Goal: Information Seeking & Learning: Learn about a topic

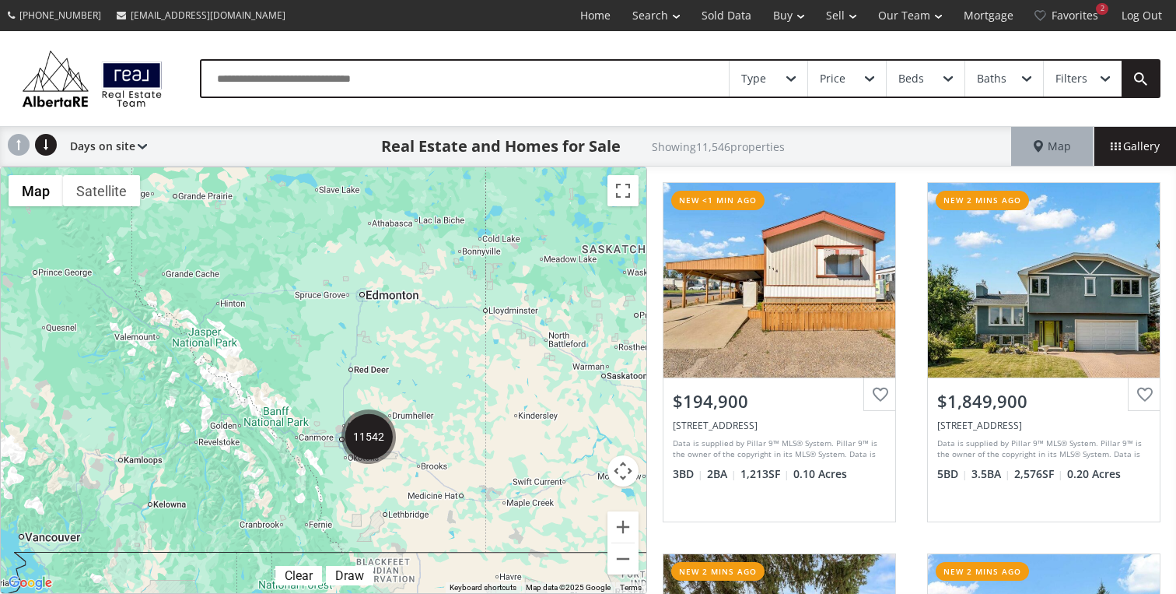
click at [230, 36] on div "Type Price Beds Baths Filters" at bounding box center [588, 78] width 1176 height 95
click at [377, 438] on img "11542" at bounding box center [369, 436] width 54 height 54
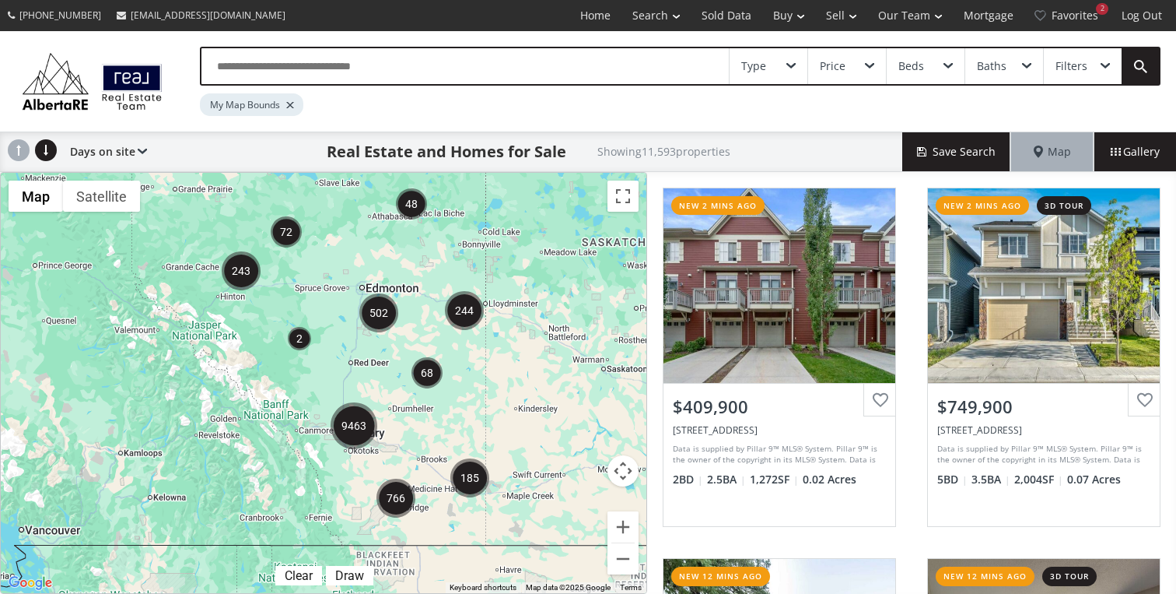
click at [352, 426] on img "9463" at bounding box center [354, 425] width 47 height 47
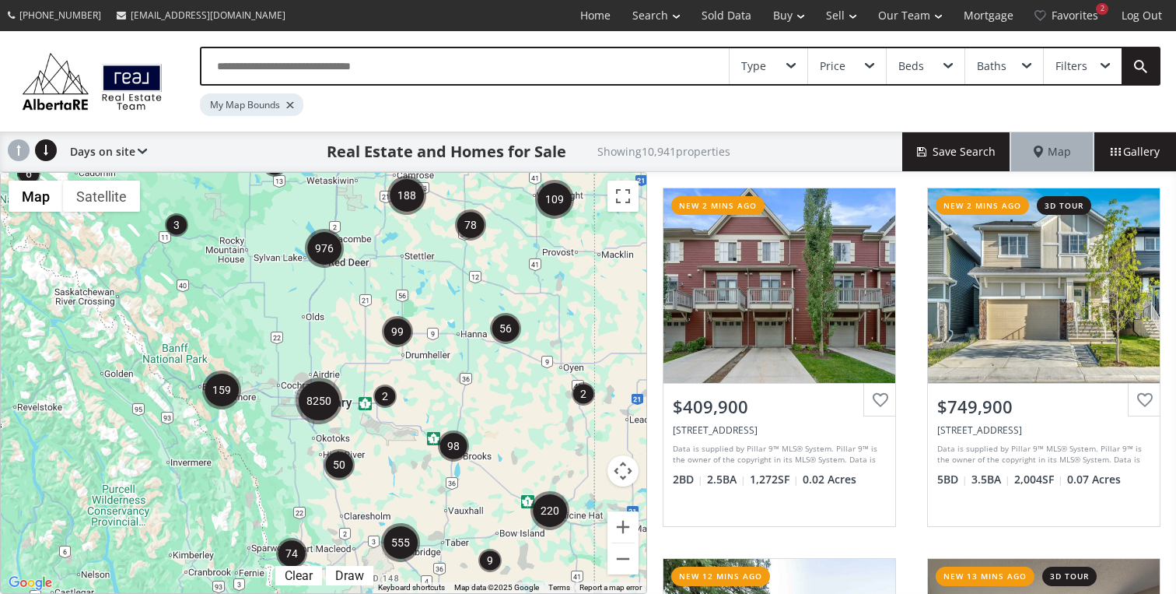
click at [316, 407] on img "8250" at bounding box center [319, 400] width 47 height 47
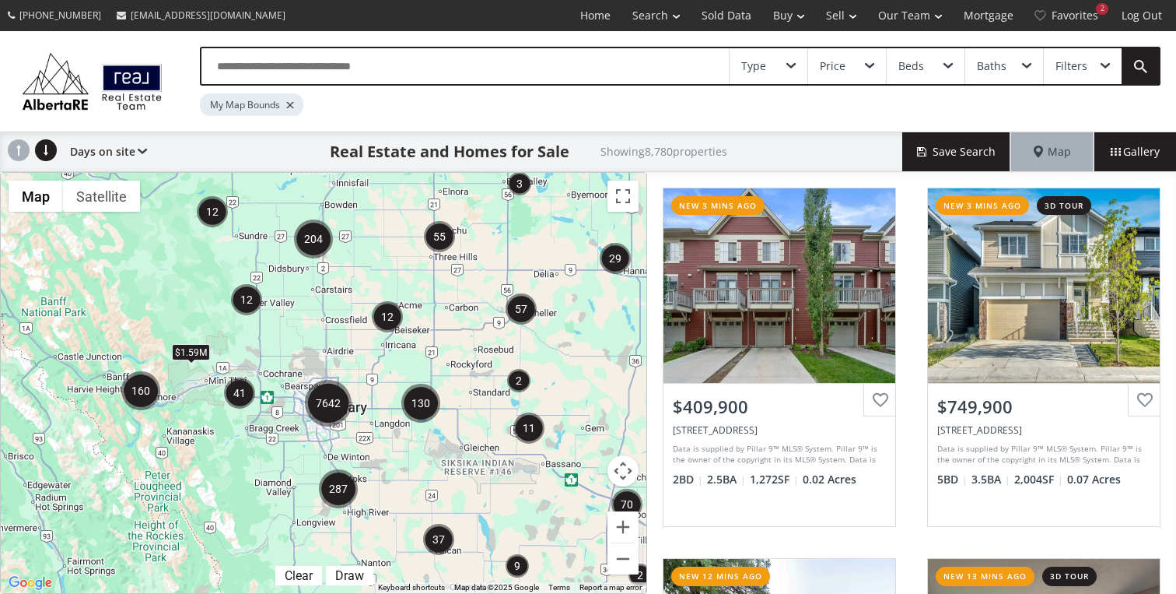
click at [331, 410] on img "7642" at bounding box center [328, 403] width 47 height 47
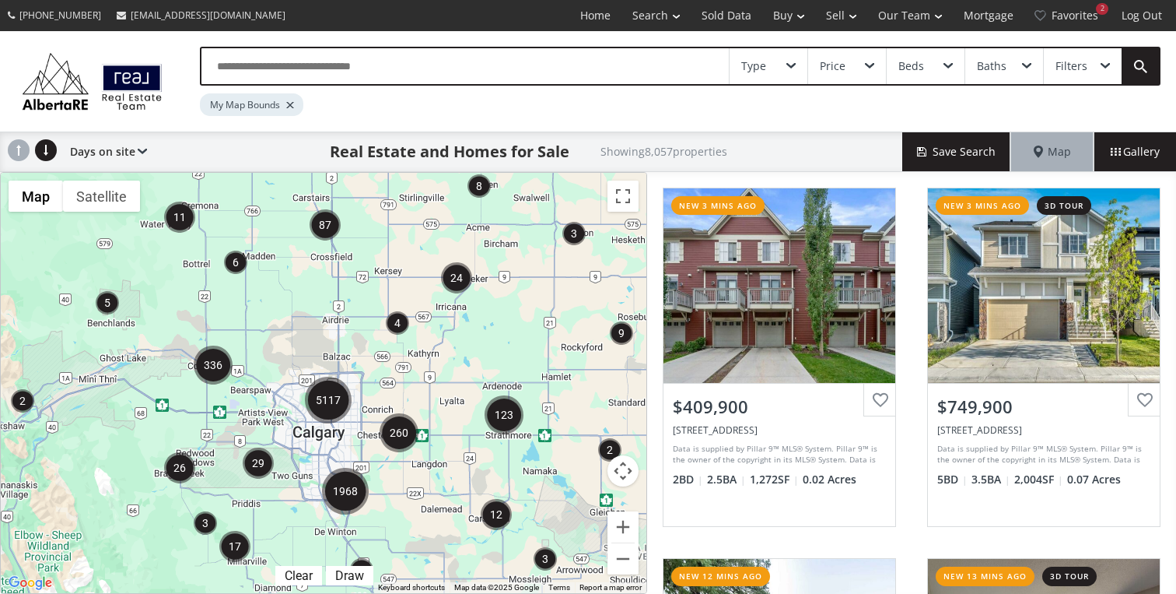
click at [325, 412] on img "5117" at bounding box center [328, 400] width 47 height 47
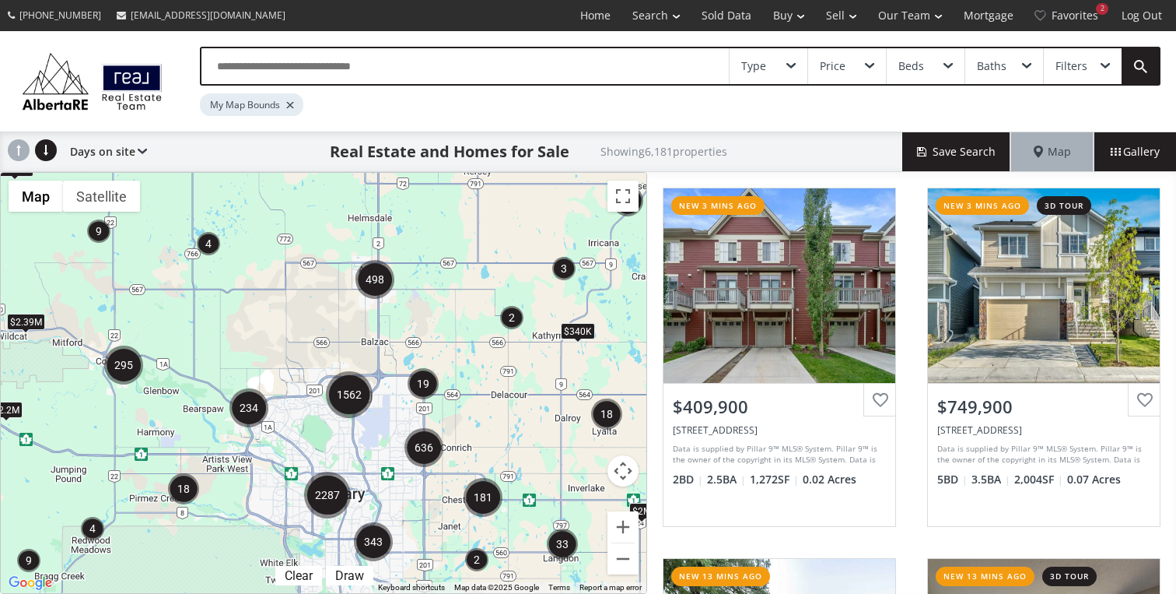
click at [261, 411] on img "234" at bounding box center [249, 407] width 39 height 39
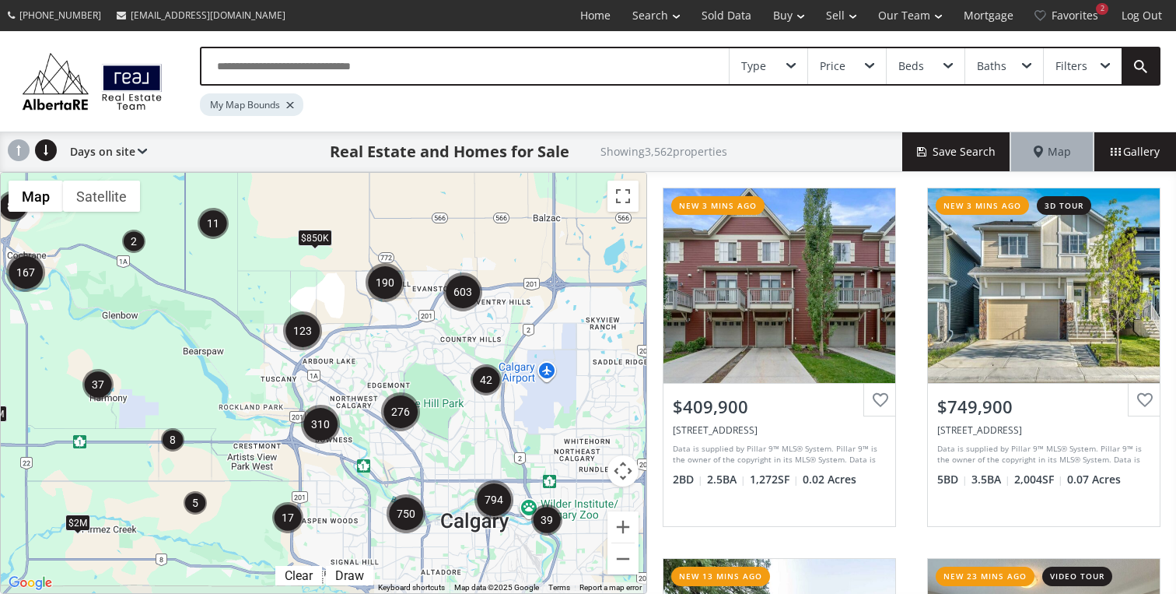
drag, startPoint x: 394, startPoint y: 371, endPoint x: 310, endPoint y: 332, distance: 92.6
click at [310, 332] on img "123" at bounding box center [302, 330] width 39 height 39
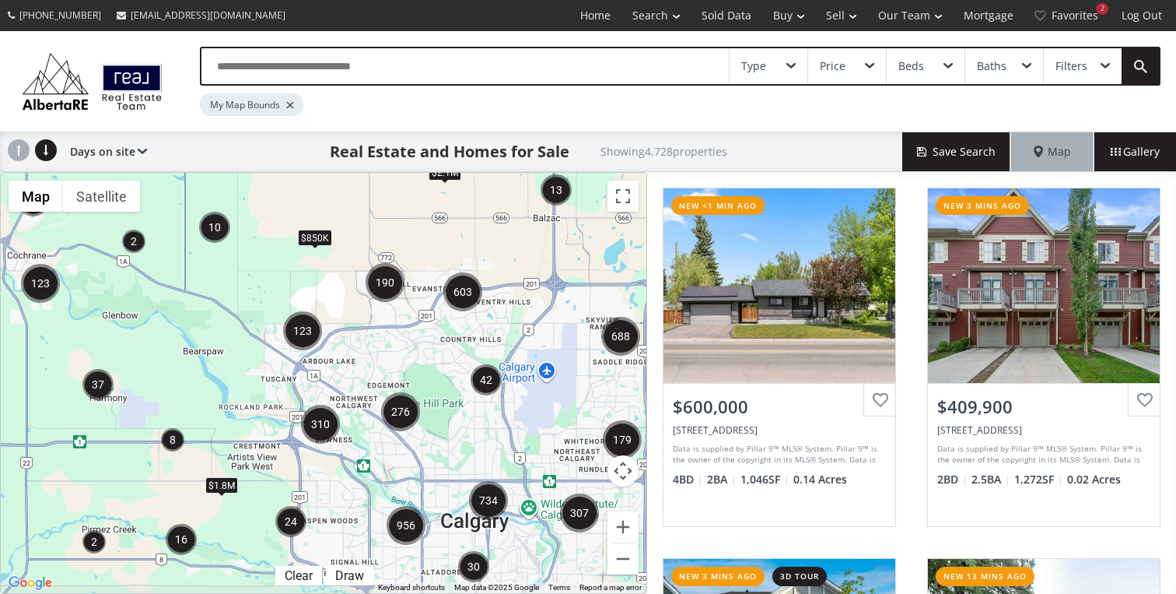
click at [294, 523] on img "24" at bounding box center [290, 521] width 31 height 31
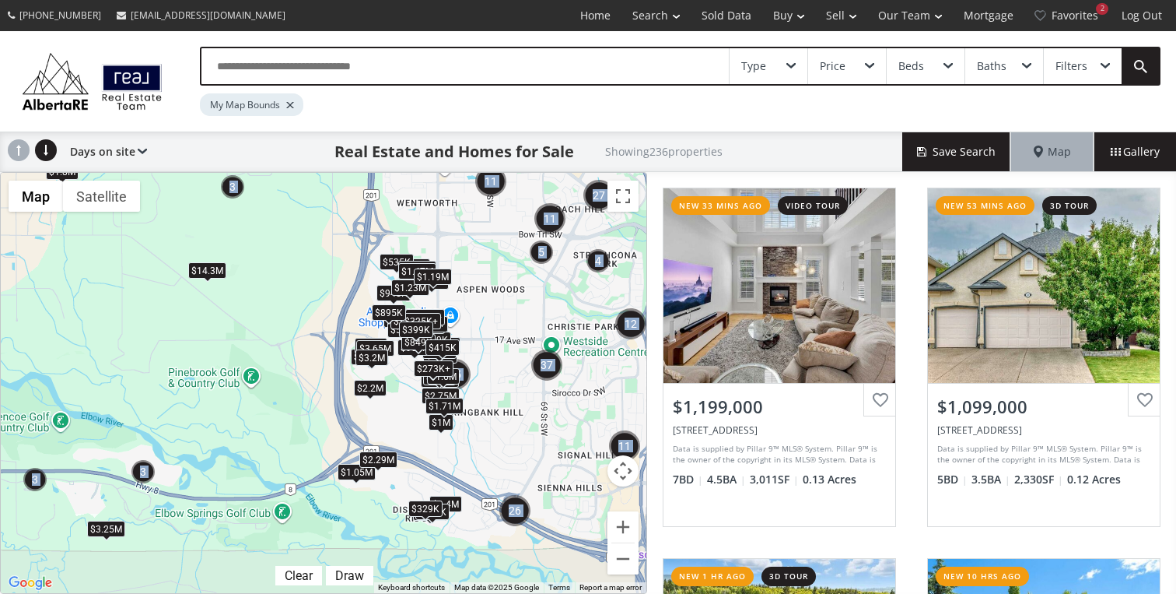
drag, startPoint x: 395, startPoint y: 324, endPoint x: 340, endPoint y: 342, distance: 58.1
click at [340, 342] on div "← Move left → Move right ↑ Move up ↓ Move down + Zoom in - Zoom out Home Jump l…" at bounding box center [323, 383] width 647 height 422
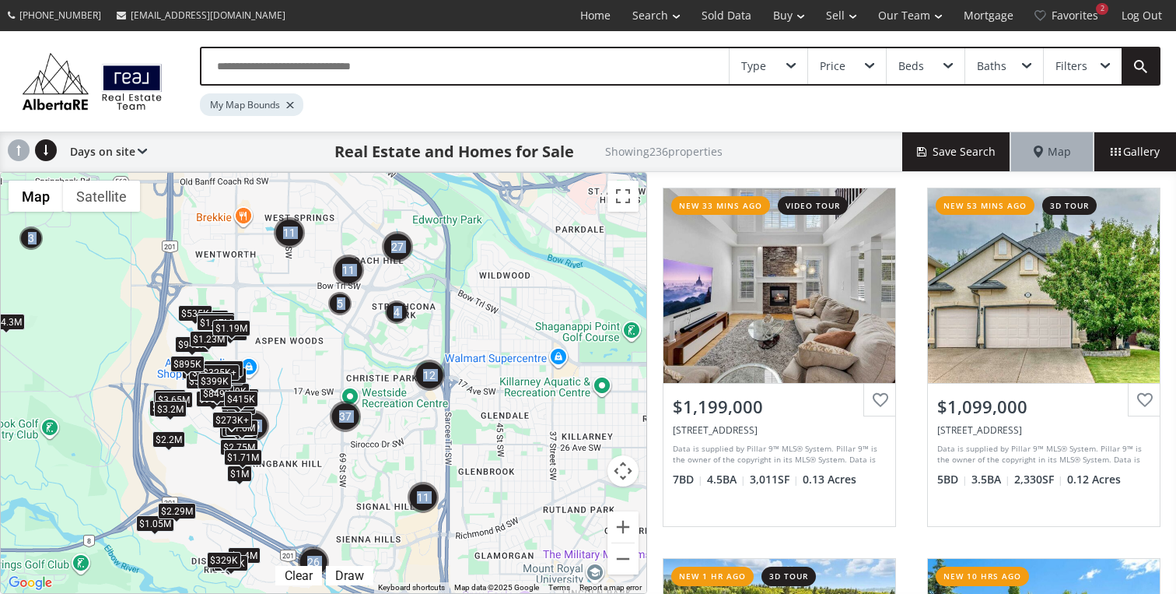
drag, startPoint x: 511, startPoint y: 310, endPoint x: 303, endPoint y: 363, distance: 214.4
click at [303, 363] on div "To navigate, press the arrow keys. $1.2M $2.88M $315K+ $399K $739K $1.4M $329K …" at bounding box center [324, 383] width 646 height 420
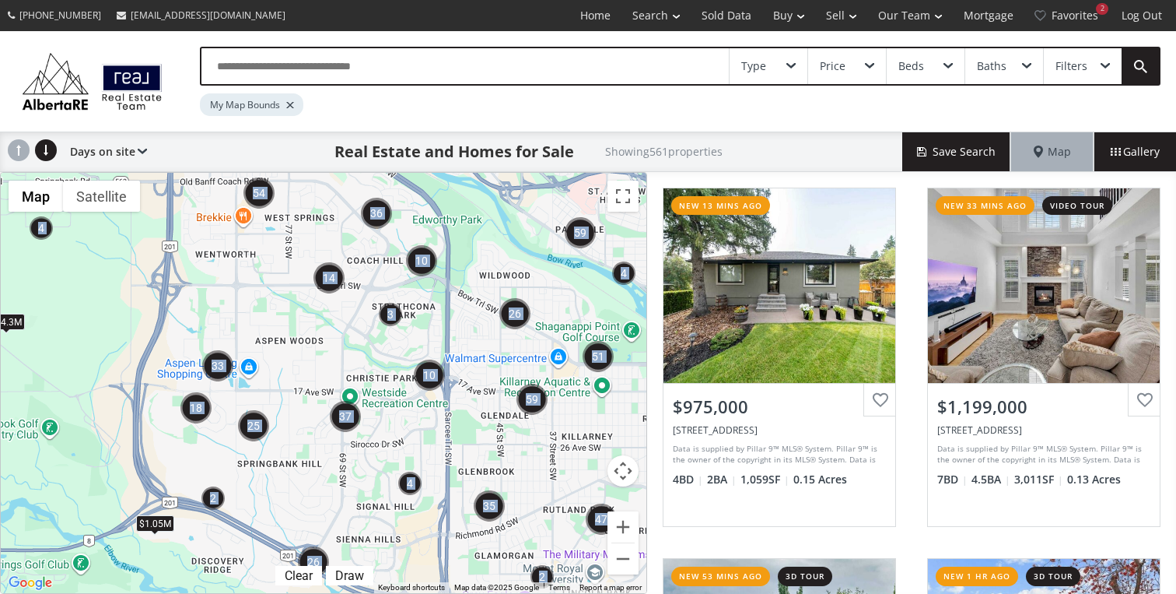
click at [359, 325] on div "To navigate, press the arrow keys. $1.05M $14.3M" at bounding box center [324, 383] width 646 height 420
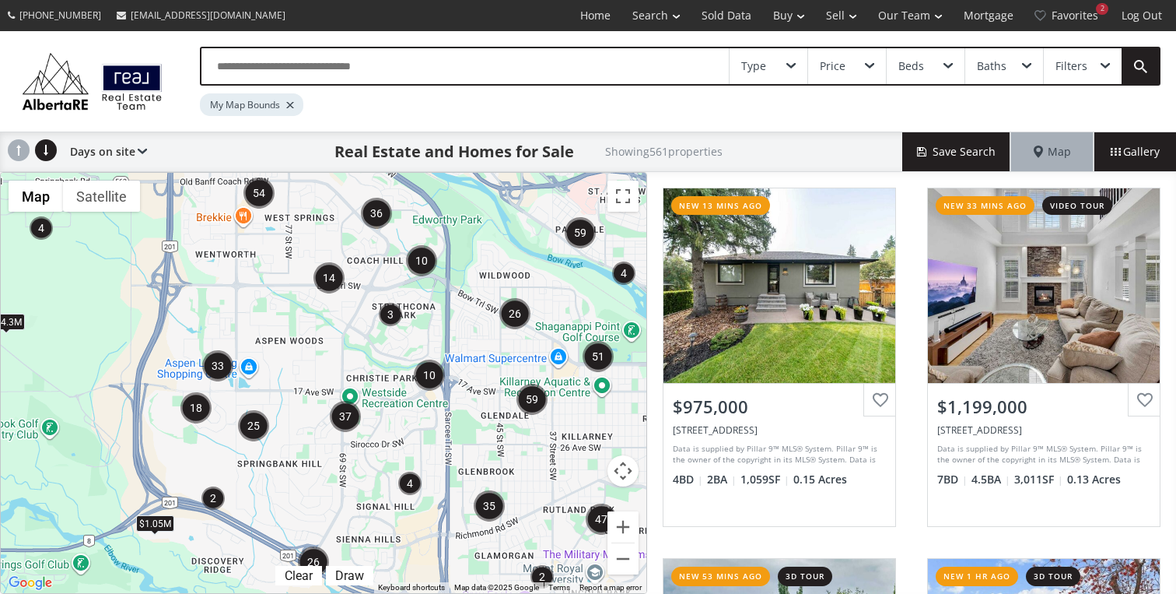
click at [213, 366] on img "33" at bounding box center [217, 365] width 31 height 31
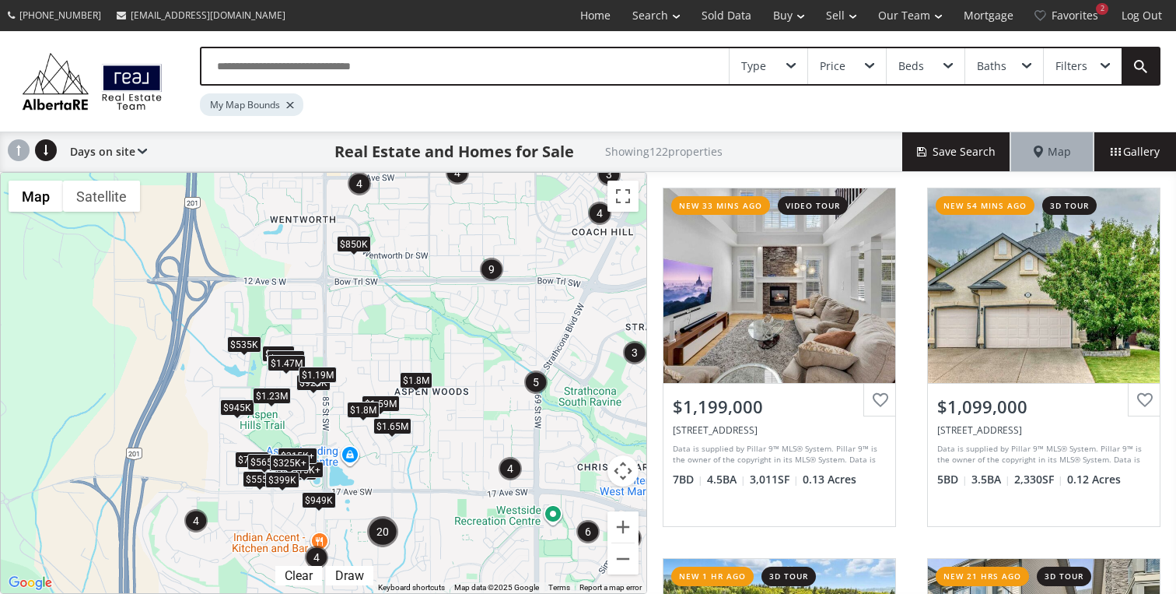
click at [281, 399] on div "$1.23M" at bounding box center [272, 395] width 38 height 16
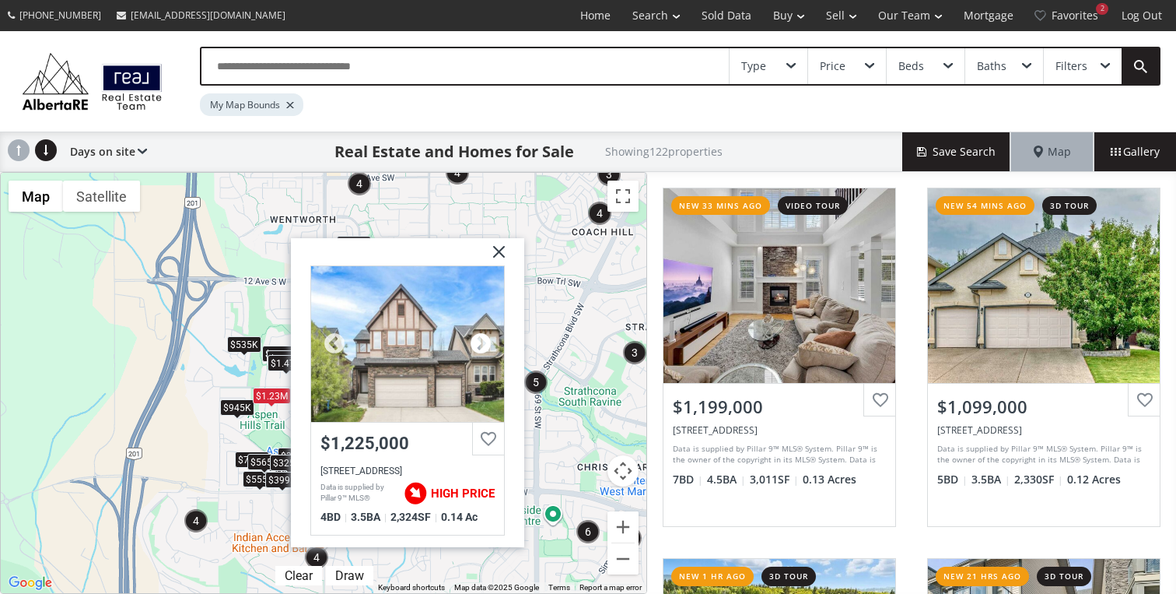
click at [488, 354] on div at bounding box center [480, 343] width 23 height 23
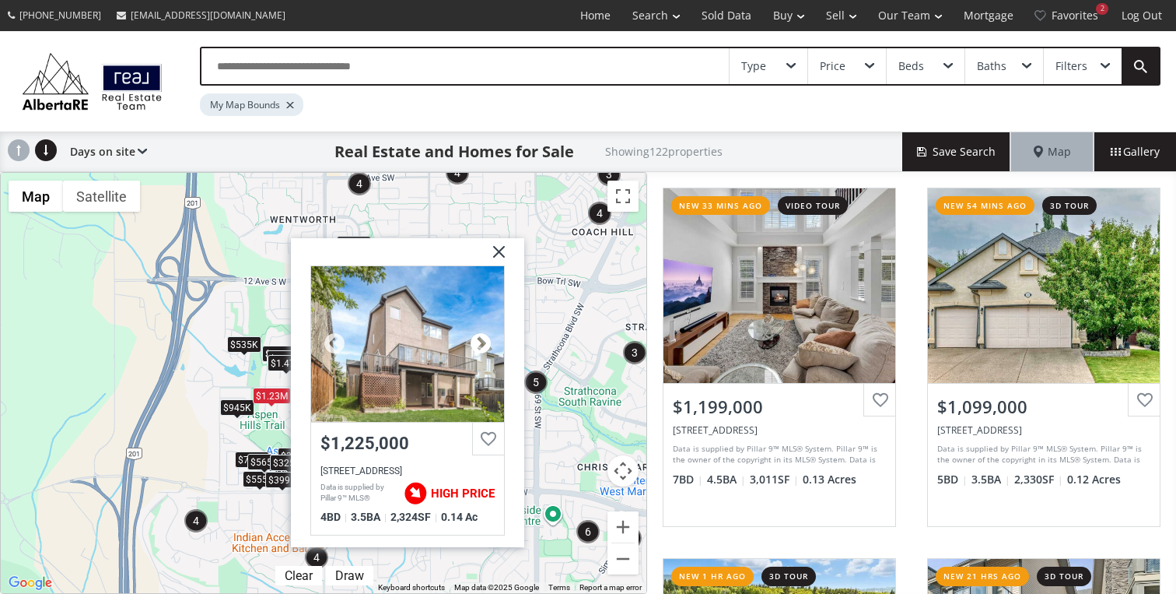
click at [486, 347] on div at bounding box center [480, 343] width 23 height 23
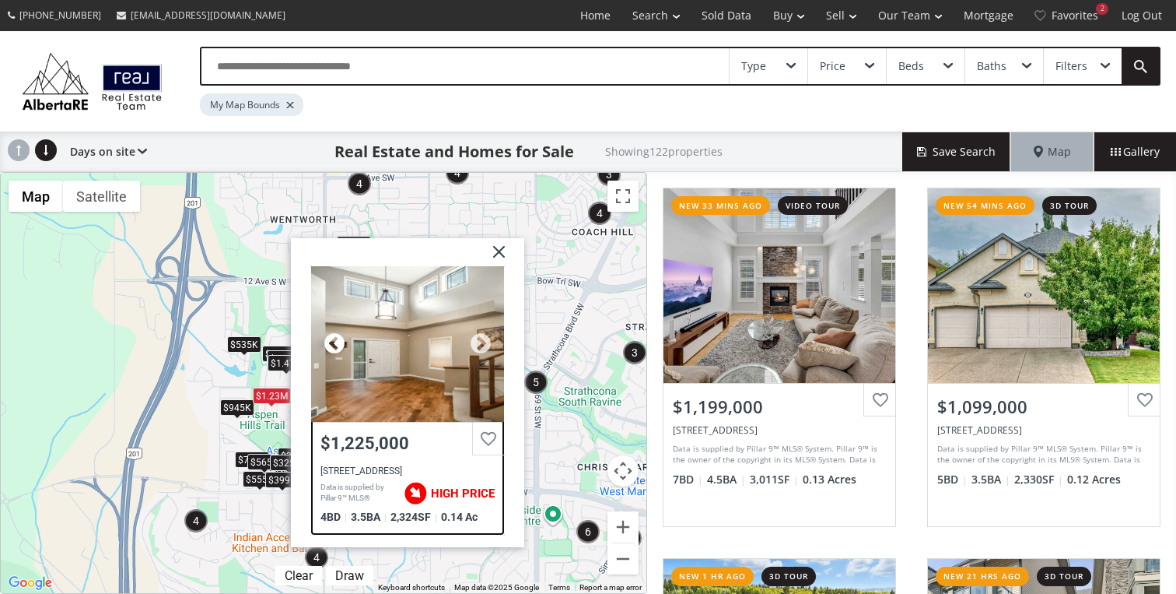
click at [336, 343] on div at bounding box center [334, 343] width 23 height 23
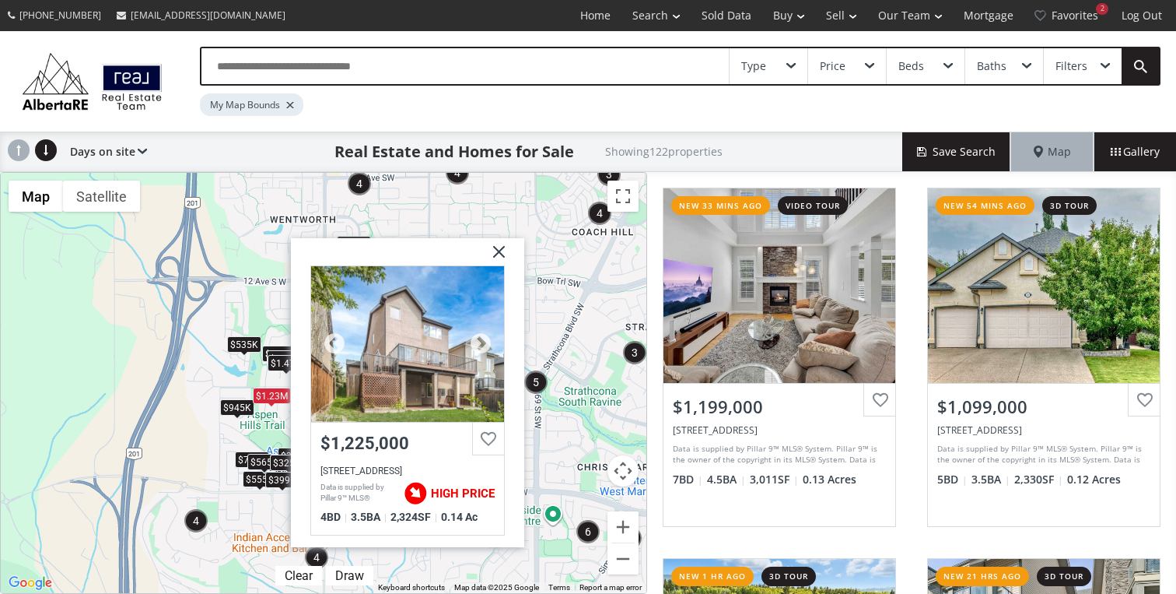
click at [399, 348] on div at bounding box center [407, 344] width 193 height 156
click at [777, 65] on div "Type" at bounding box center [769, 66] width 78 height 36
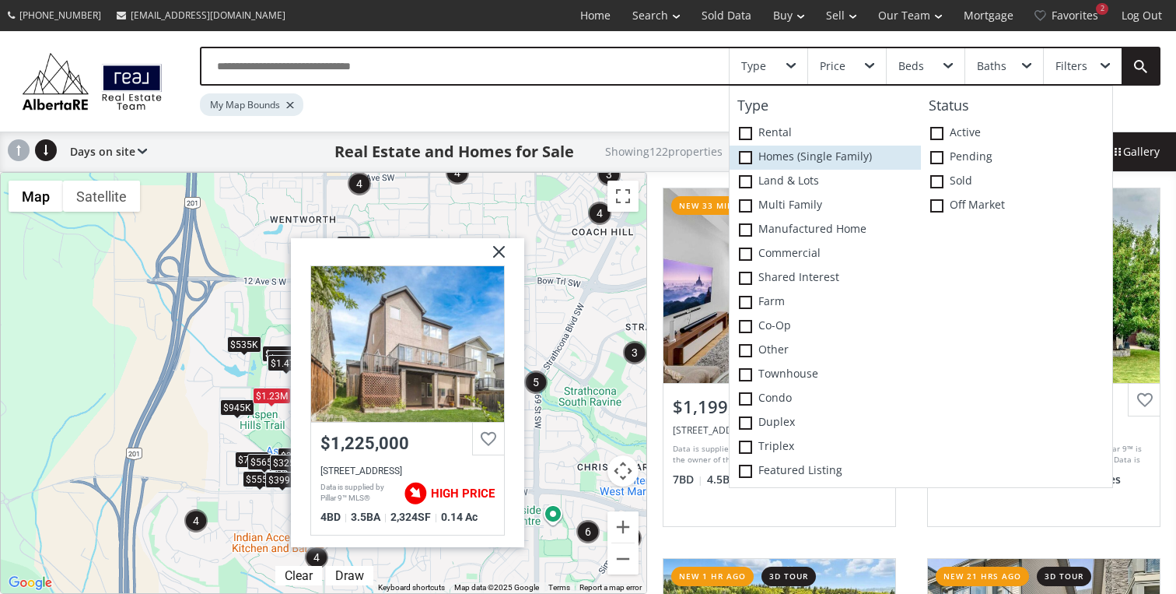
click at [782, 156] on label "Homes (Single Family)" at bounding box center [825, 157] width 191 height 24
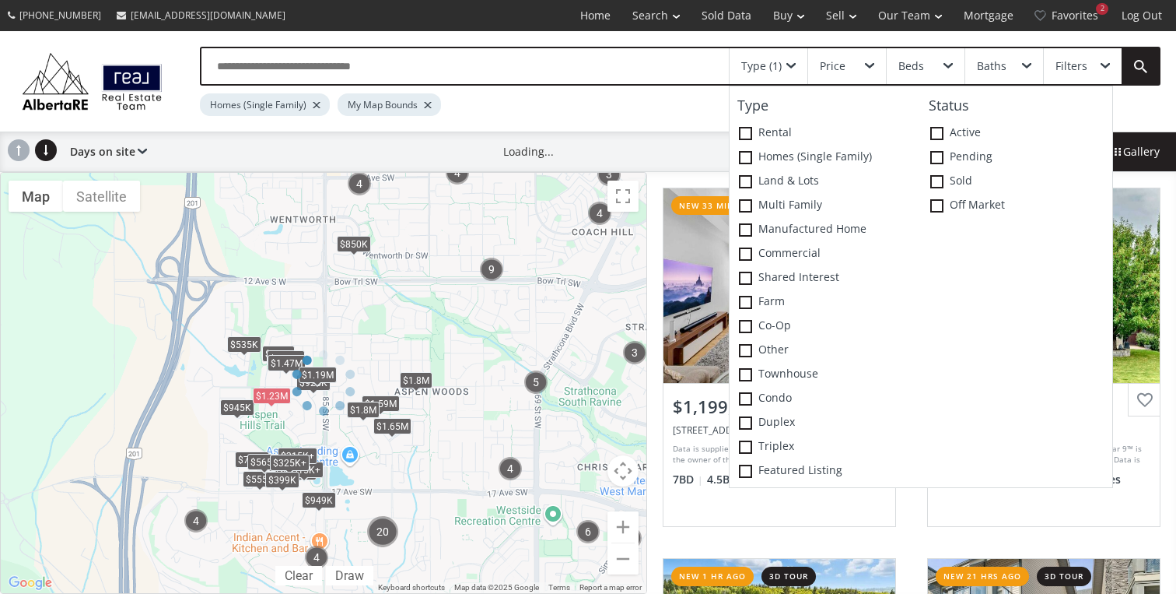
click at [858, 73] on div "Price" at bounding box center [847, 66] width 78 height 36
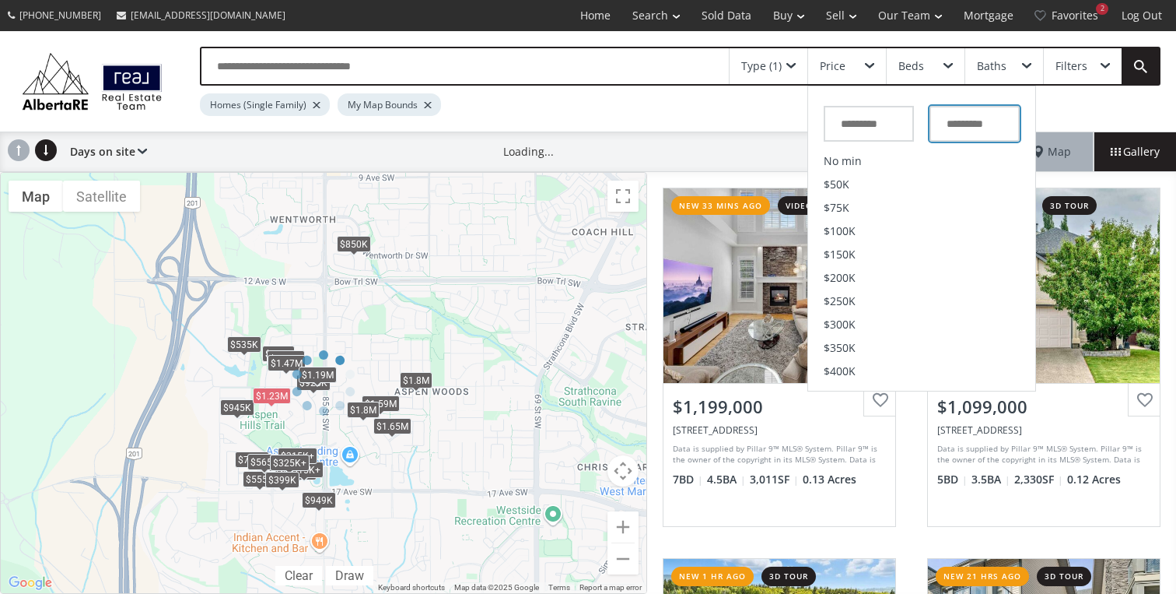
click at [983, 130] on input "text" at bounding box center [975, 124] width 90 height 36
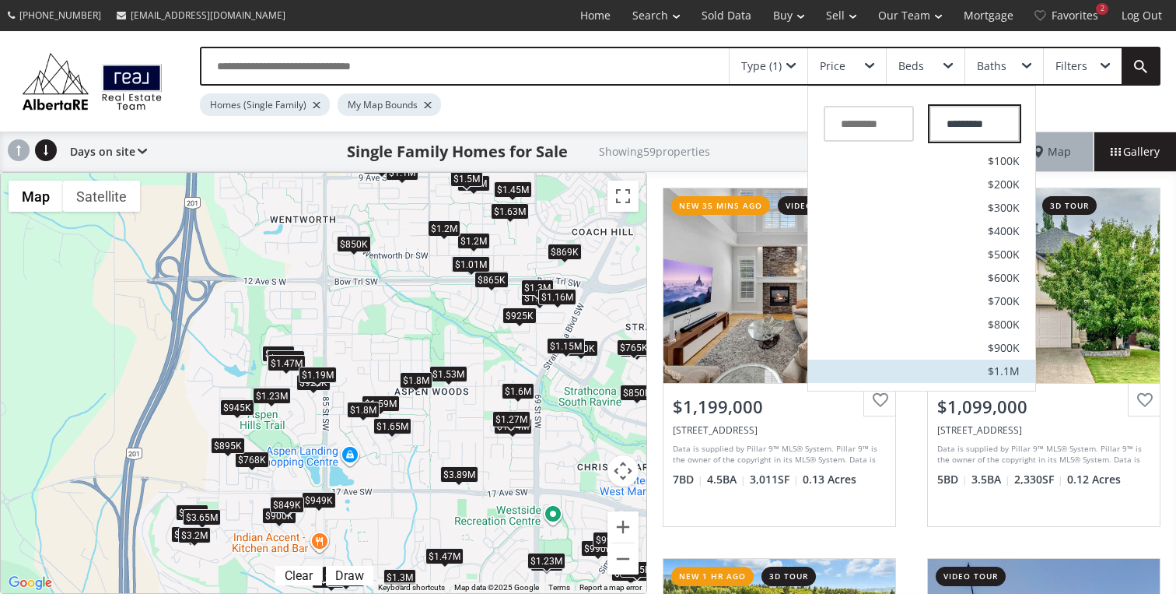
type input "*********"
drag, startPoint x: 1005, startPoint y: 370, endPoint x: 1009, endPoint y: 157, distance: 212.4
click at [1006, 369] on span "$1.1M" at bounding box center [1004, 371] width 32 height 11
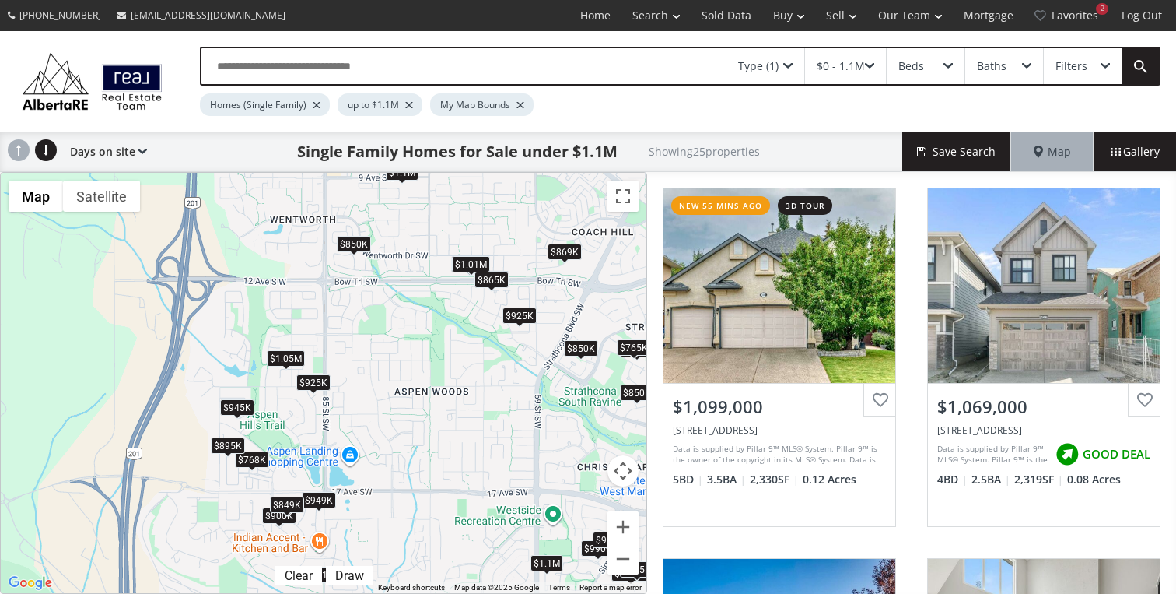
click at [283, 354] on div "$1.05M" at bounding box center [286, 358] width 38 height 16
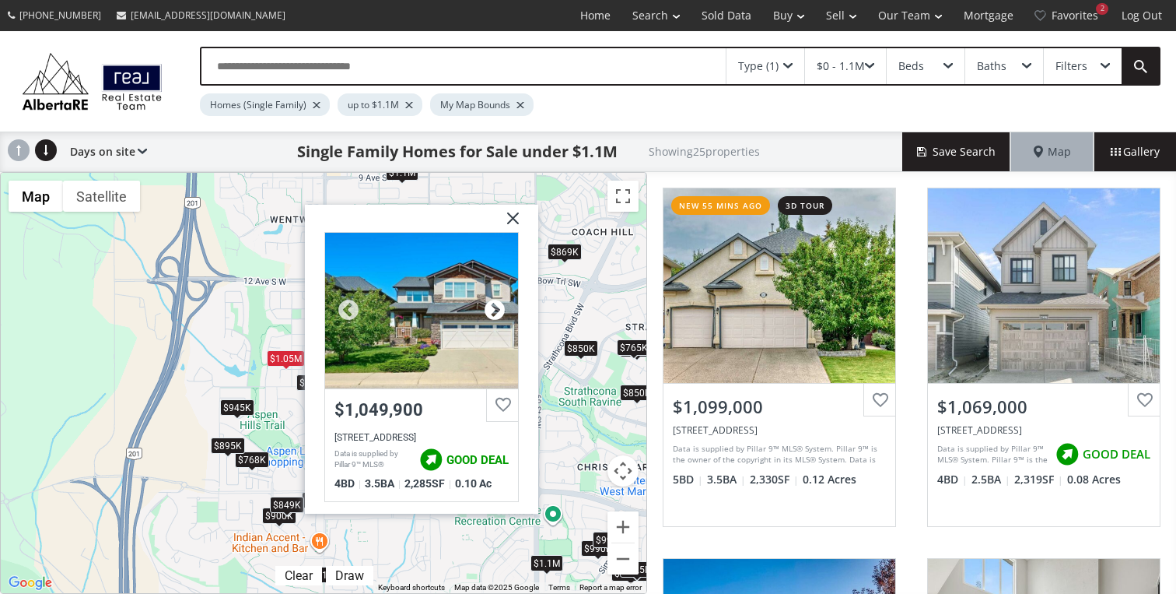
click at [488, 310] on div at bounding box center [494, 310] width 23 height 23
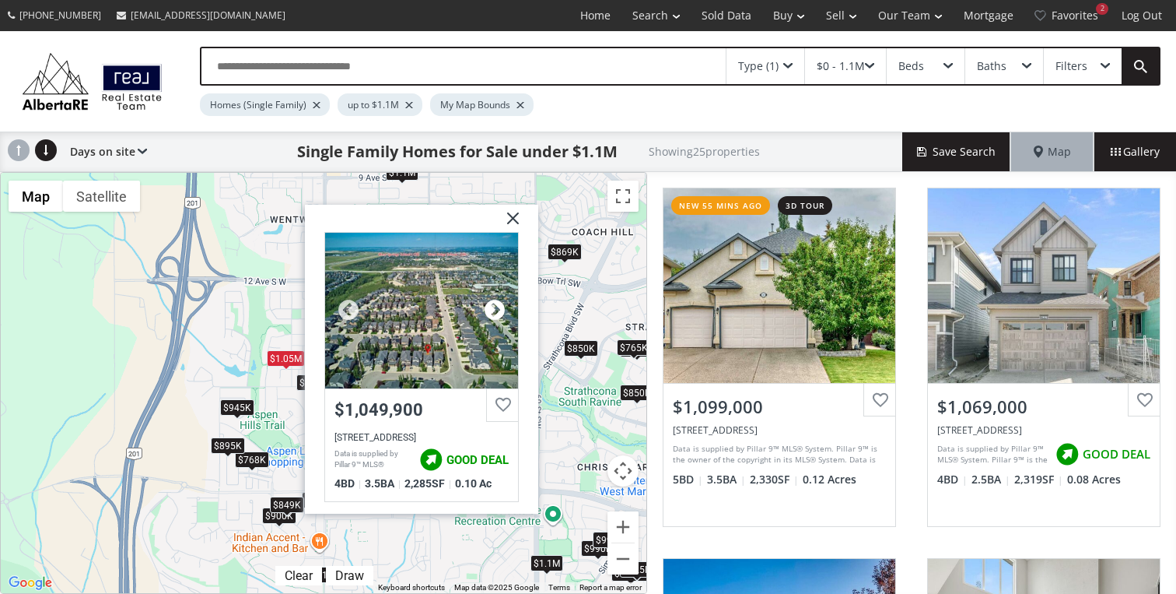
click at [489, 310] on div at bounding box center [494, 310] width 23 height 23
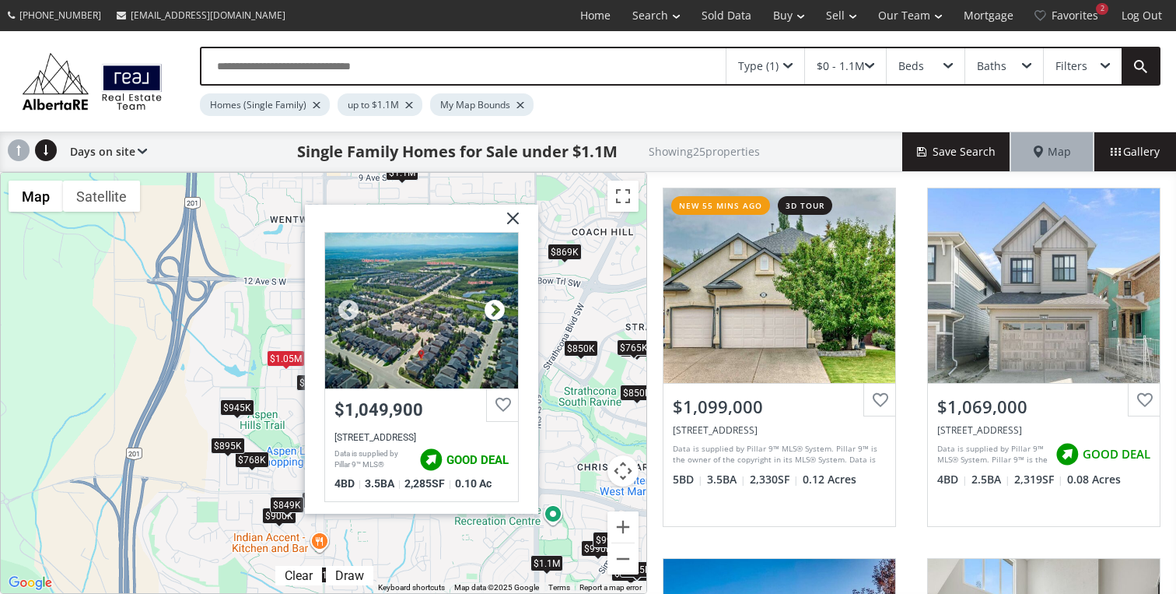
click at [489, 310] on div at bounding box center [494, 310] width 23 height 23
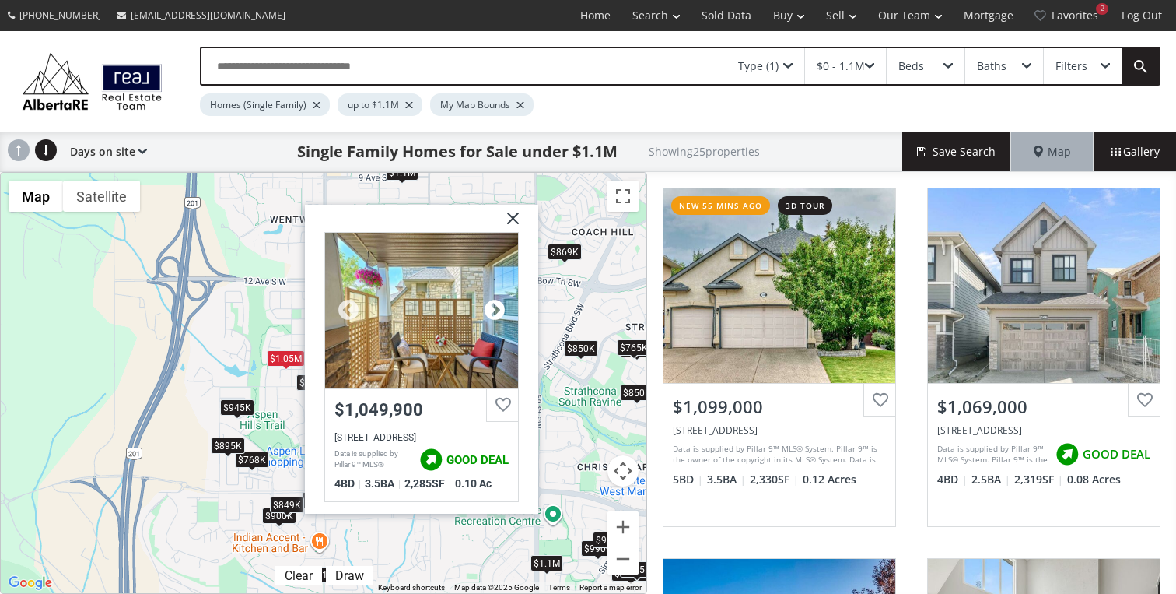
click at [489, 310] on div at bounding box center [494, 310] width 23 height 23
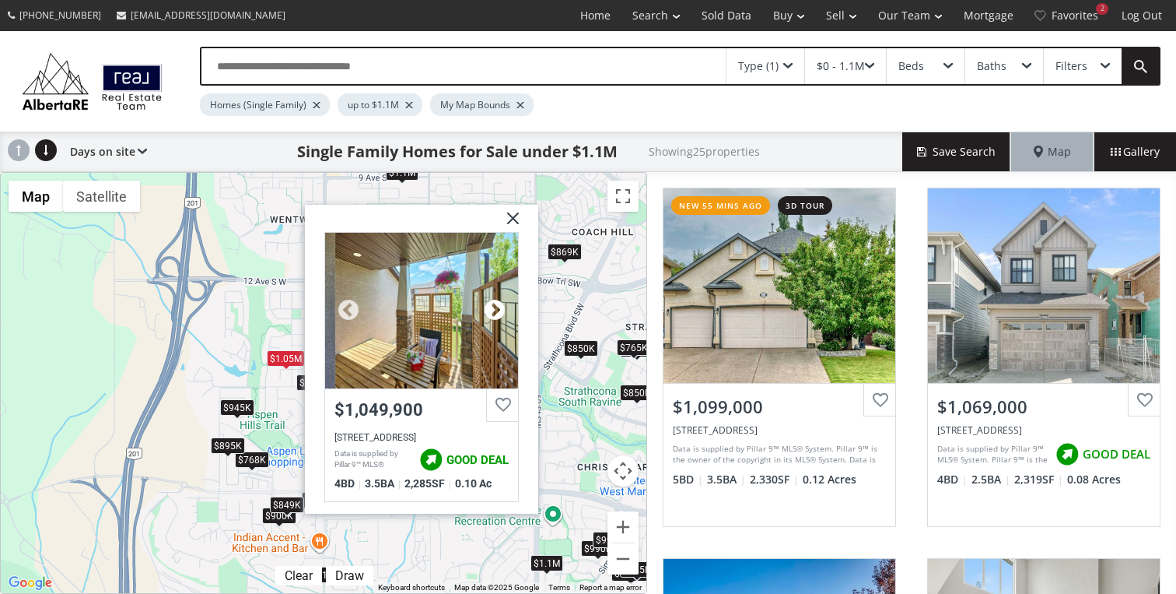
click at [489, 310] on div at bounding box center [494, 310] width 23 height 23
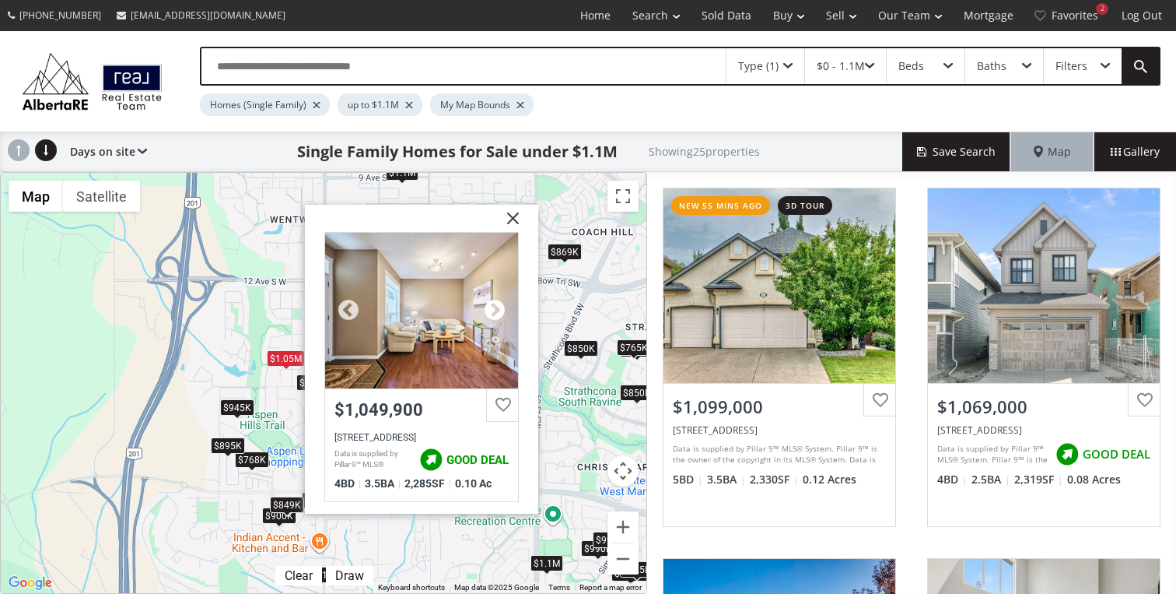
click at [489, 310] on div at bounding box center [494, 310] width 23 height 23
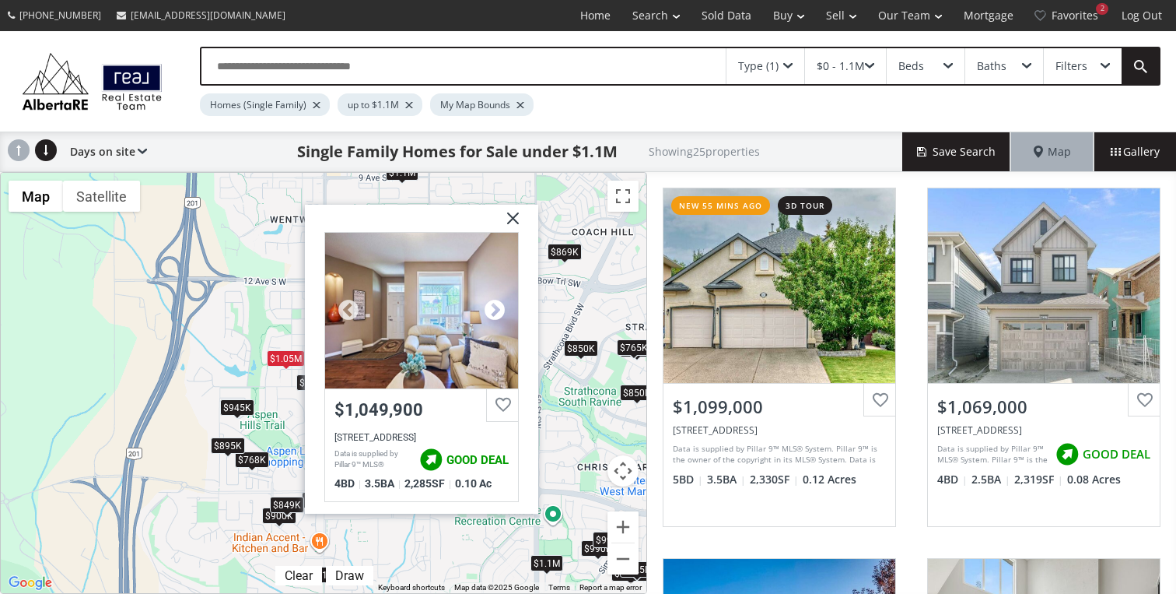
click at [489, 310] on div at bounding box center [494, 310] width 23 height 23
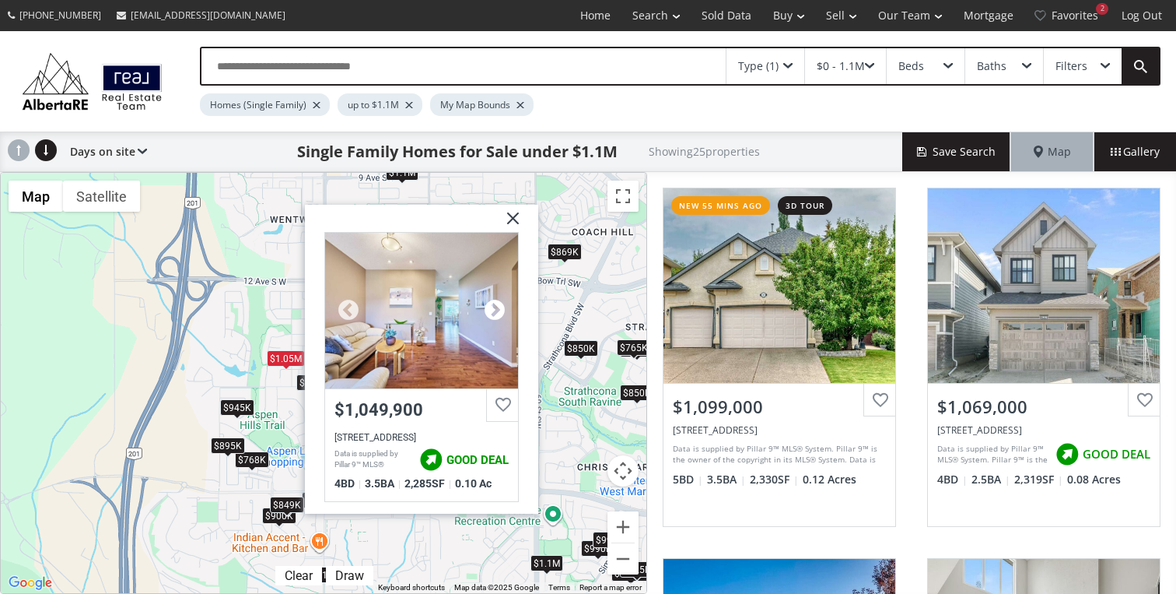
click at [489, 310] on div at bounding box center [494, 310] width 23 height 23
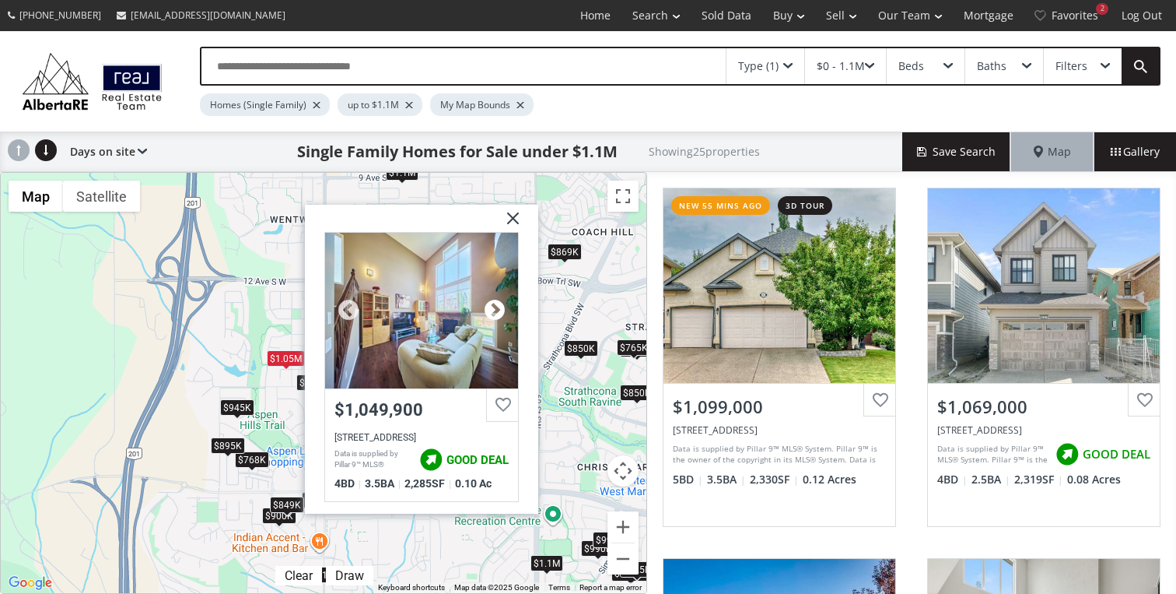
click at [489, 310] on div at bounding box center [494, 310] width 23 height 23
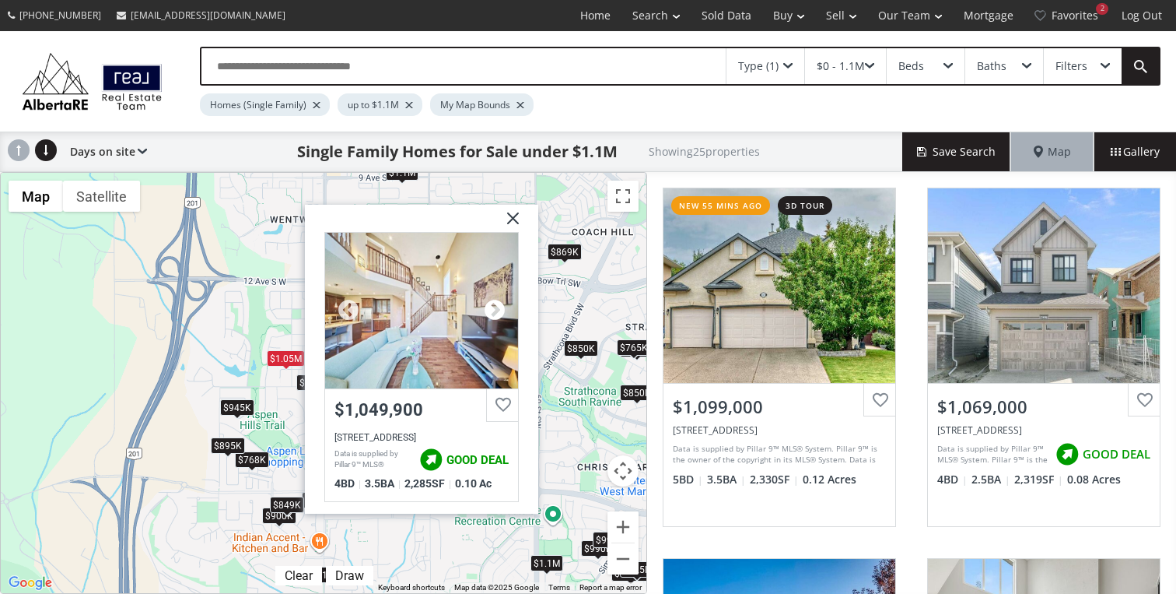
click at [489, 310] on div at bounding box center [494, 310] width 23 height 23
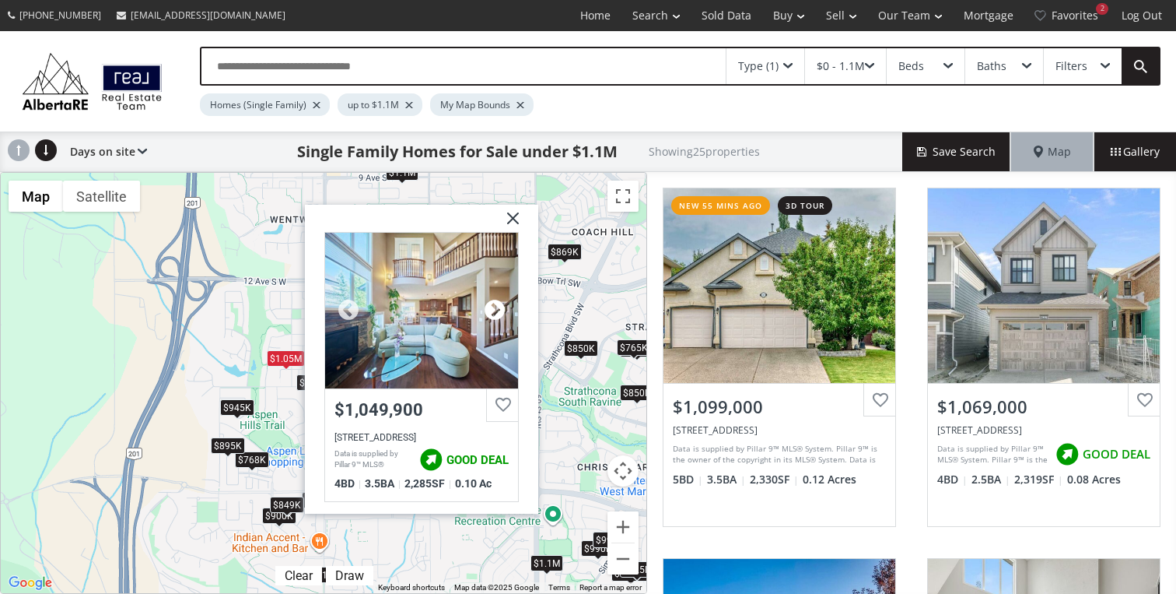
click at [489, 310] on div at bounding box center [494, 310] width 23 height 23
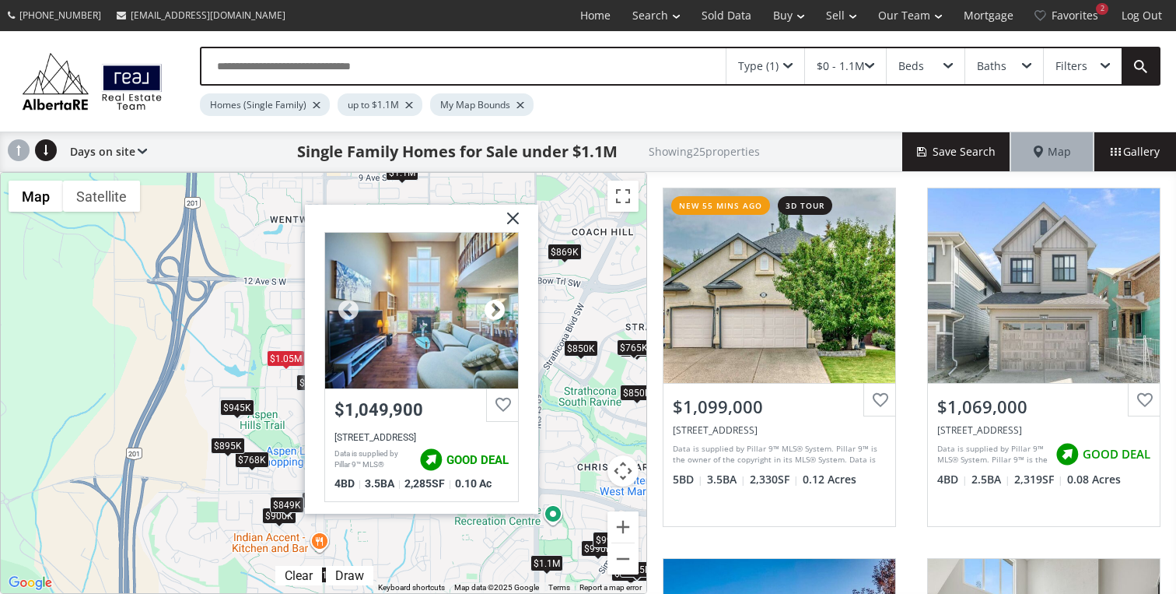
click at [489, 310] on div at bounding box center [494, 310] width 23 height 23
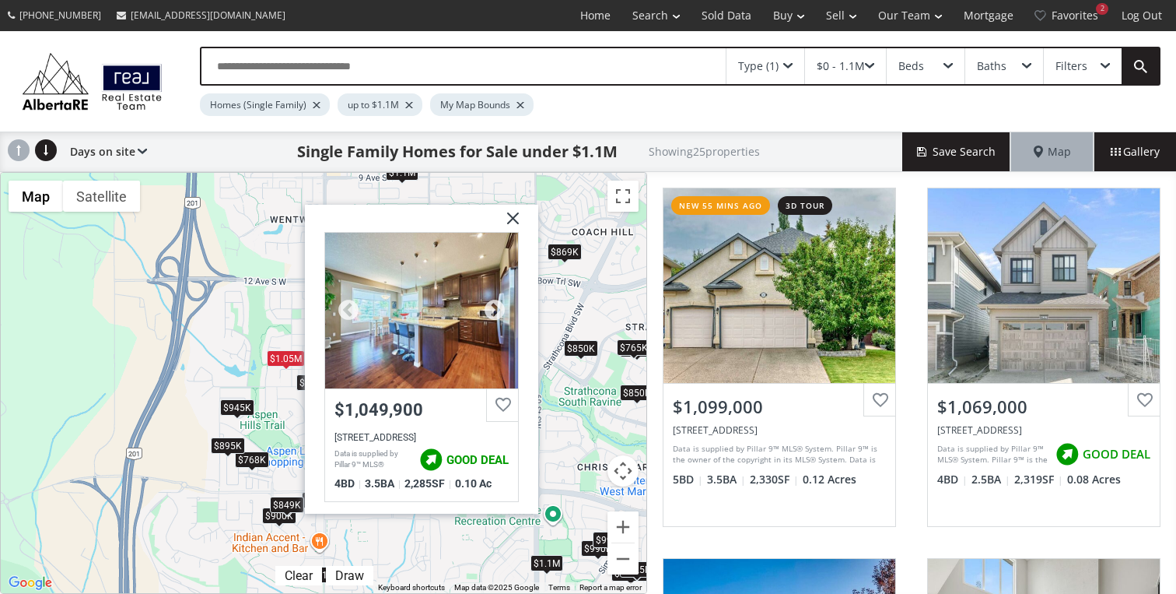
click at [431, 310] on div at bounding box center [421, 311] width 193 height 156
click at [586, 103] on div "Homes (Single Family) up to $1.1M My Map Bounds" at bounding box center [622, 101] width 844 height 30
click at [516, 218] on img at bounding box center [507, 224] width 39 height 39
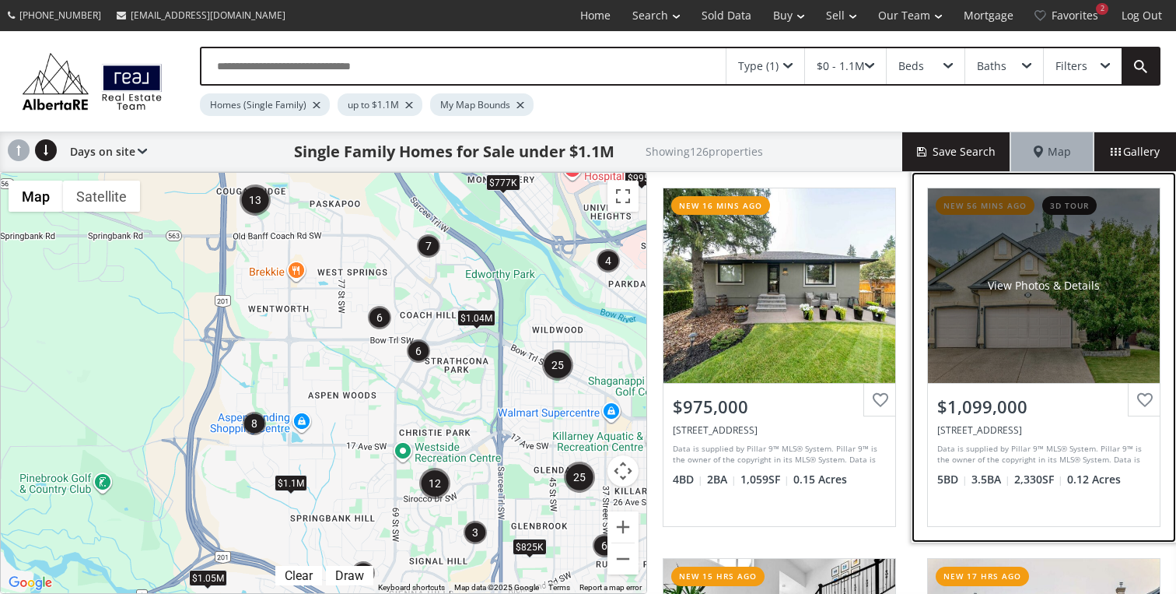
click at [1015, 328] on div "View Photos & Details" at bounding box center [1044, 285] width 232 height 195
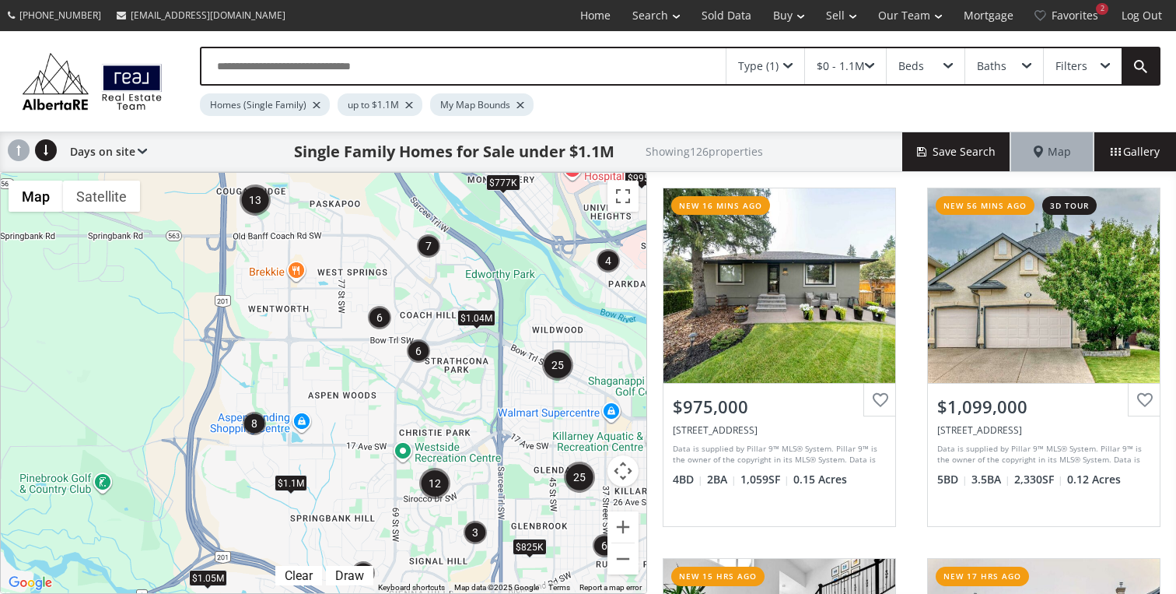
click at [1079, 74] on div "Filters" at bounding box center [1083, 66] width 78 height 36
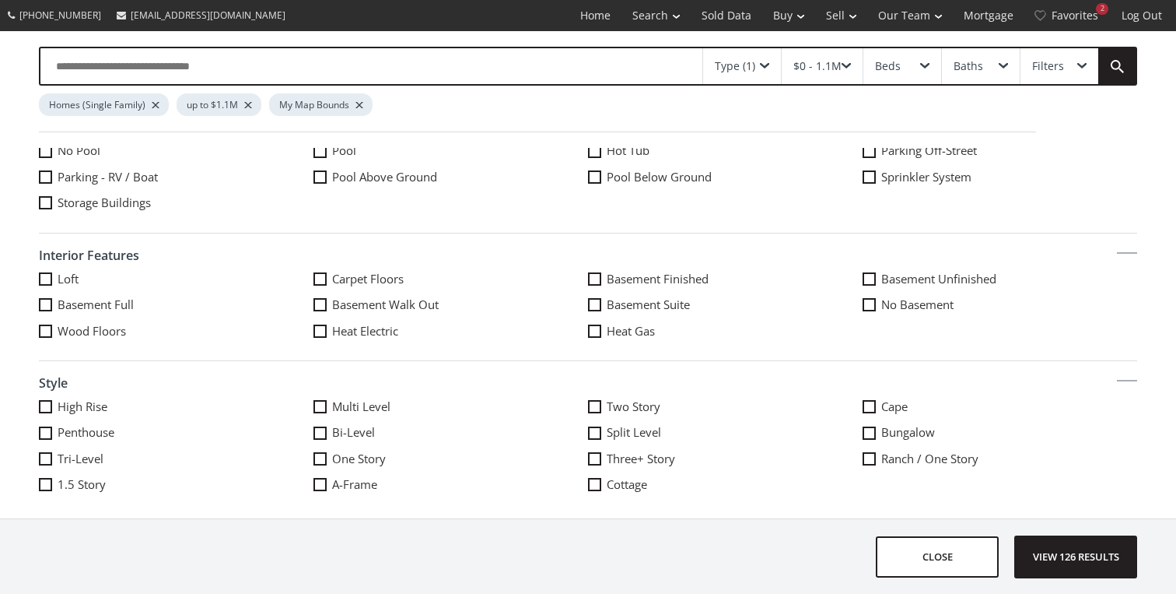
scroll to position [832, 0]
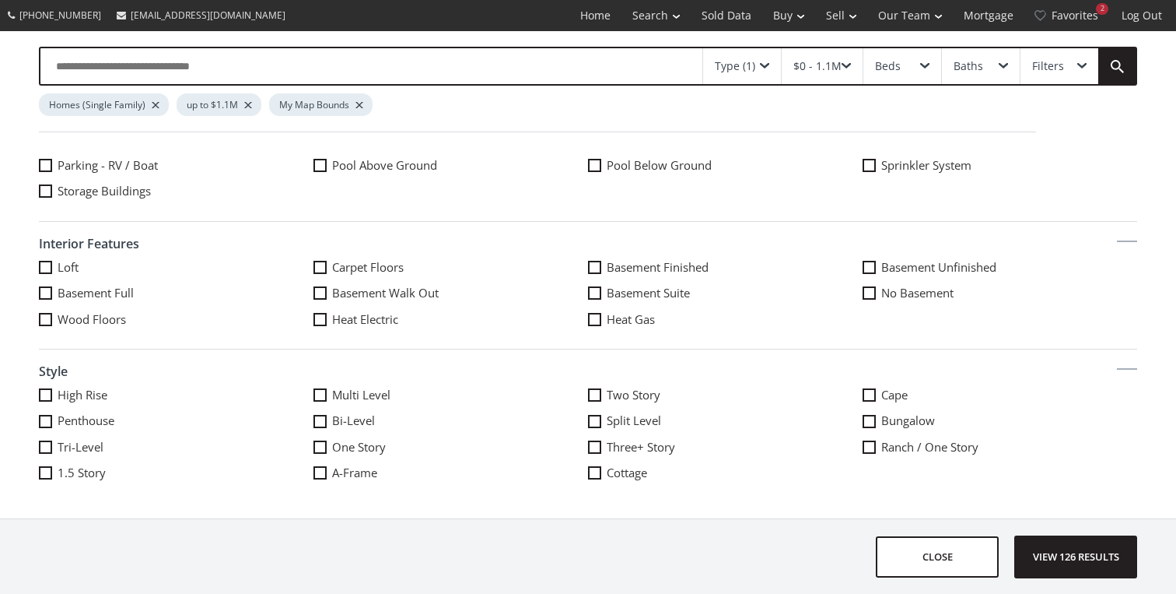
click at [391, 295] on label "Basement Walk Out" at bounding box center [451, 293] width 275 height 16
click at [1096, 547] on span "View 126 results" at bounding box center [1076, 556] width 114 height 41
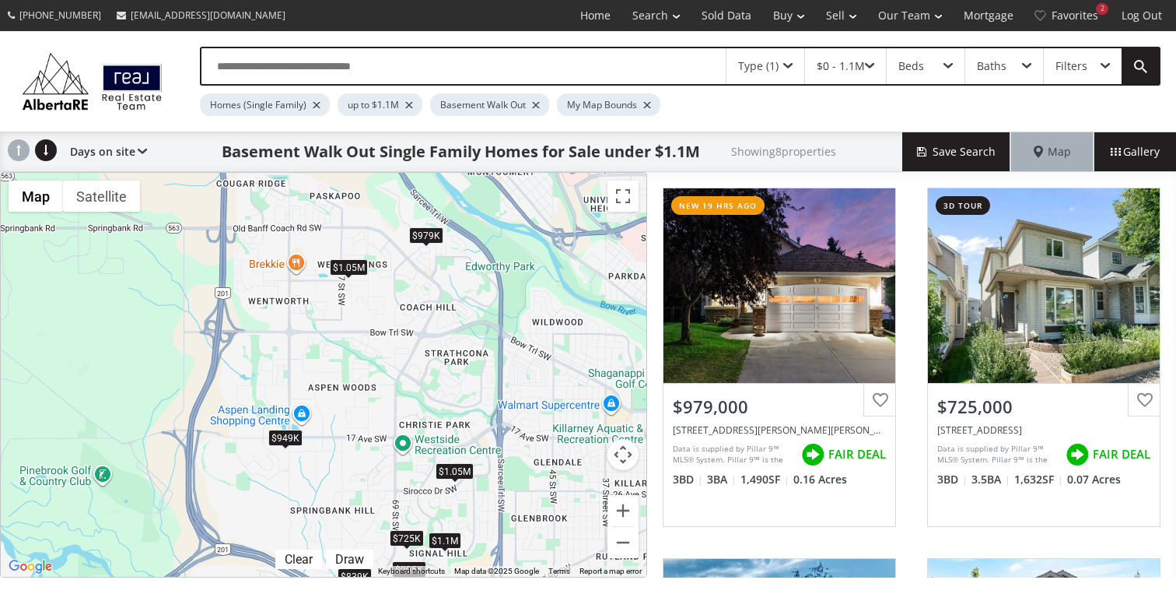
click at [343, 265] on div "$1.05M" at bounding box center [349, 266] width 38 height 16
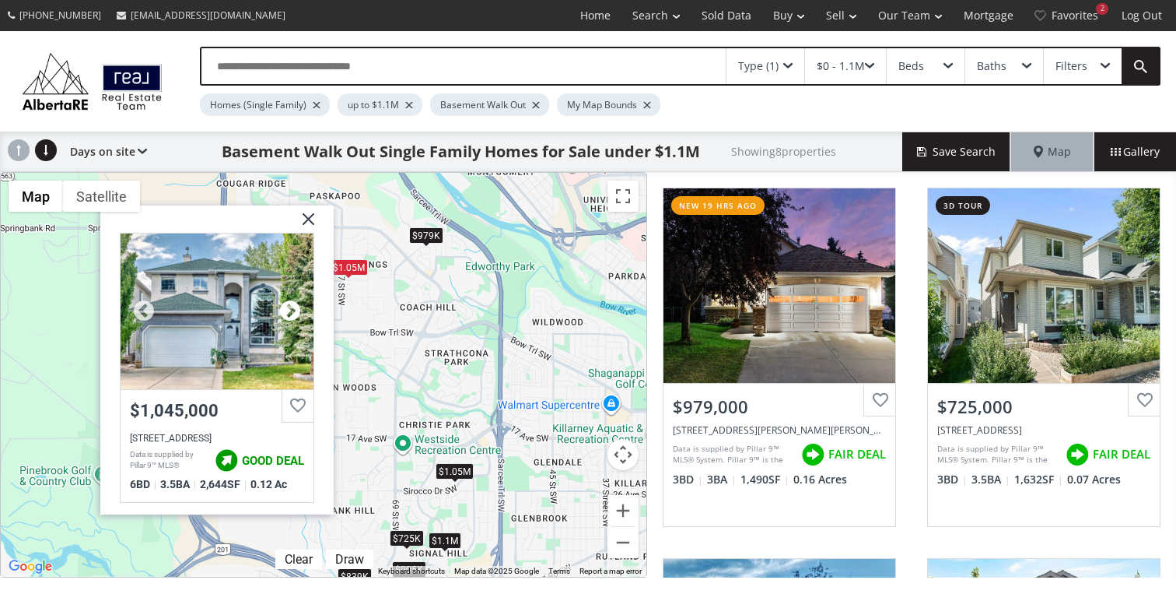
click at [285, 309] on div at bounding box center [290, 310] width 23 height 23
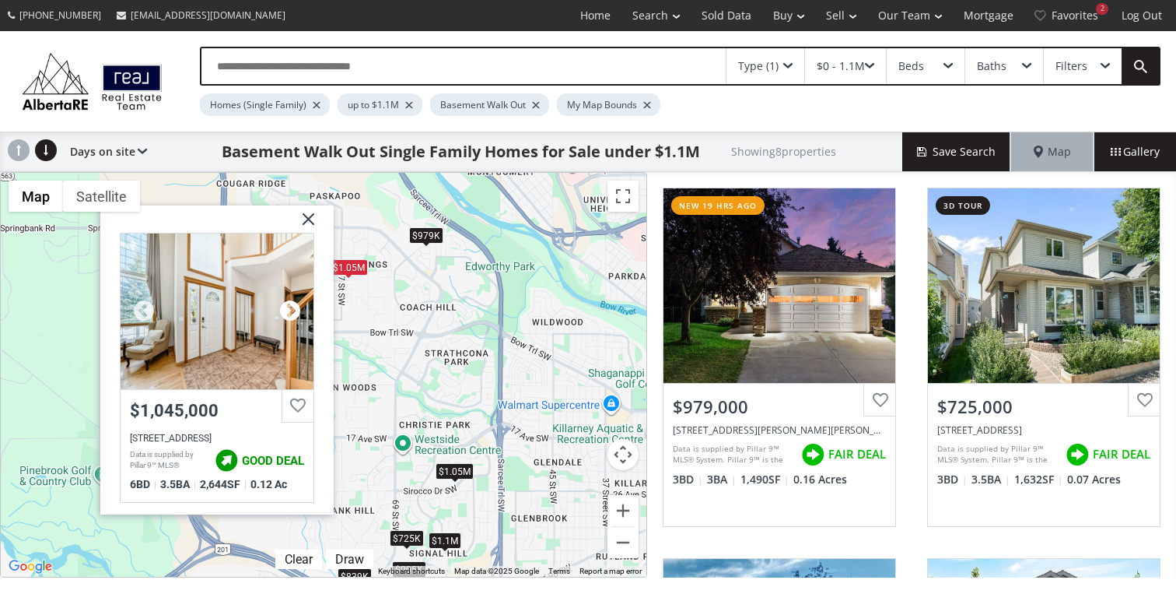
click at [285, 309] on div at bounding box center [290, 310] width 23 height 23
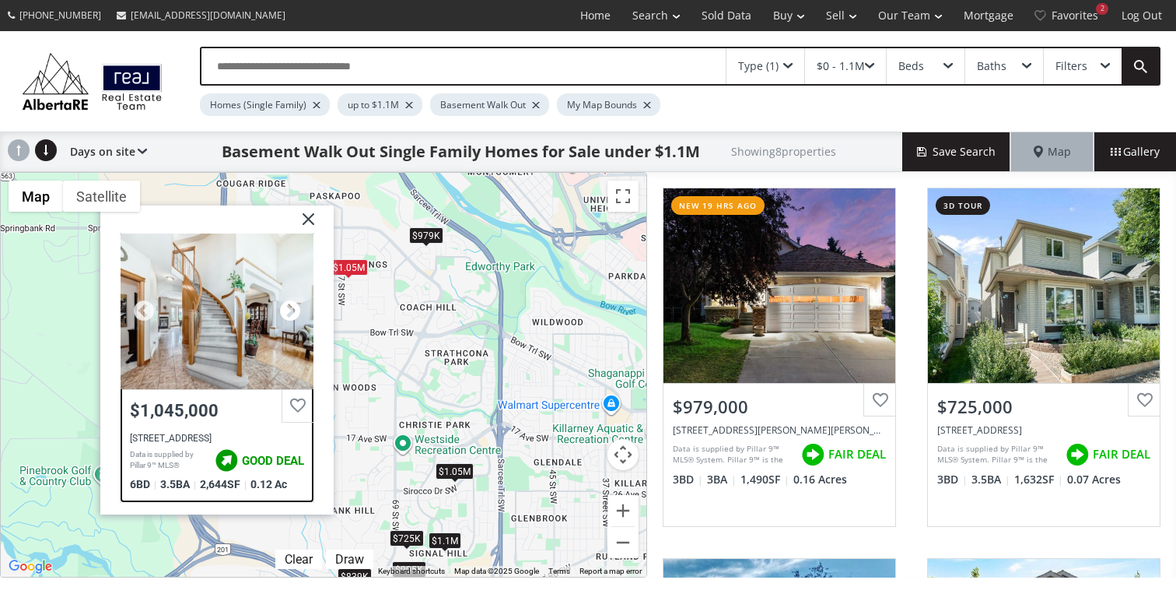
click at [285, 309] on div at bounding box center [290, 310] width 23 height 23
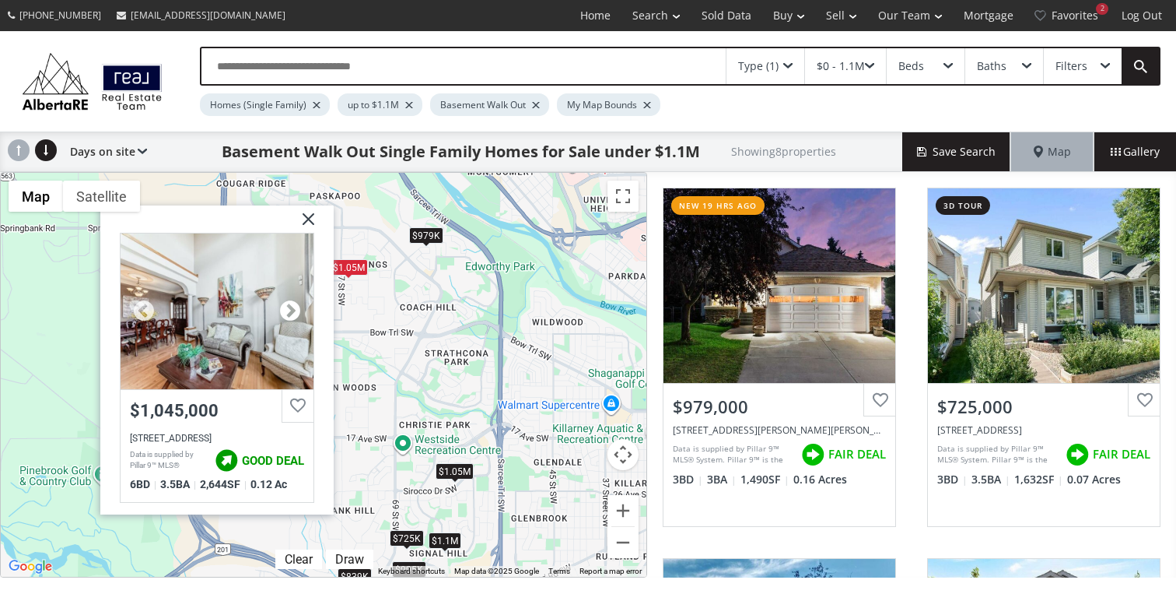
click at [285, 309] on div at bounding box center [290, 310] width 23 height 23
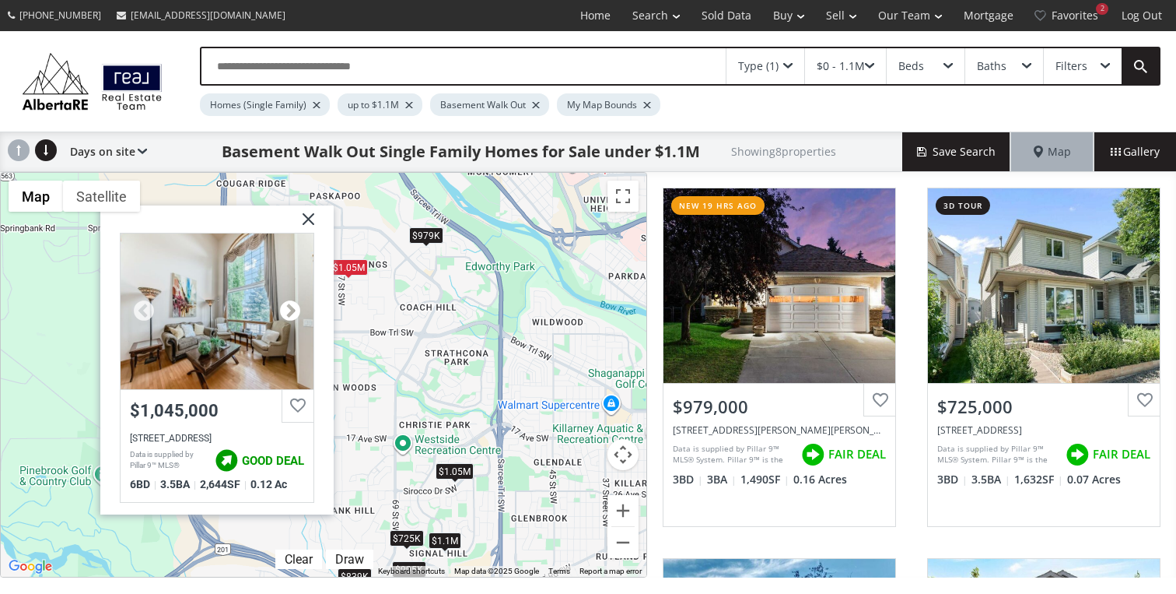
click at [285, 309] on div at bounding box center [290, 310] width 23 height 23
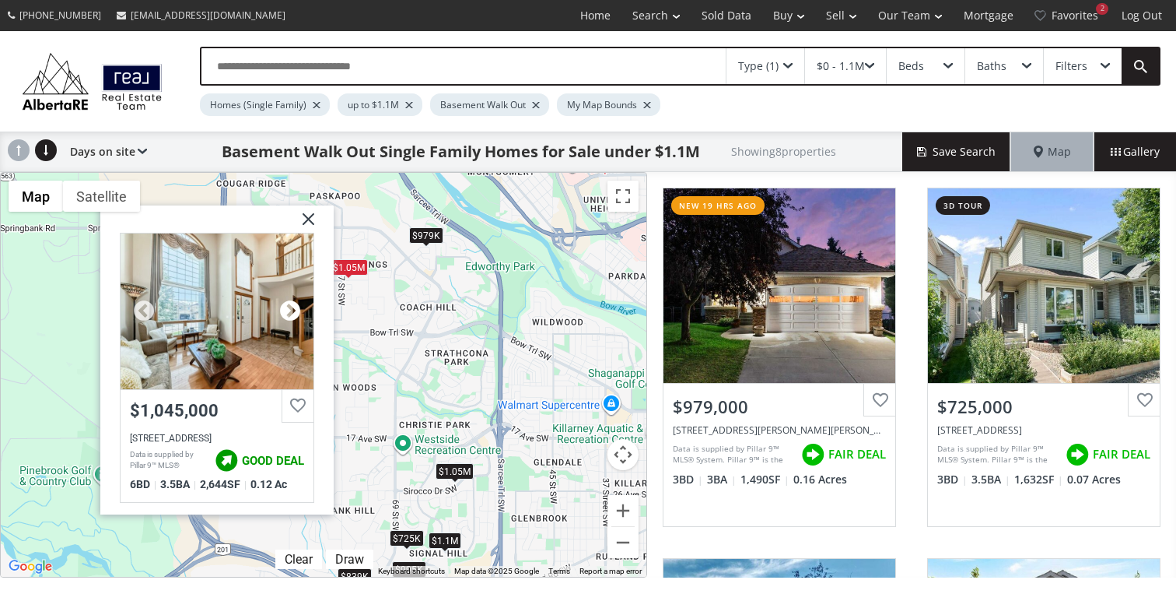
click at [285, 309] on div at bounding box center [290, 310] width 23 height 23
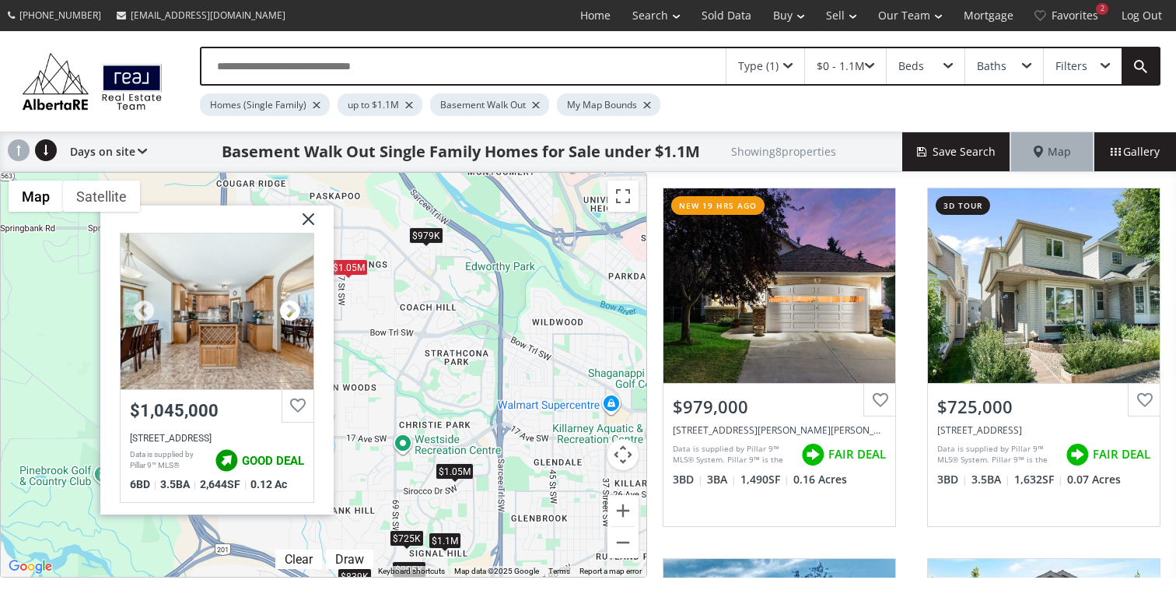
click at [285, 309] on div at bounding box center [290, 310] width 23 height 23
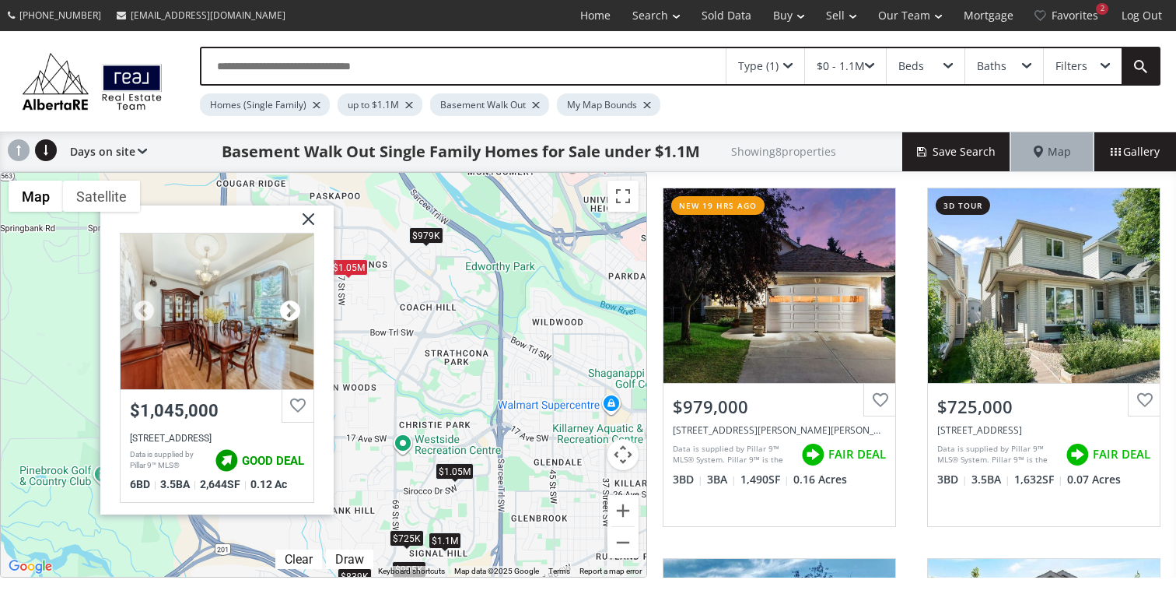
click at [285, 309] on div at bounding box center [290, 310] width 23 height 23
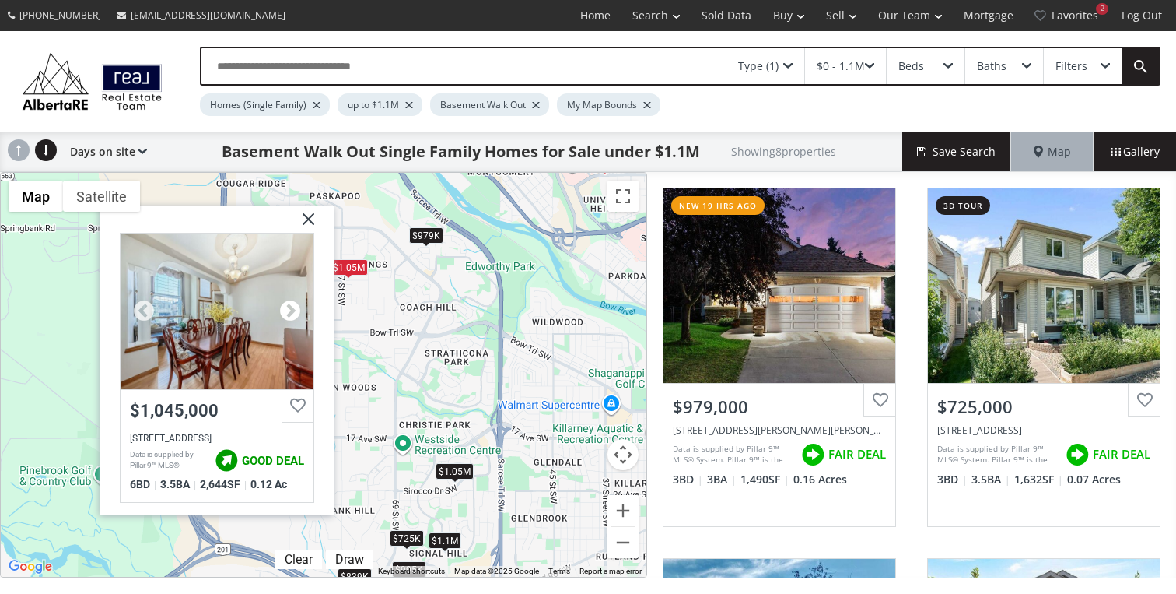
click at [285, 309] on div at bounding box center [290, 310] width 23 height 23
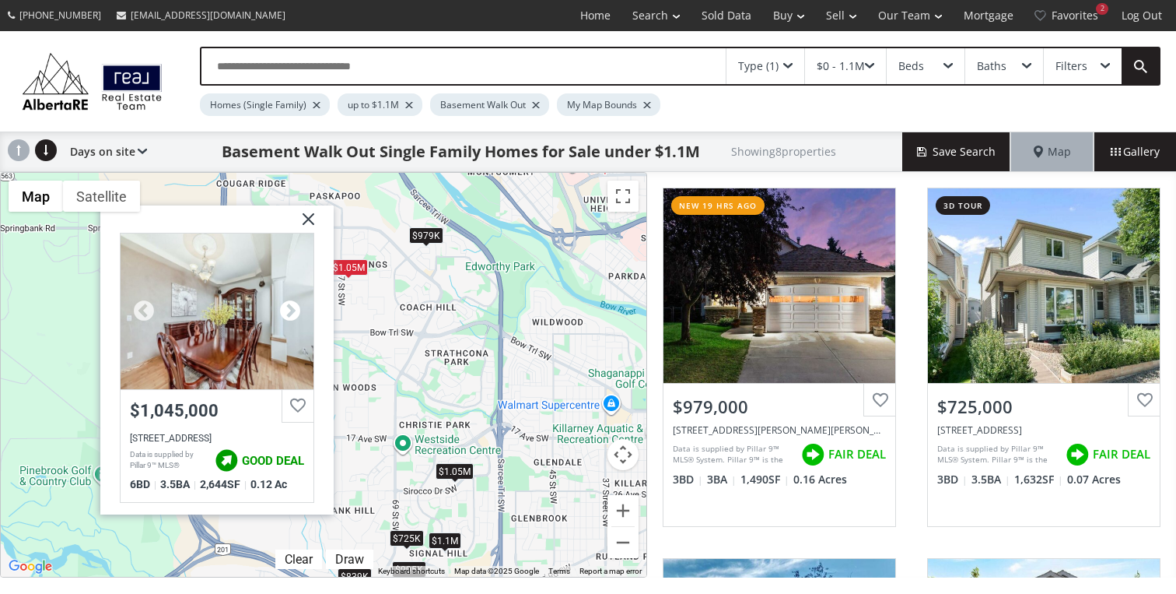
click at [285, 309] on div at bounding box center [290, 310] width 23 height 23
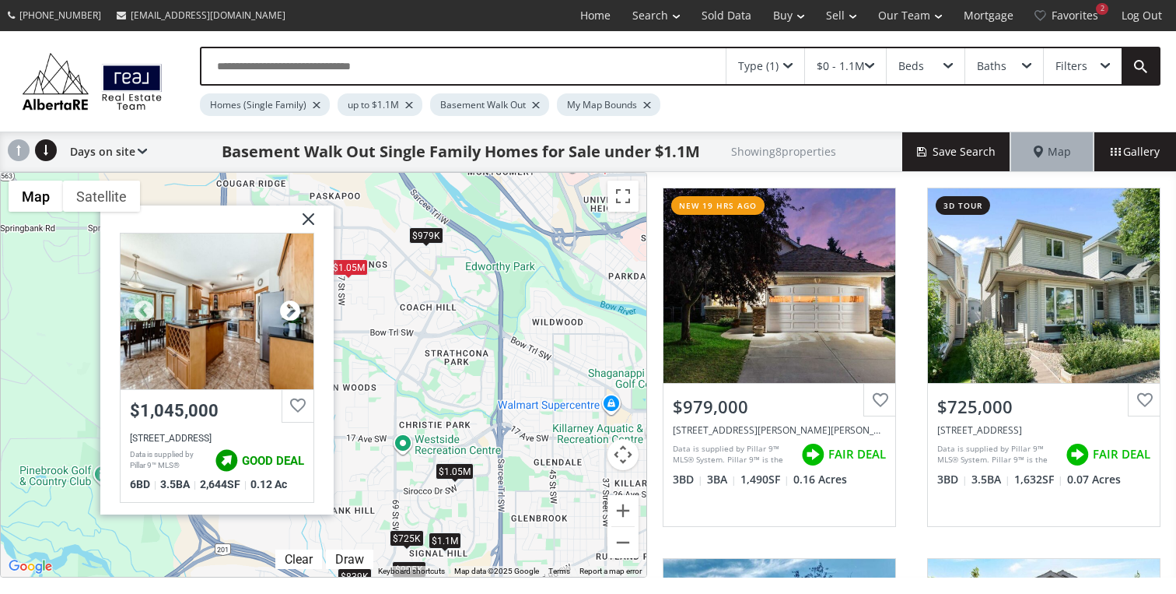
click at [285, 309] on div at bounding box center [290, 310] width 23 height 23
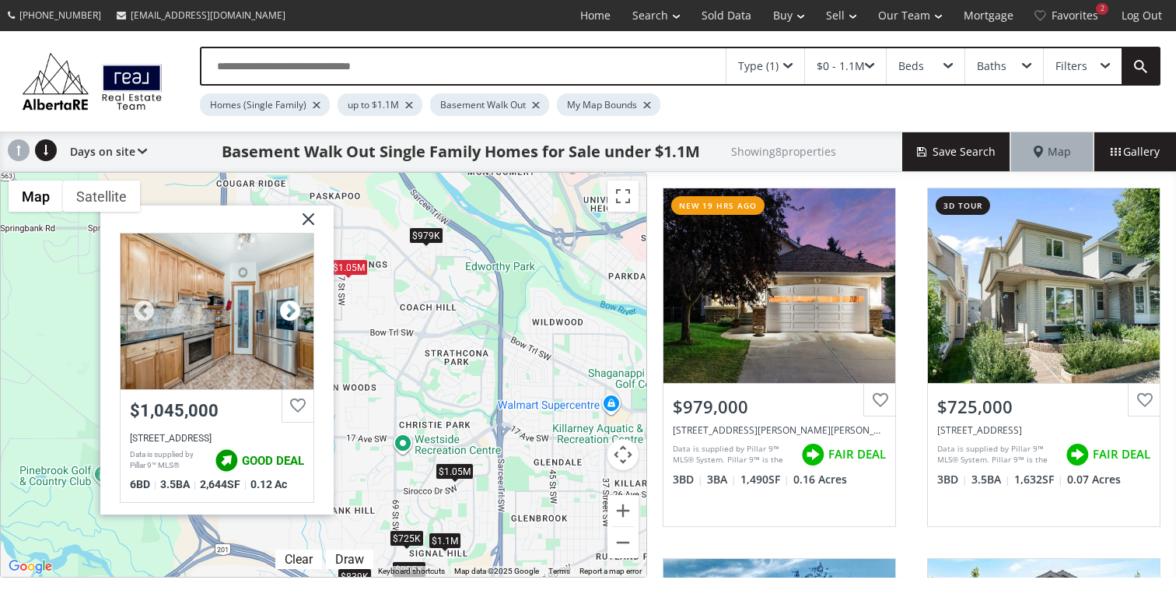
click at [285, 309] on div at bounding box center [290, 310] width 23 height 23
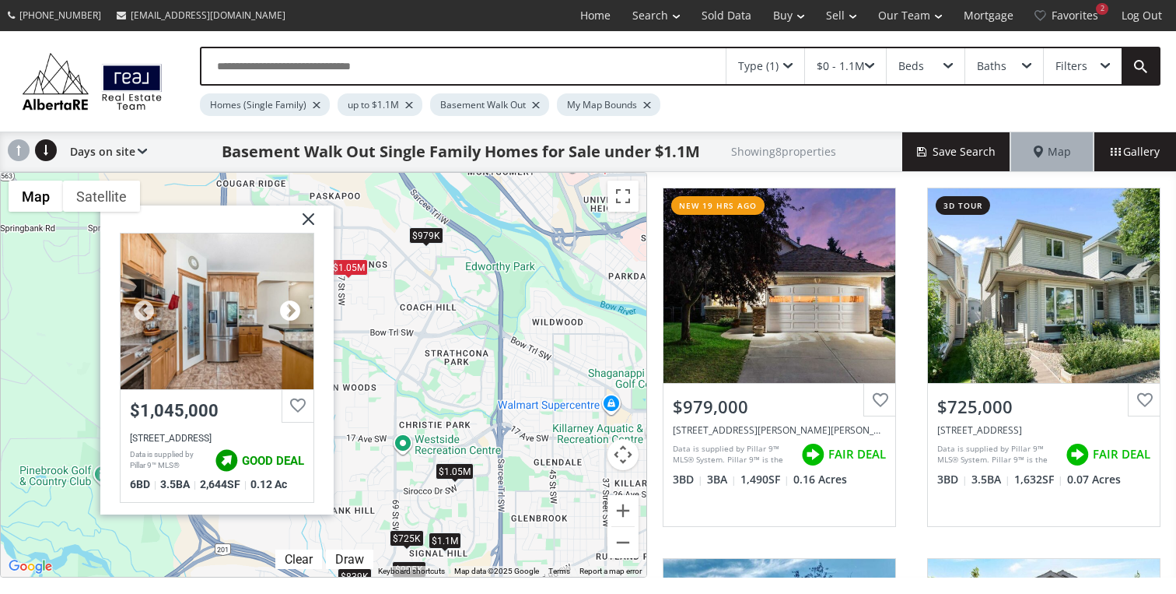
click at [285, 309] on div at bounding box center [290, 310] width 23 height 23
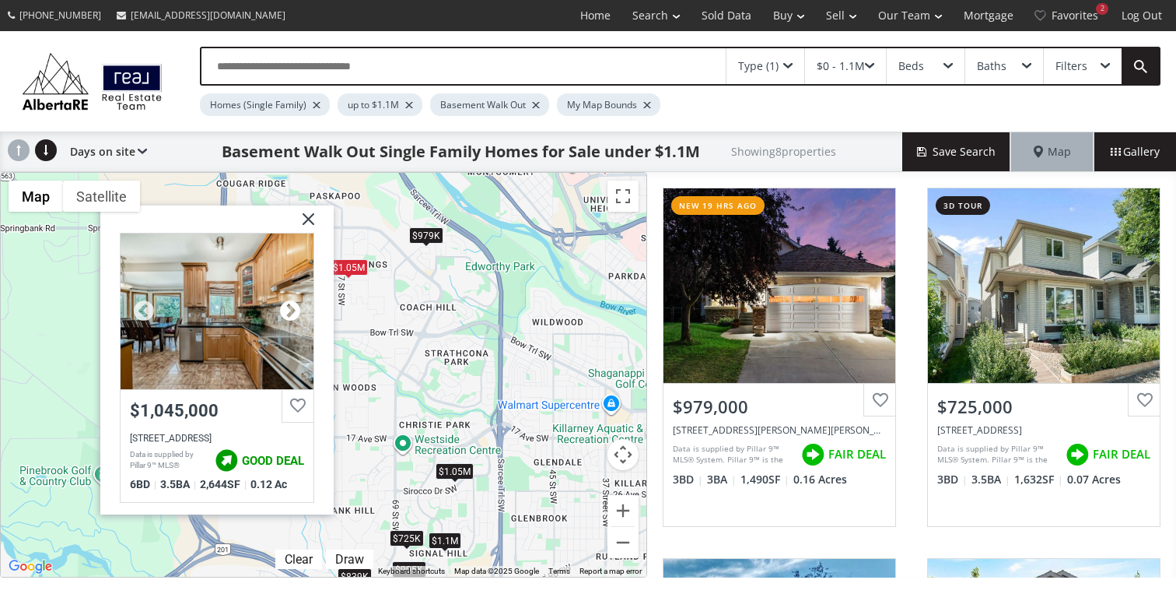
click at [285, 309] on div at bounding box center [290, 310] width 23 height 23
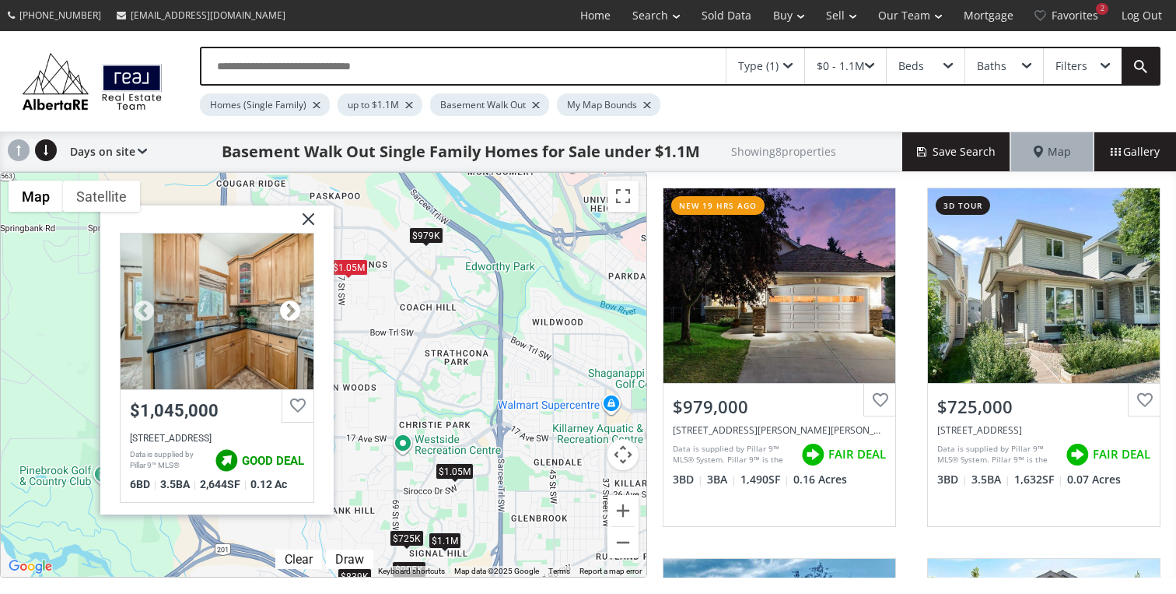
click at [285, 309] on div at bounding box center [290, 310] width 23 height 23
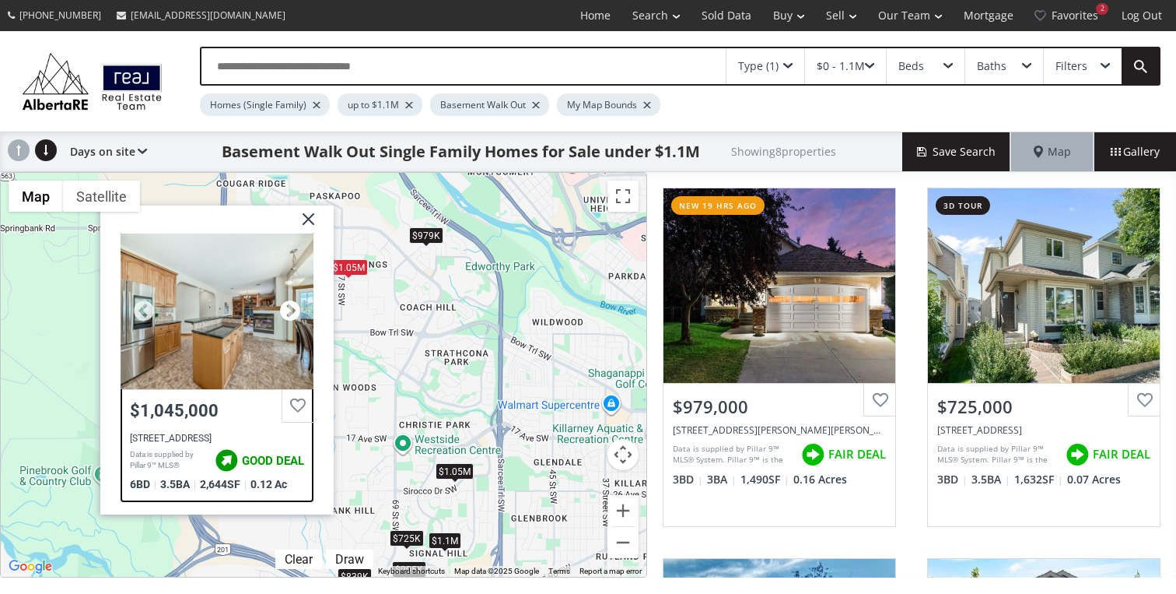
click at [285, 309] on div at bounding box center [290, 310] width 23 height 23
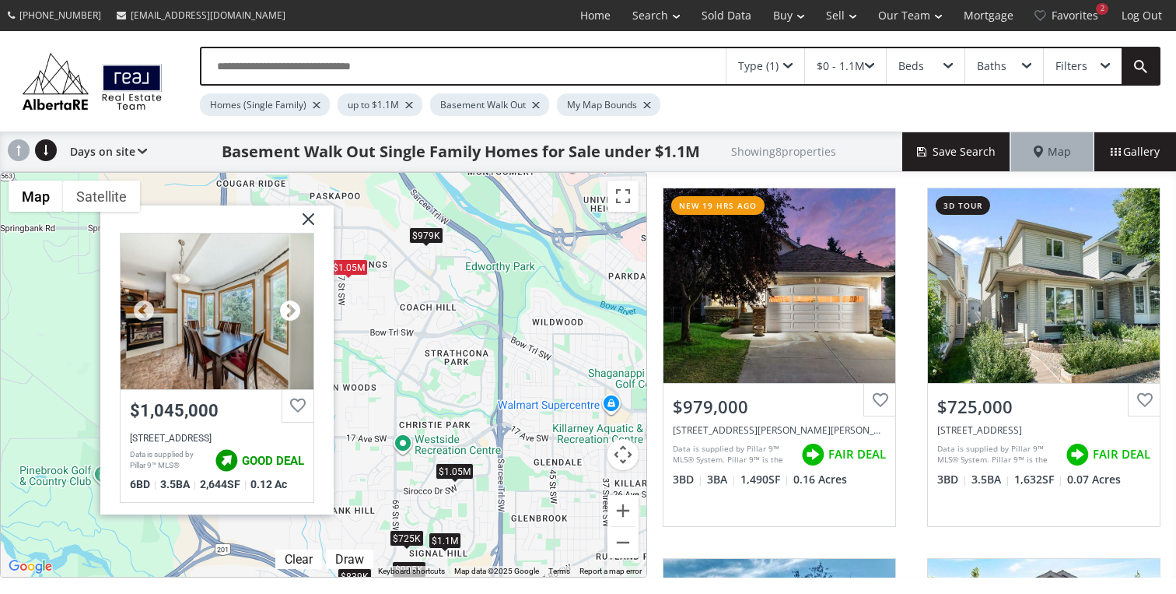
click at [285, 309] on div at bounding box center [290, 310] width 23 height 23
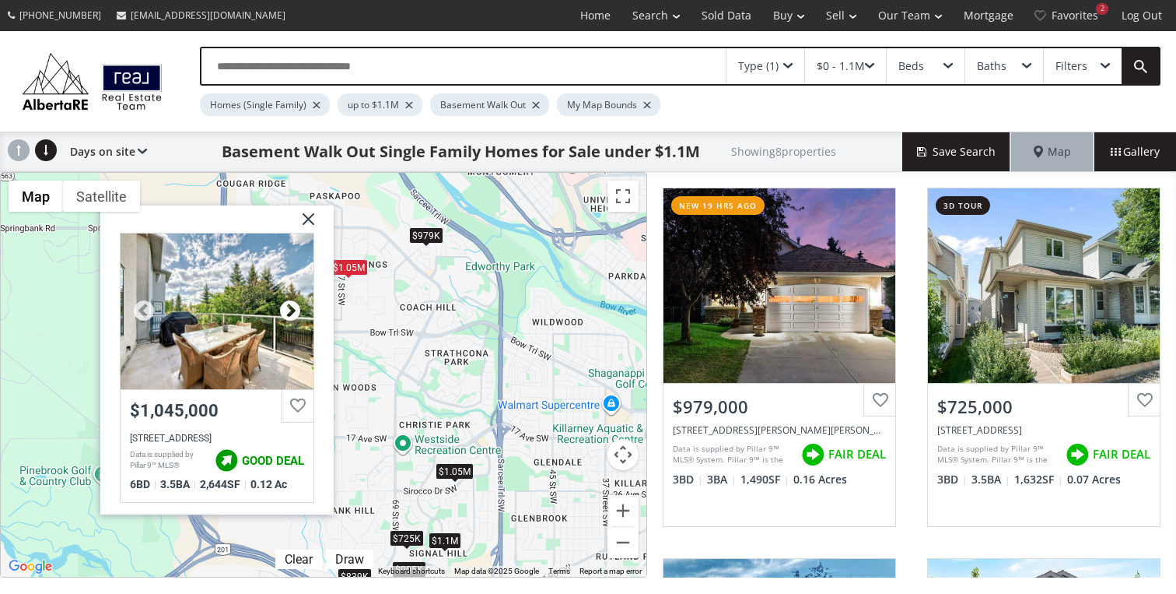
click at [285, 309] on div at bounding box center [290, 310] width 23 height 23
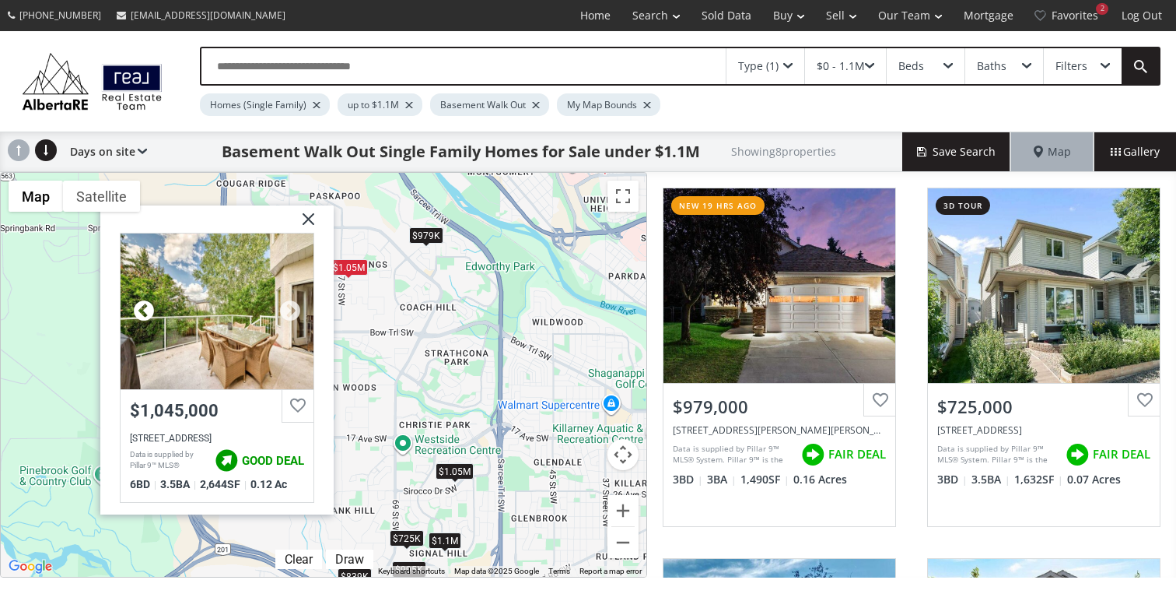
click at [142, 305] on div at bounding box center [143, 310] width 23 height 23
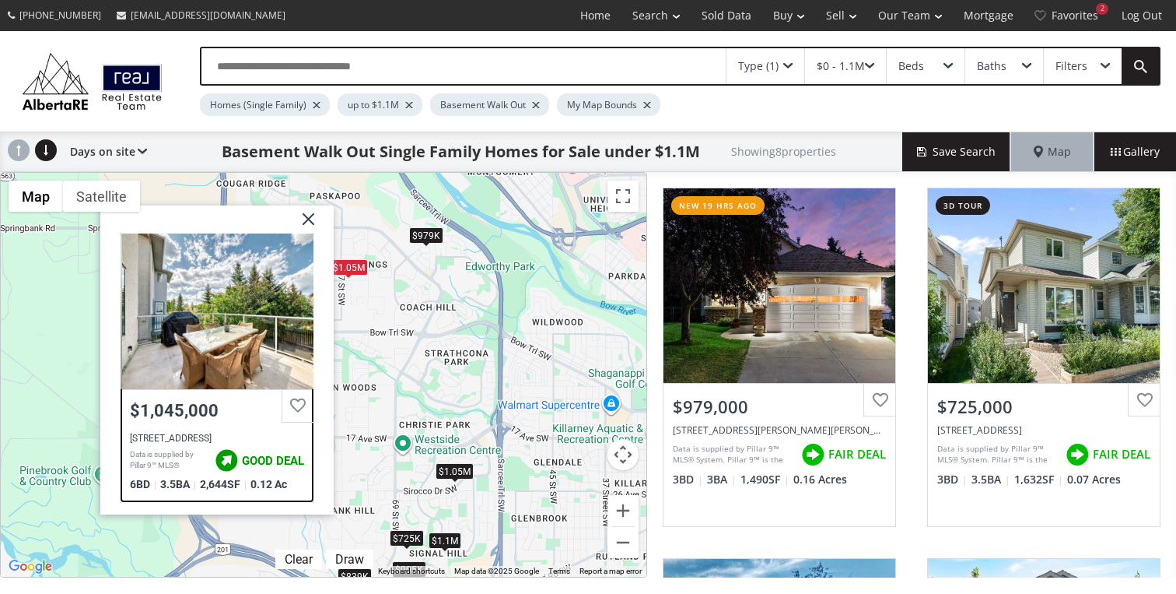
drag, startPoint x: 213, startPoint y: 314, endPoint x: 544, endPoint y: 382, distance: 337.7
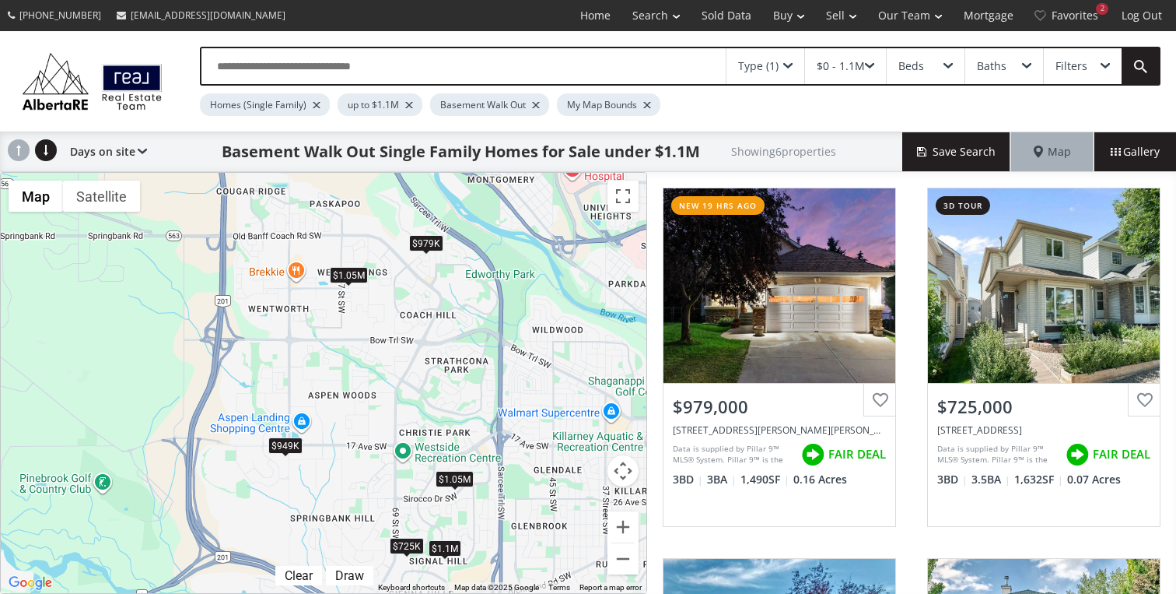
click at [424, 240] on div "$979K" at bounding box center [426, 243] width 34 height 16
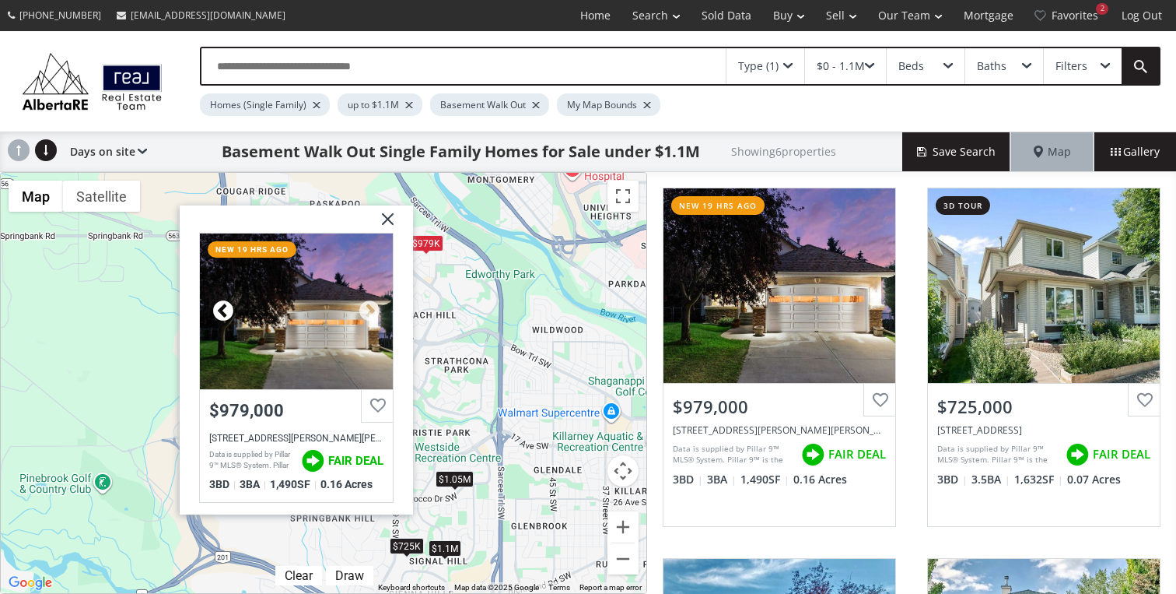
click at [216, 310] on div at bounding box center [223, 311] width 23 height 23
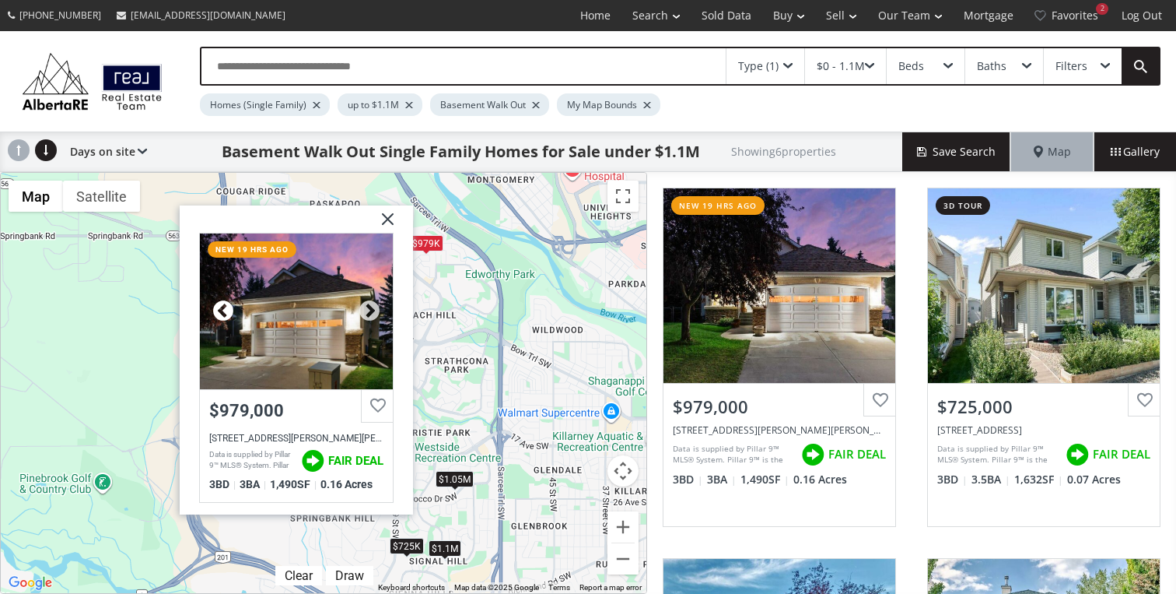
click at [216, 310] on div at bounding box center [223, 311] width 23 height 23
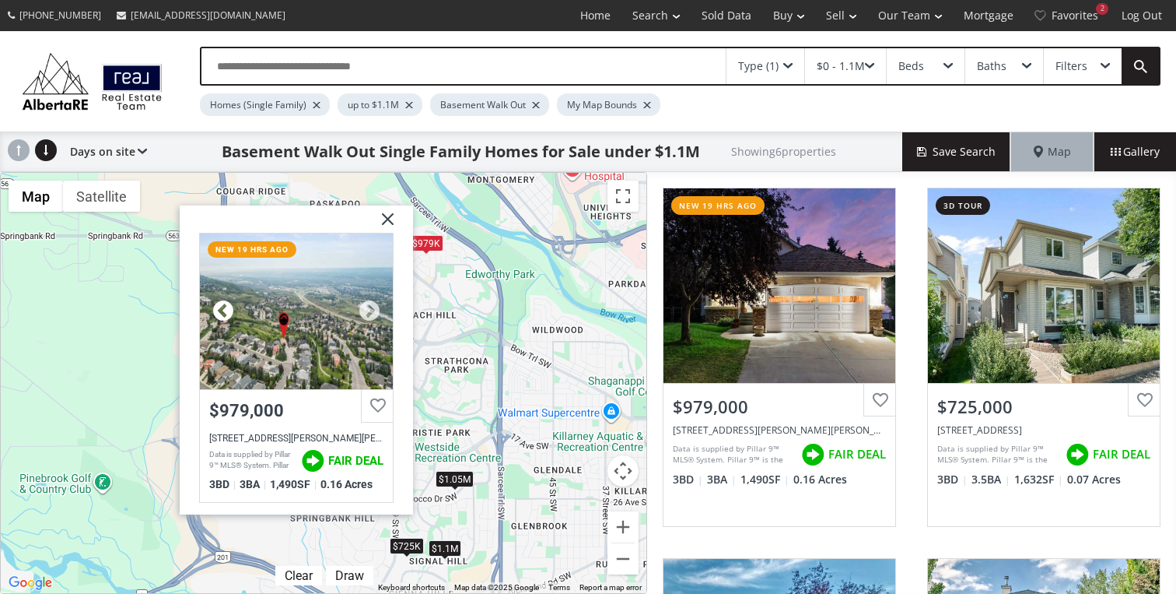
click at [216, 310] on div at bounding box center [223, 311] width 23 height 23
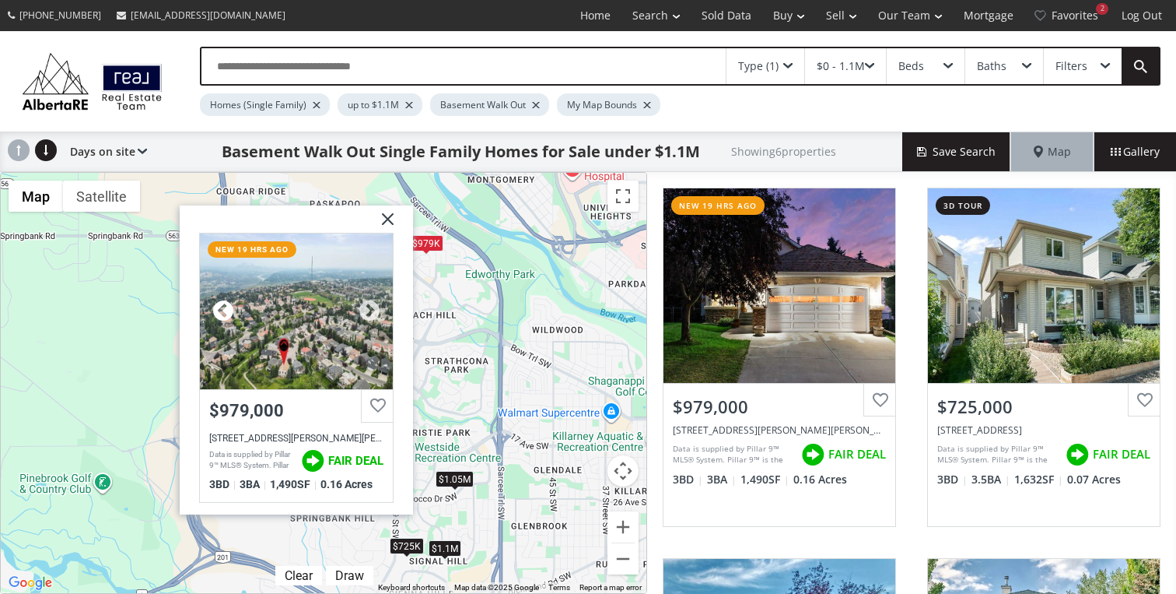
click at [216, 310] on div at bounding box center [223, 311] width 23 height 23
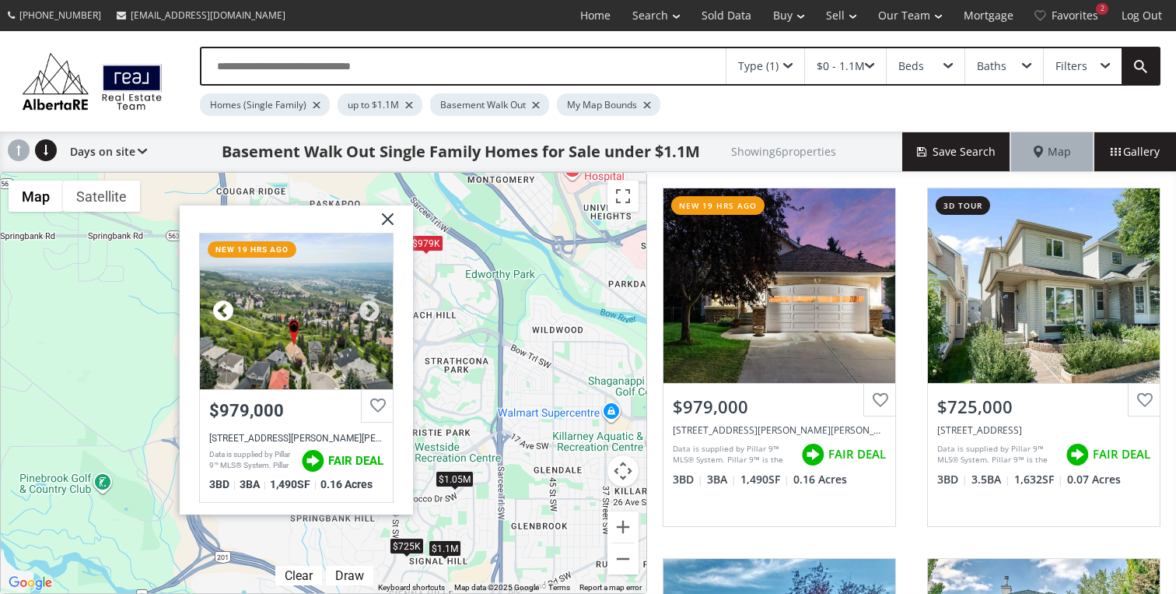
click at [216, 310] on div at bounding box center [223, 311] width 23 height 23
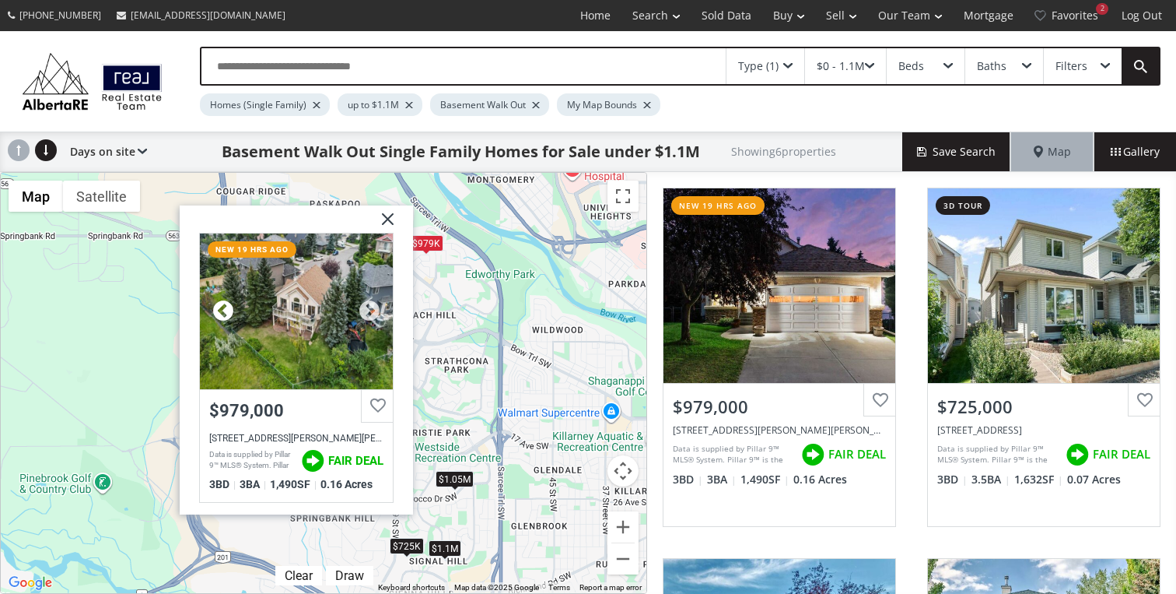
click at [216, 310] on div at bounding box center [223, 311] width 23 height 23
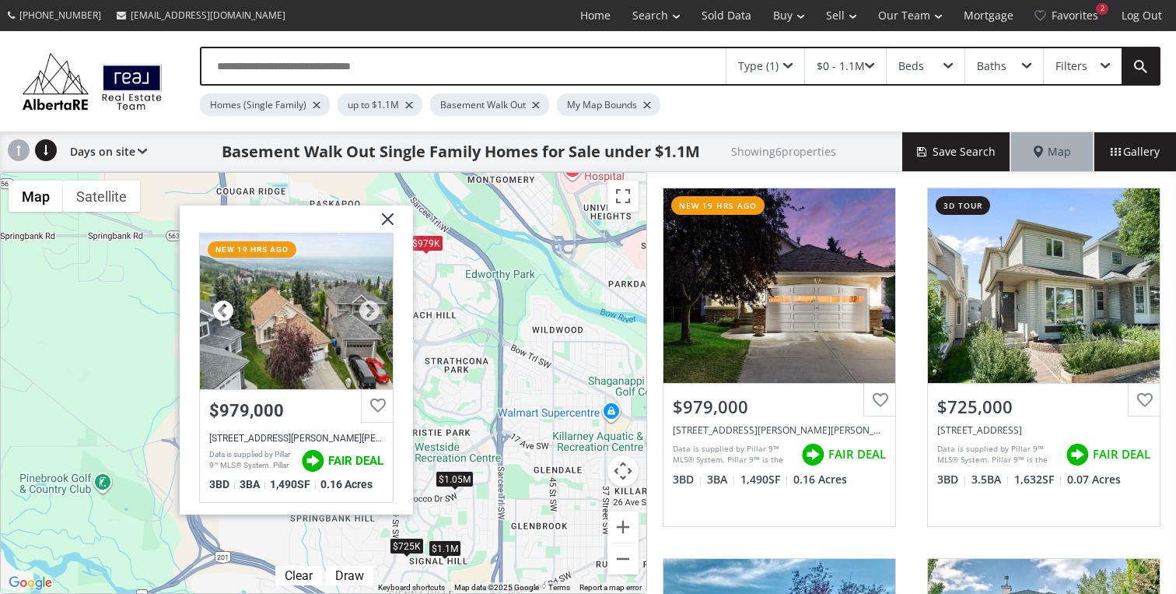
click at [216, 310] on div at bounding box center [223, 311] width 23 height 23
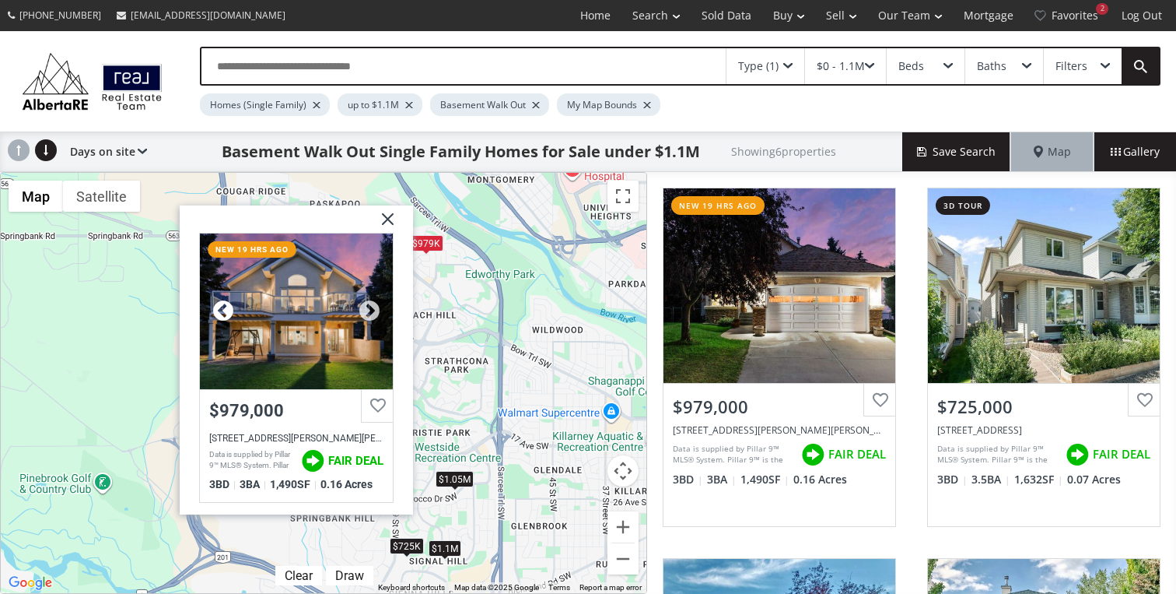
click at [216, 310] on div at bounding box center [223, 311] width 23 height 23
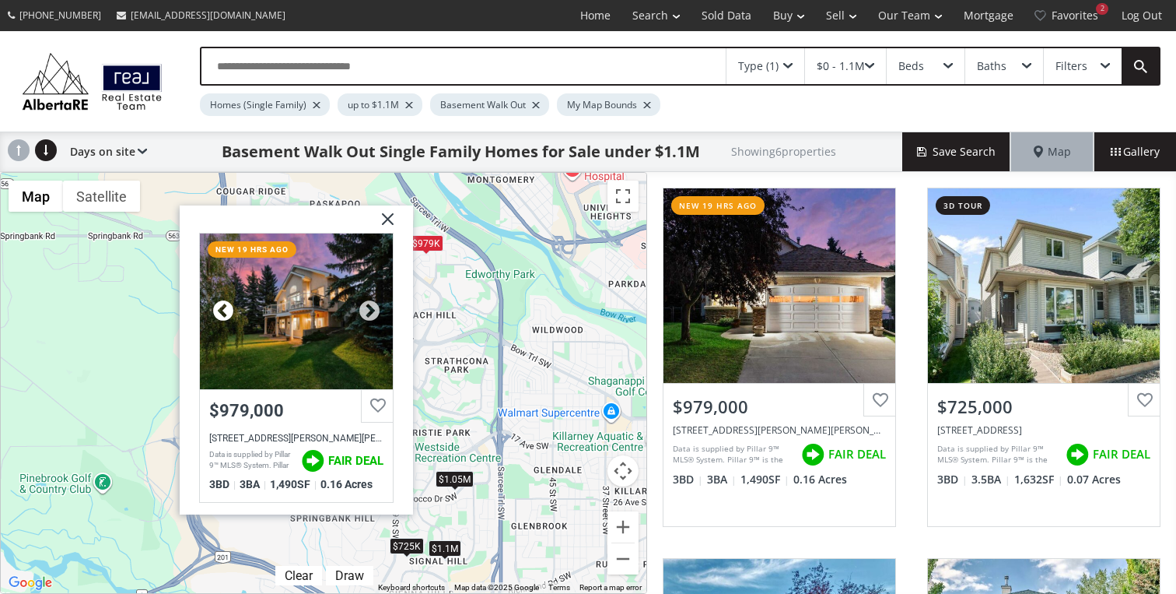
click at [216, 310] on div at bounding box center [223, 311] width 23 height 23
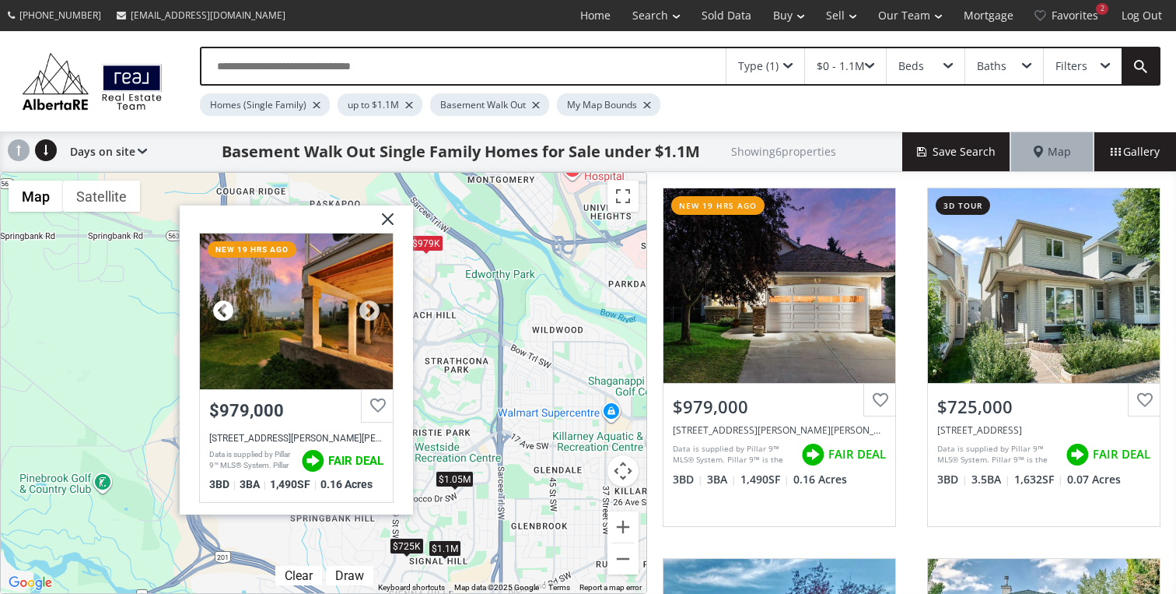
click at [216, 310] on div at bounding box center [223, 311] width 23 height 23
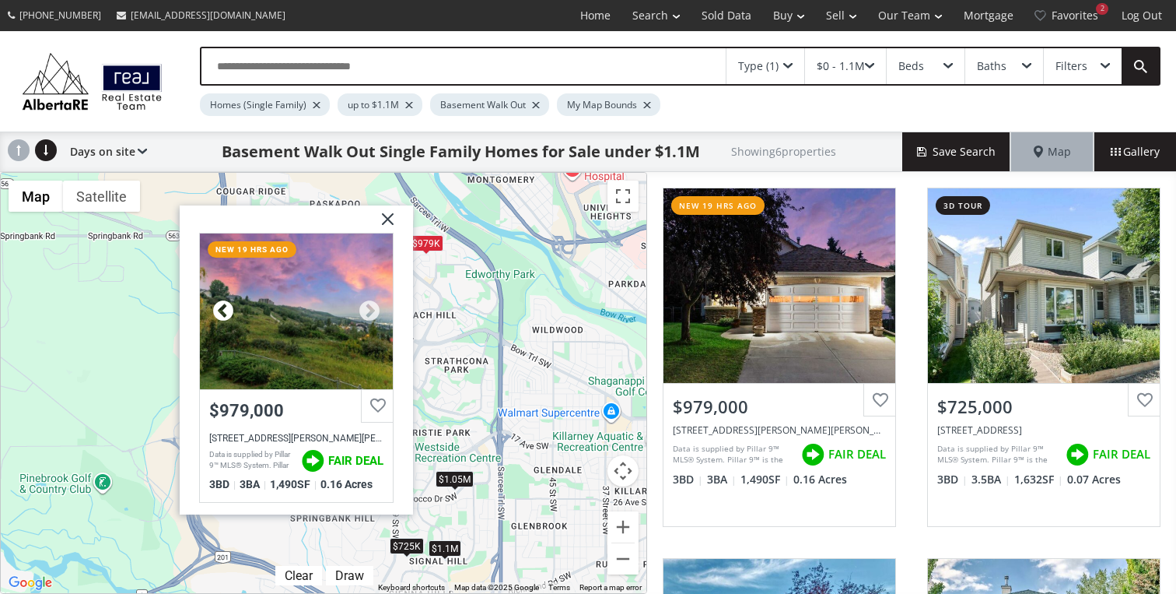
click at [216, 310] on div at bounding box center [223, 311] width 23 height 23
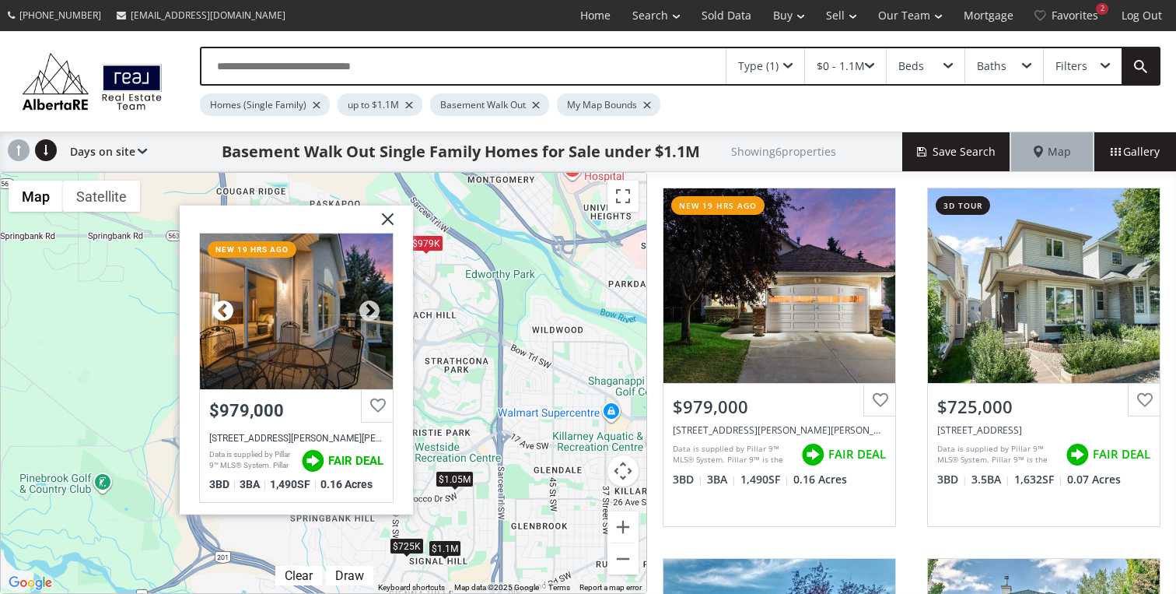
click at [216, 310] on div at bounding box center [223, 311] width 23 height 23
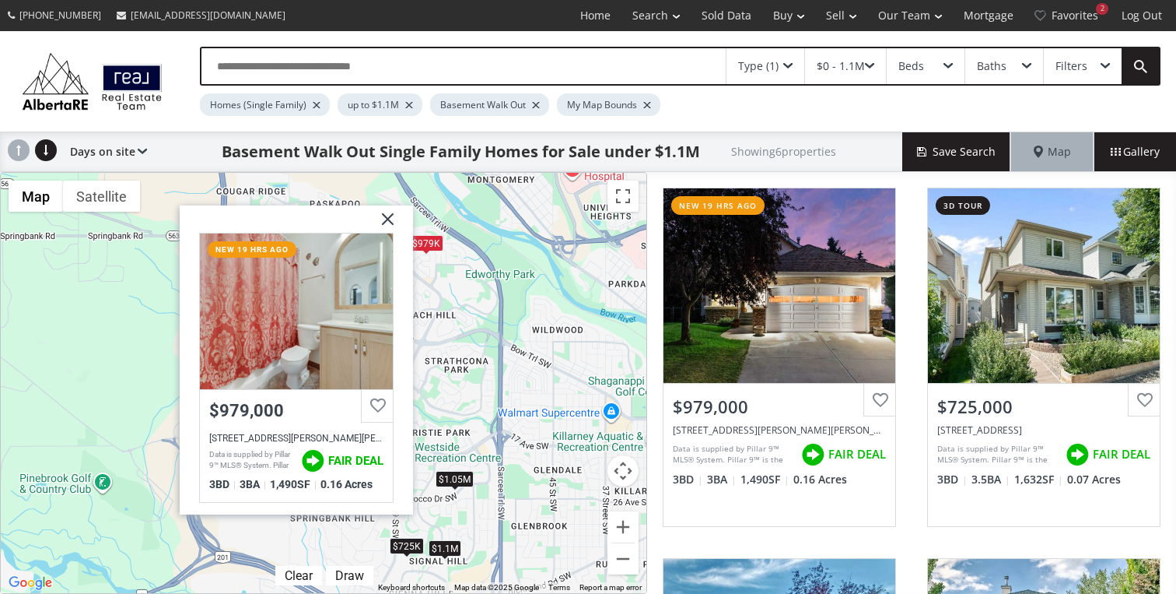
click at [389, 219] on img at bounding box center [382, 224] width 39 height 39
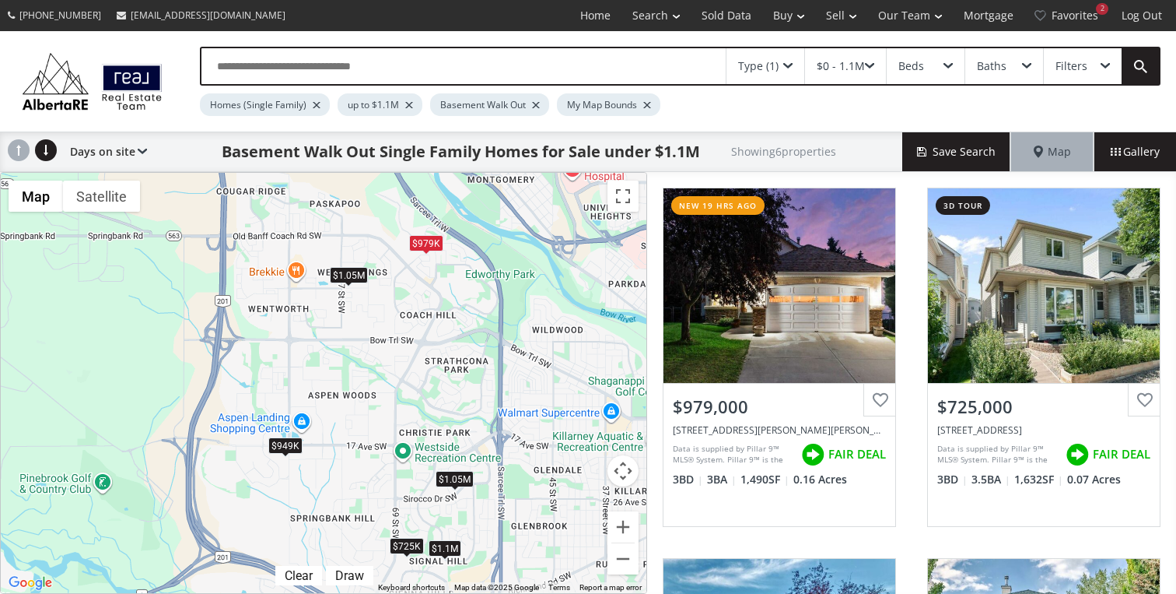
click at [279, 447] on div "$949K" at bounding box center [285, 445] width 34 height 16
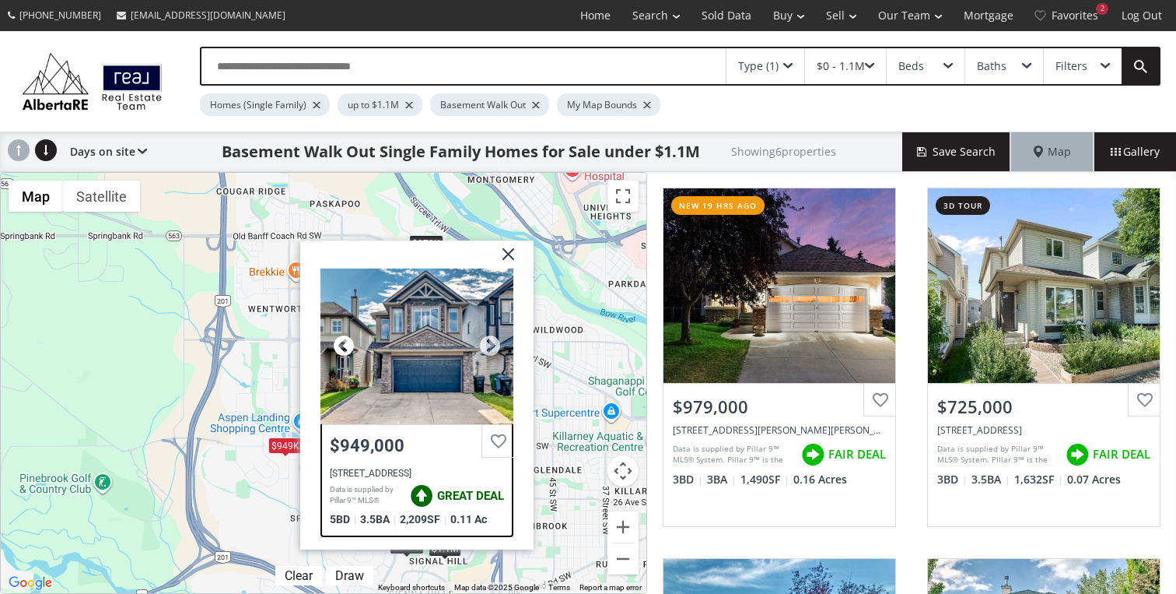
click at [349, 343] on div at bounding box center [343, 346] width 23 height 23
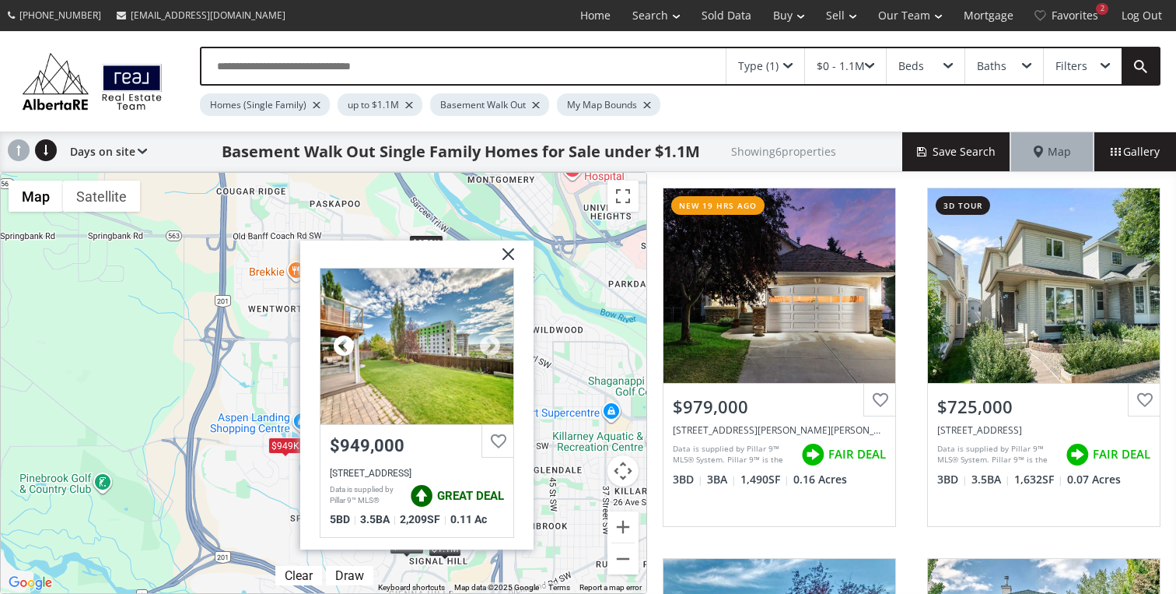
click at [349, 343] on div at bounding box center [343, 346] width 23 height 23
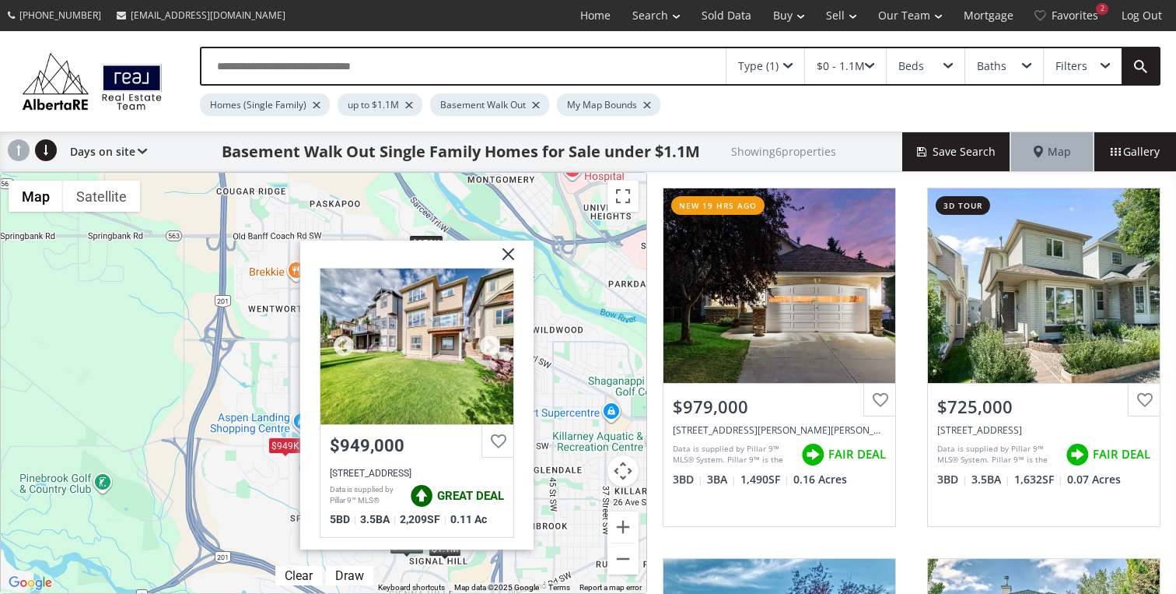
click at [406, 312] on div at bounding box center [417, 346] width 193 height 156
click at [506, 251] on img at bounding box center [502, 259] width 39 height 39
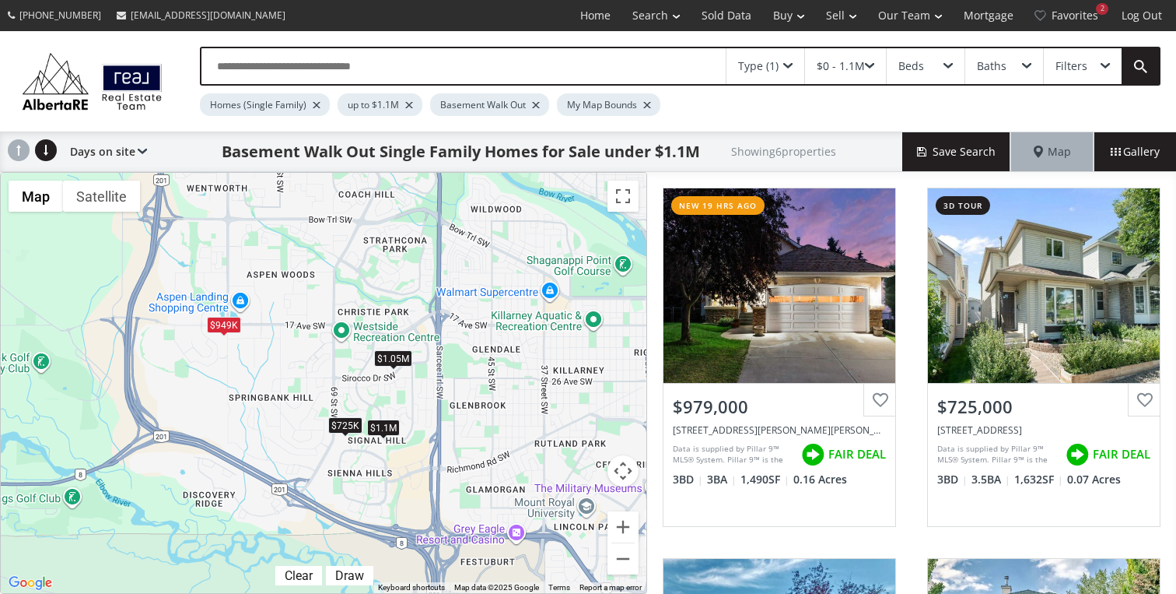
drag, startPoint x: 372, startPoint y: 333, endPoint x: 377, endPoint y: 409, distance: 76.4
click at [358, 289] on div "To navigate, press the arrow keys. $979K $725K $1.05M $1.05M $1.1M $949K" at bounding box center [324, 383] width 646 height 420
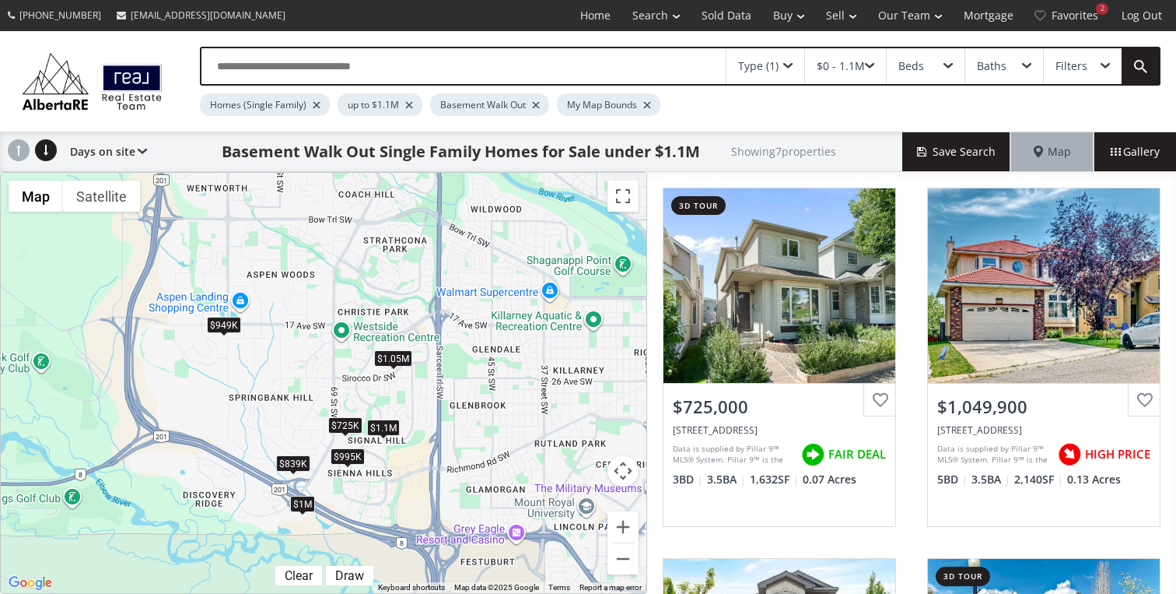
click at [387, 429] on div "$1.1M" at bounding box center [383, 427] width 33 height 16
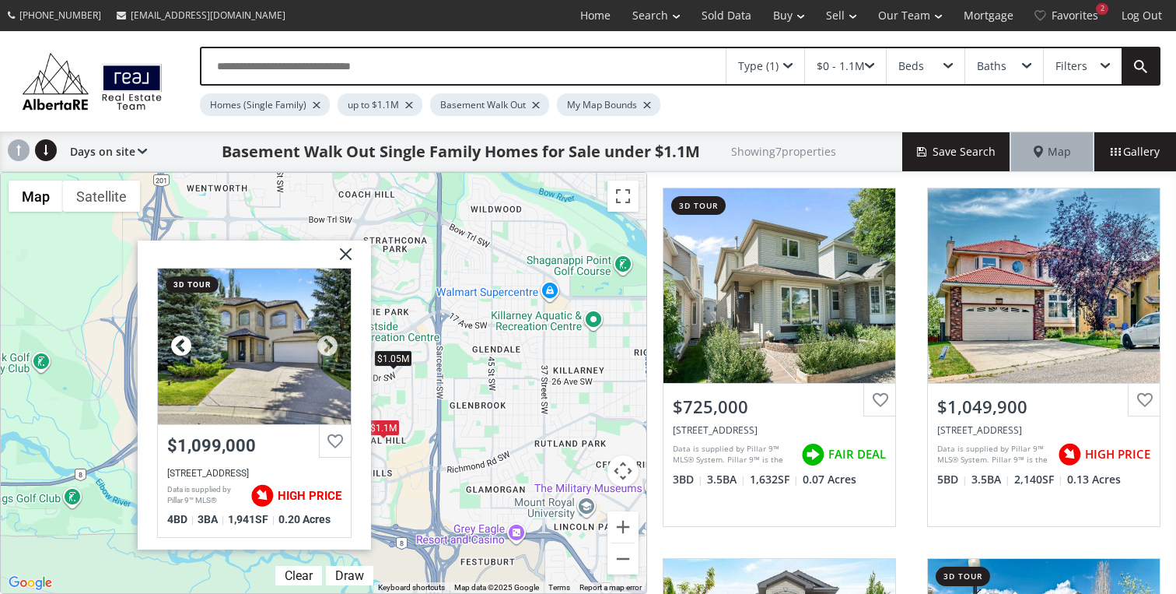
click at [184, 341] on div at bounding box center [181, 346] width 23 height 23
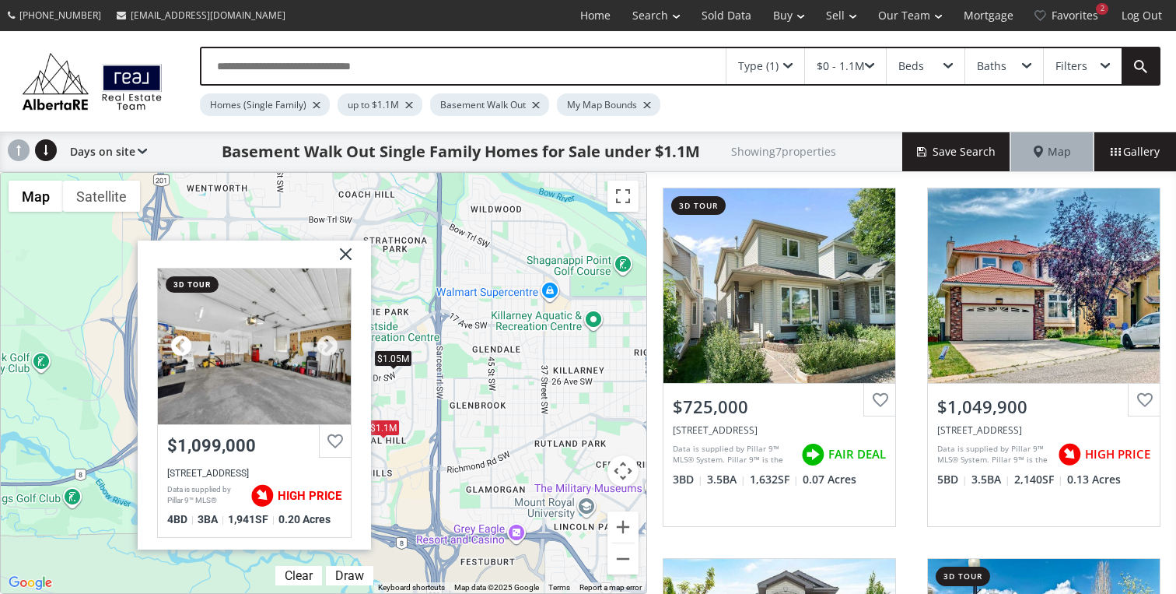
click at [184, 341] on div at bounding box center [181, 346] width 23 height 23
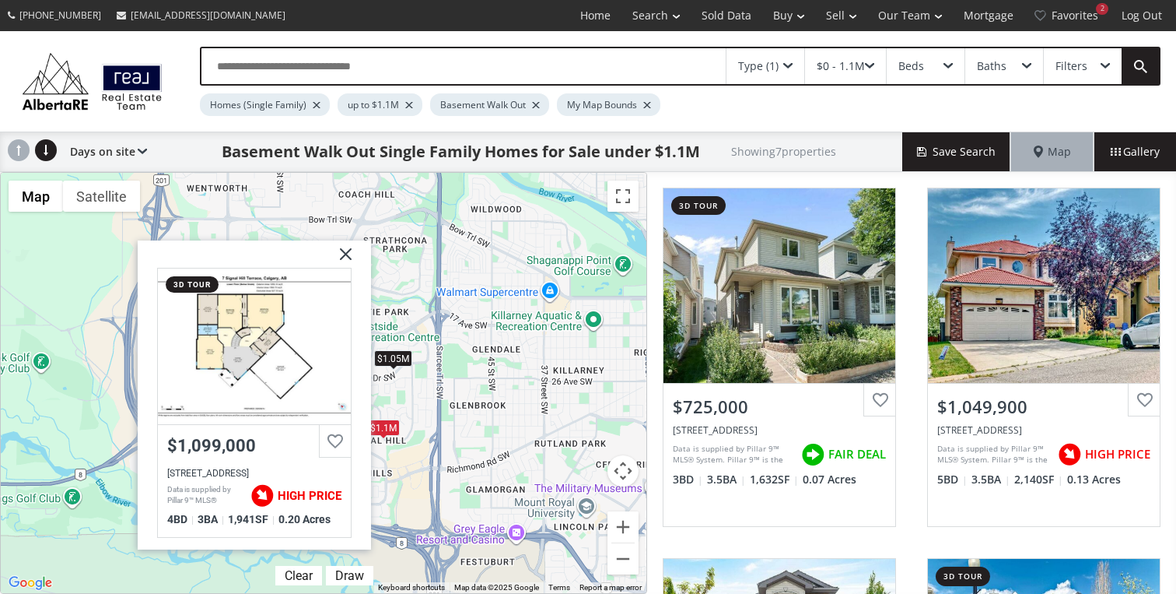
click at [184, 341] on div at bounding box center [181, 346] width 23 height 23
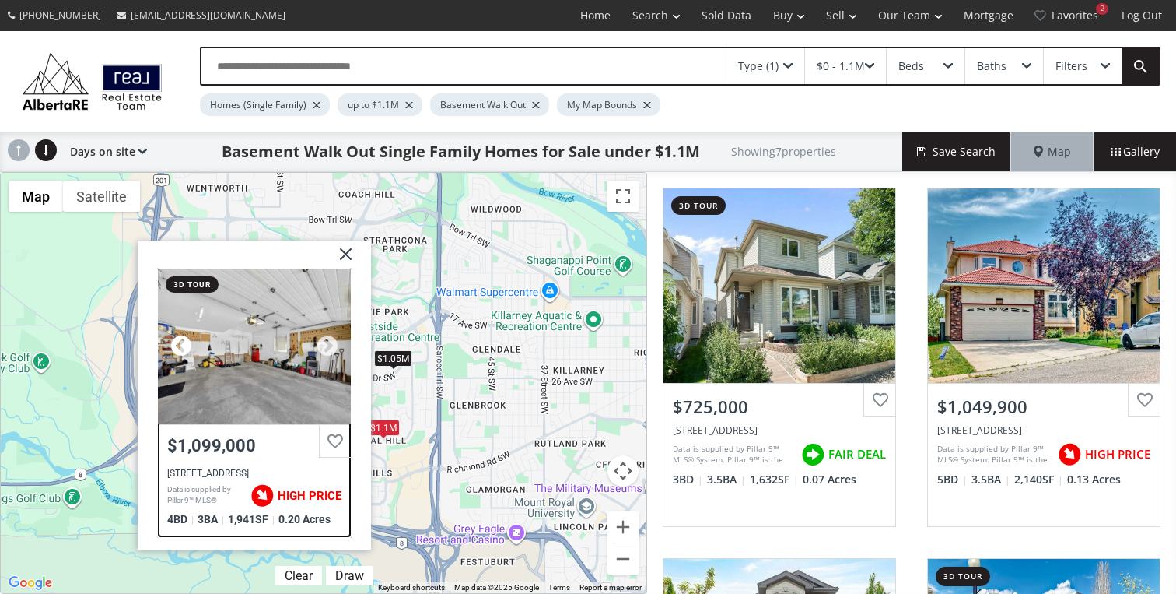
click at [184, 341] on div at bounding box center [181, 346] width 23 height 23
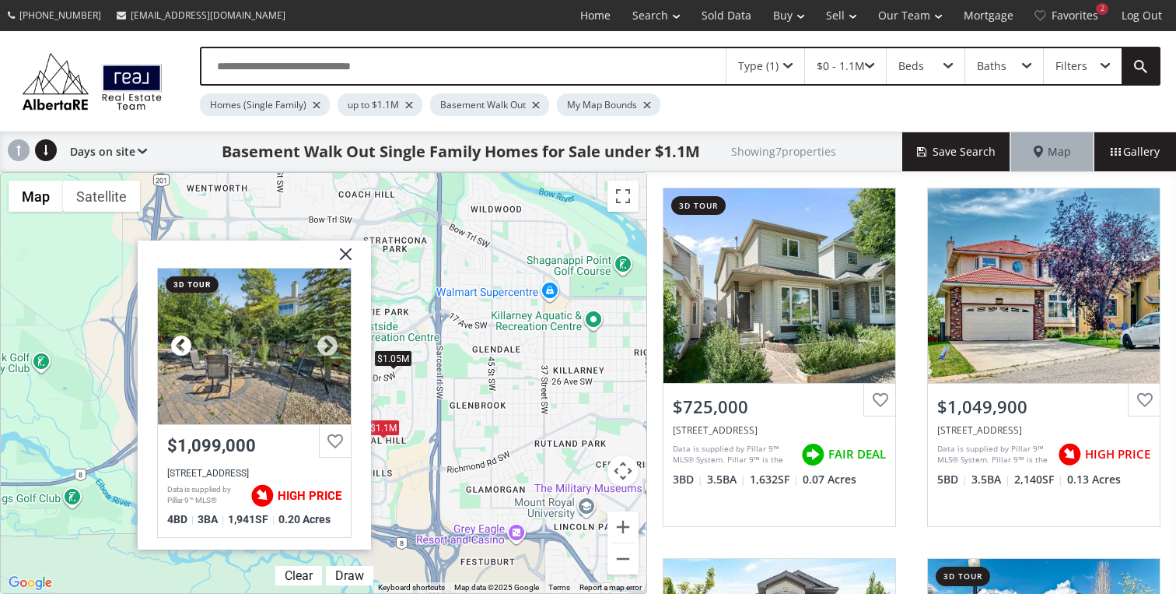
click at [184, 341] on div at bounding box center [181, 346] width 23 height 23
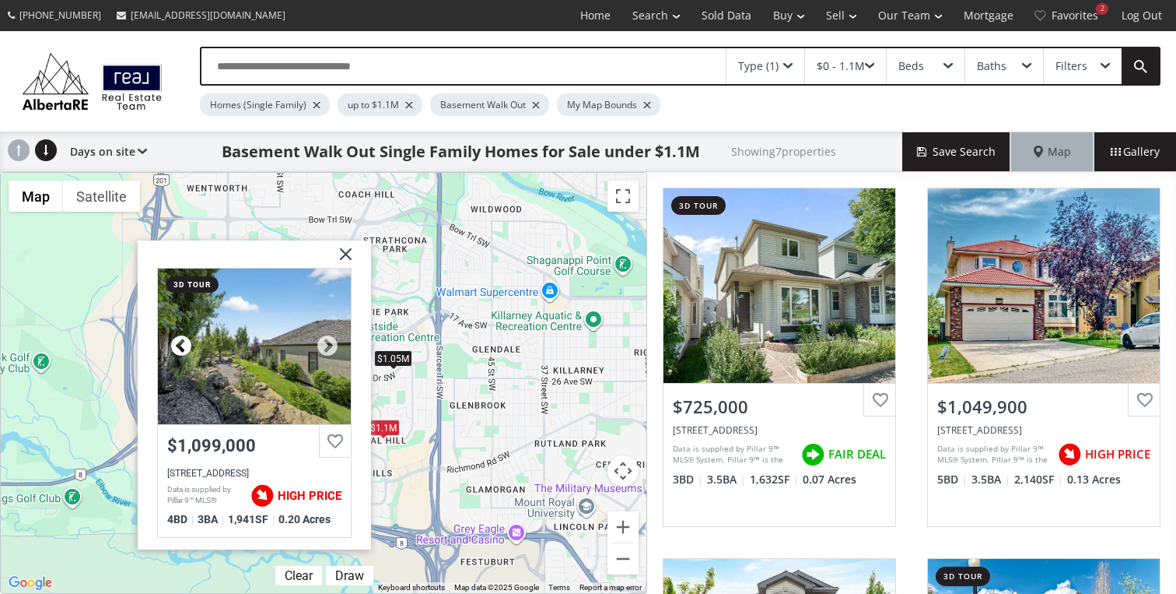
click at [184, 341] on div at bounding box center [181, 346] width 23 height 23
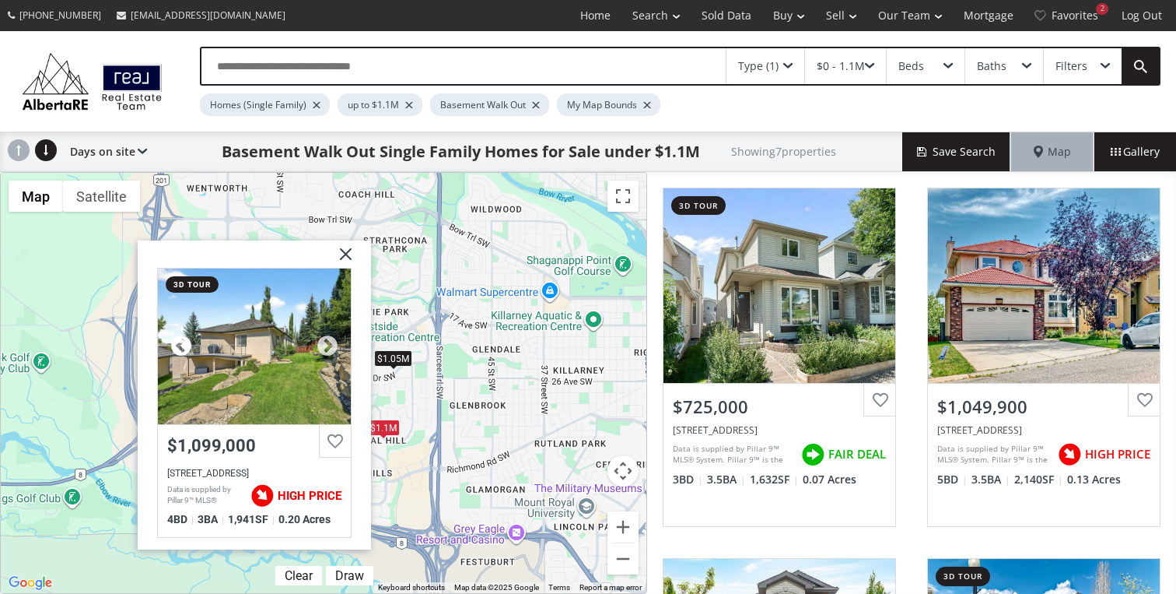
click at [184, 341] on div at bounding box center [181, 346] width 23 height 23
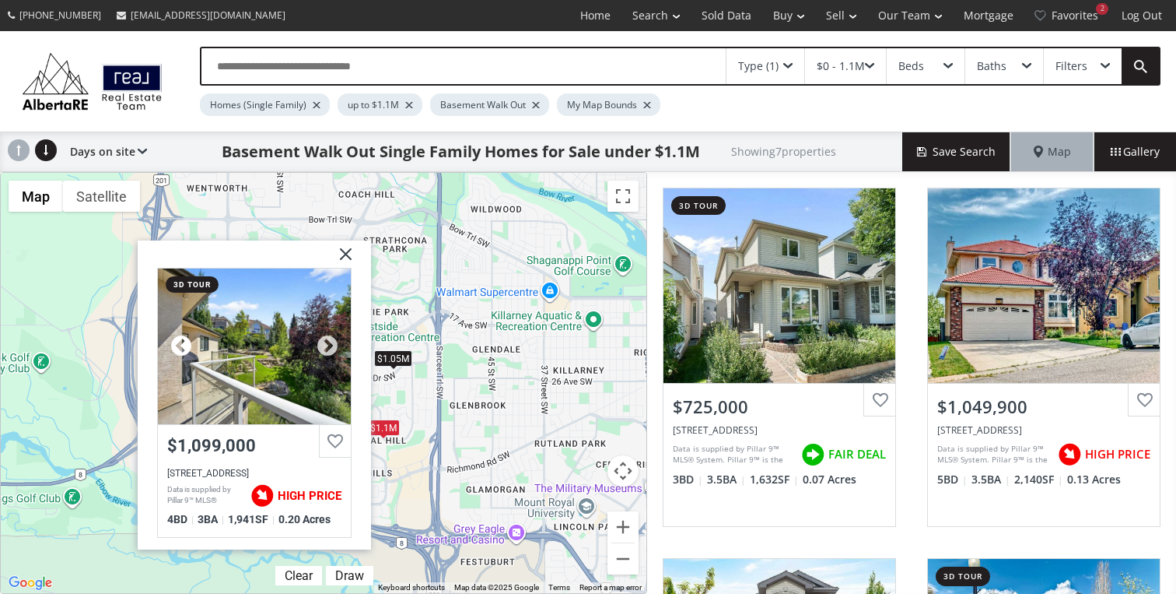
click at [184, 341] on div at bounding box center [181, 346] width 23 height 23
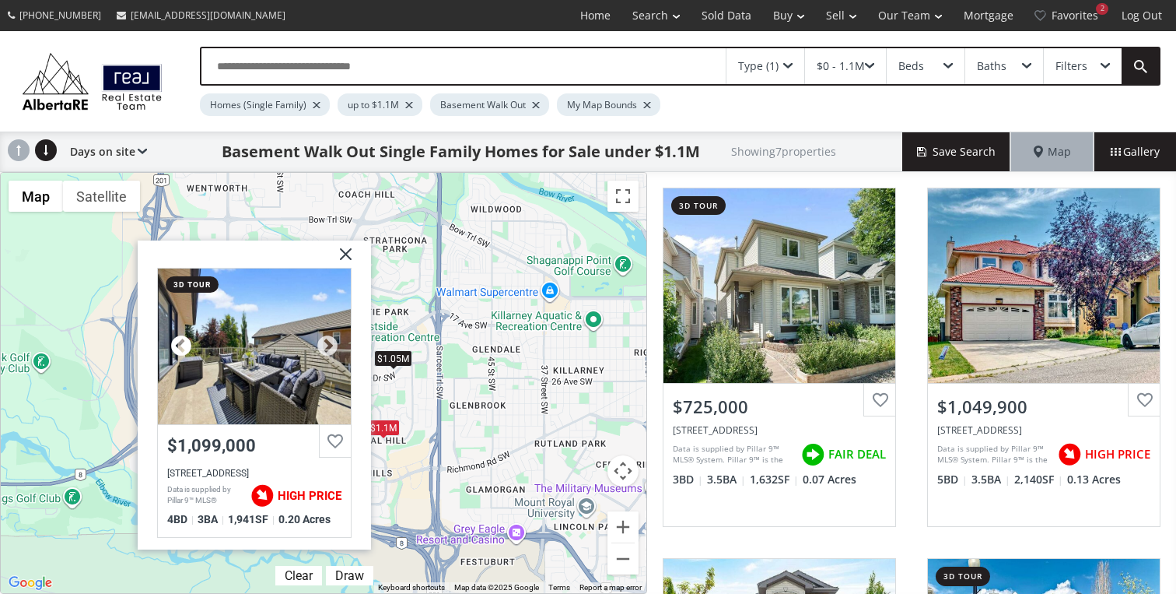
click at [184, 341] on div at bounding box center [181, 346] width 23 height 23
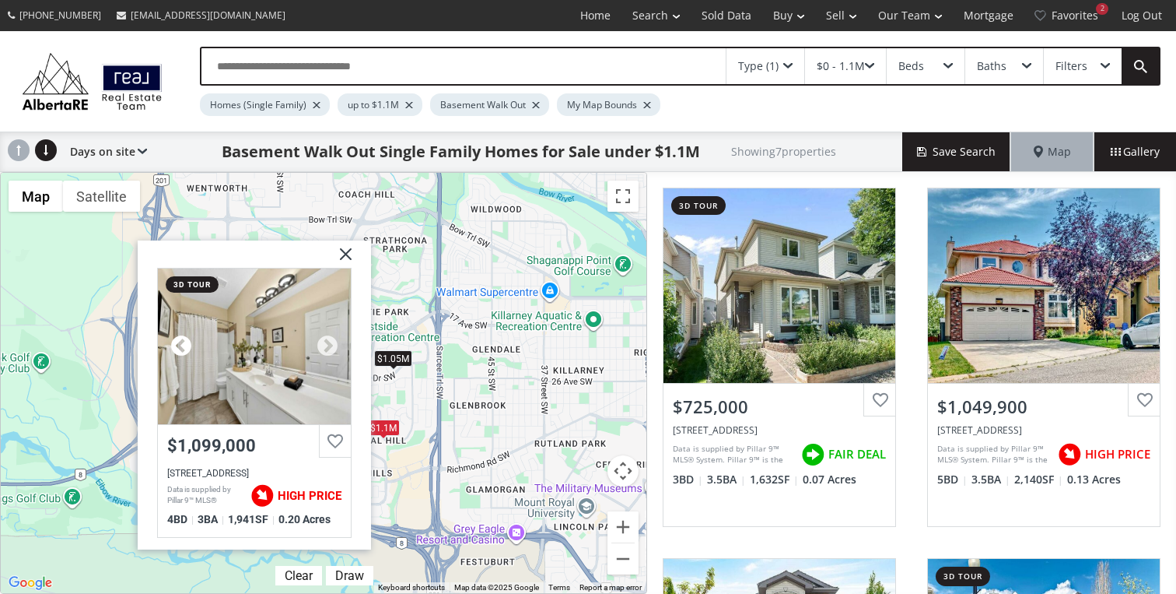
click at [184, 341] on div at bounding box center [181, 346] width 23 height 23
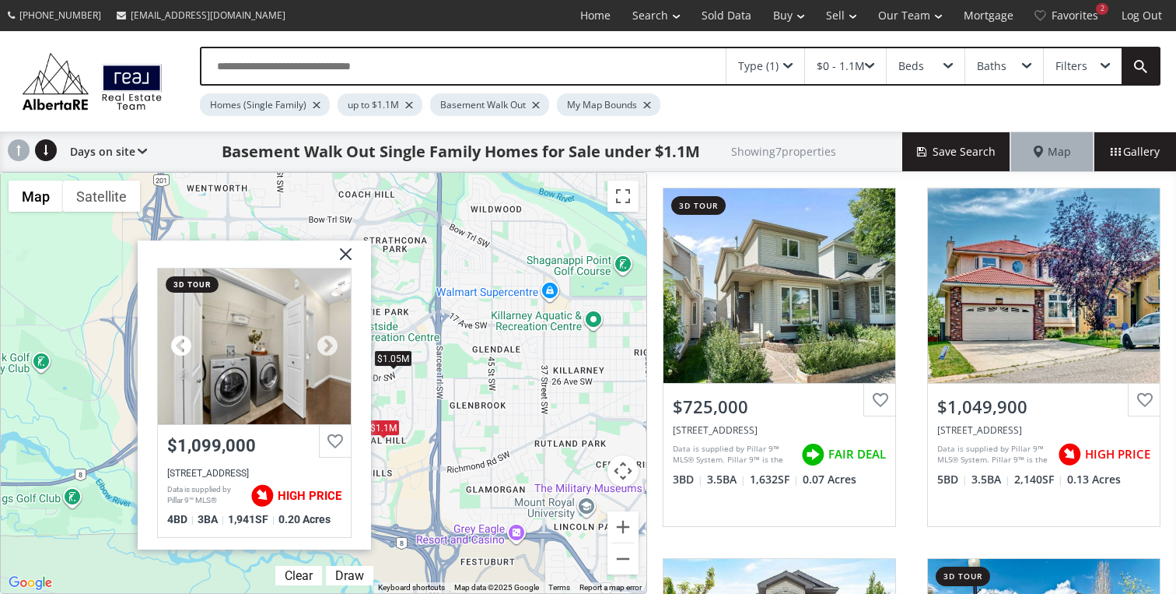
click at [184, 341] on div at bounding box center [181, 346] width 23 height 23
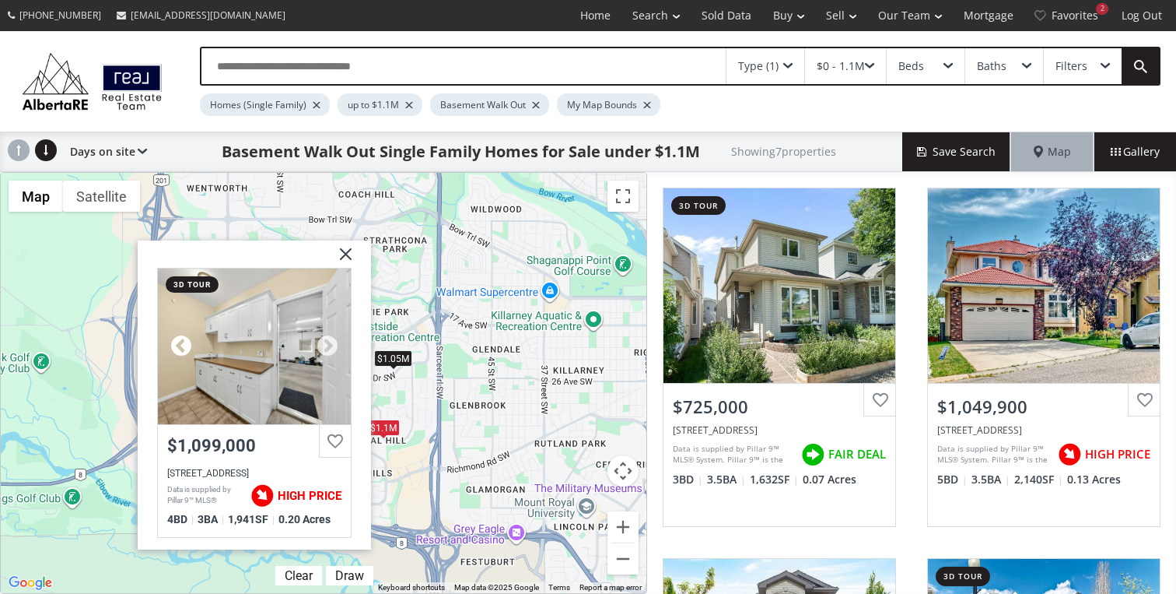
click at [184, 341] on div at bounding box center [181, 346] width 23 height 23
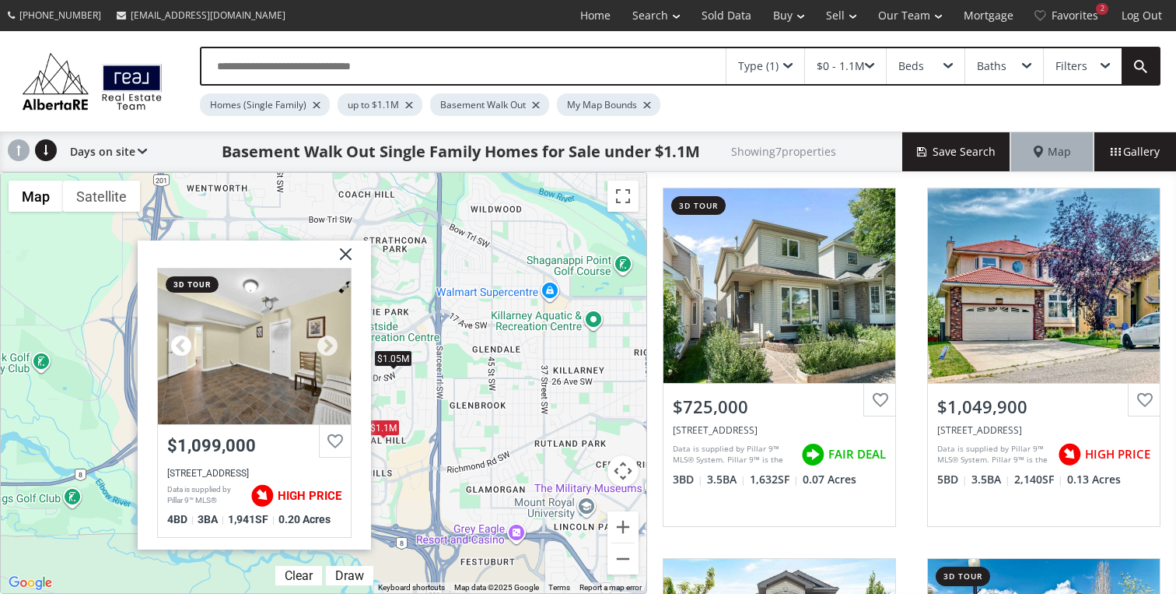
click at [184, 341] on div at bounding box center [181, 346] width 23 height 23
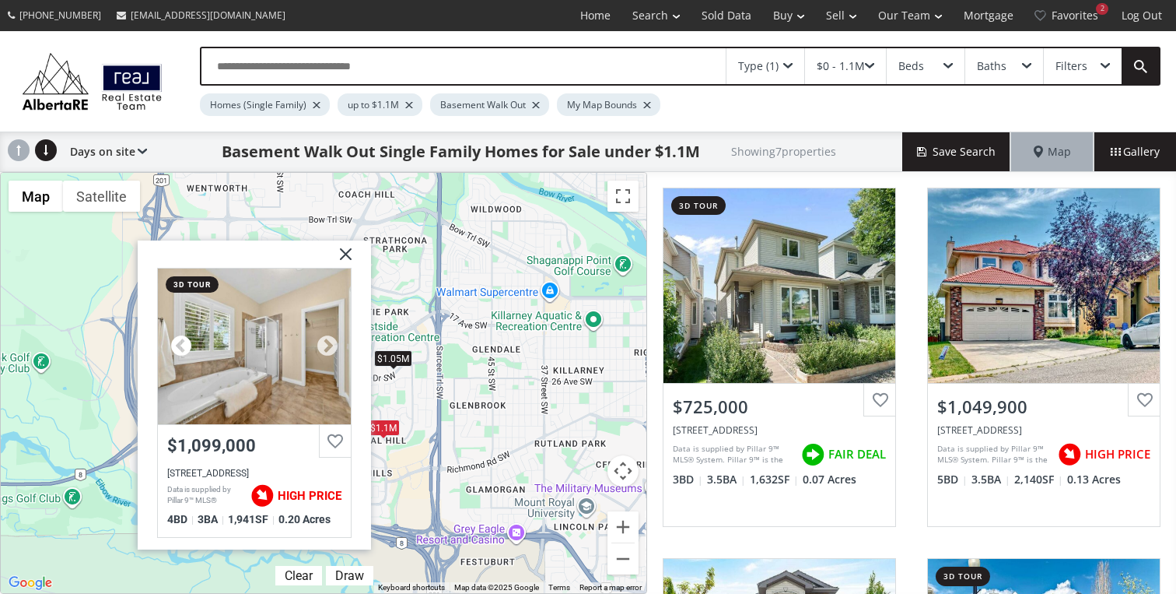
click at [184, 341] on div at bounding box center [181, 346] width 23 height 23
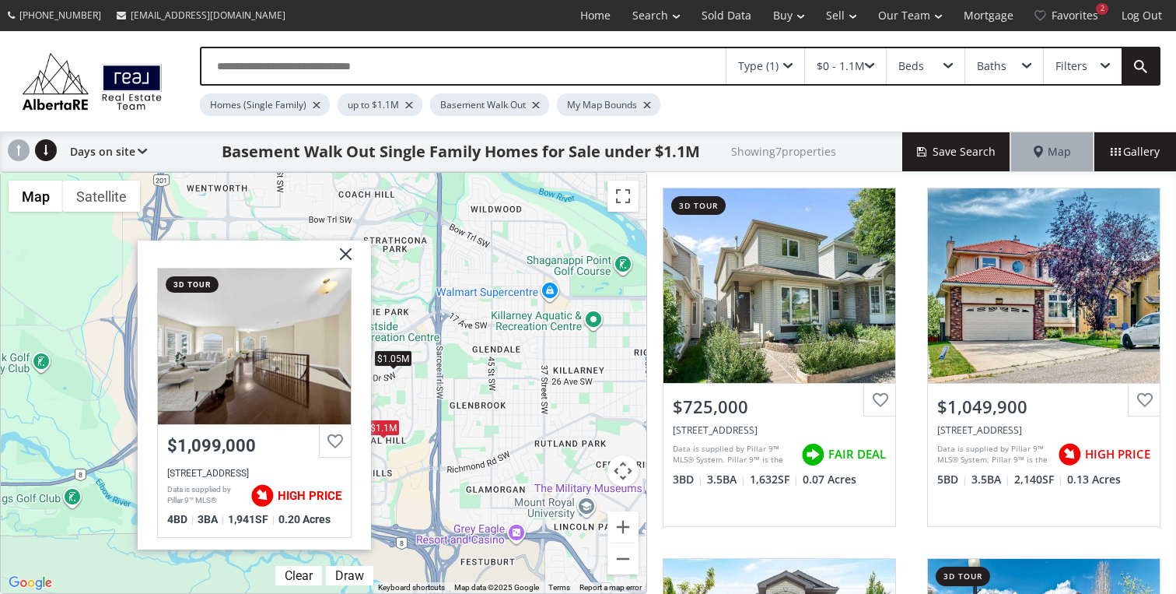
click at [529, 391] on div "To navigate, press the arrow keys. $725K $1.05M $839K $1M $1.1M $995K $949K [GE…" at bounding box center [324, 383] width 646 height 420
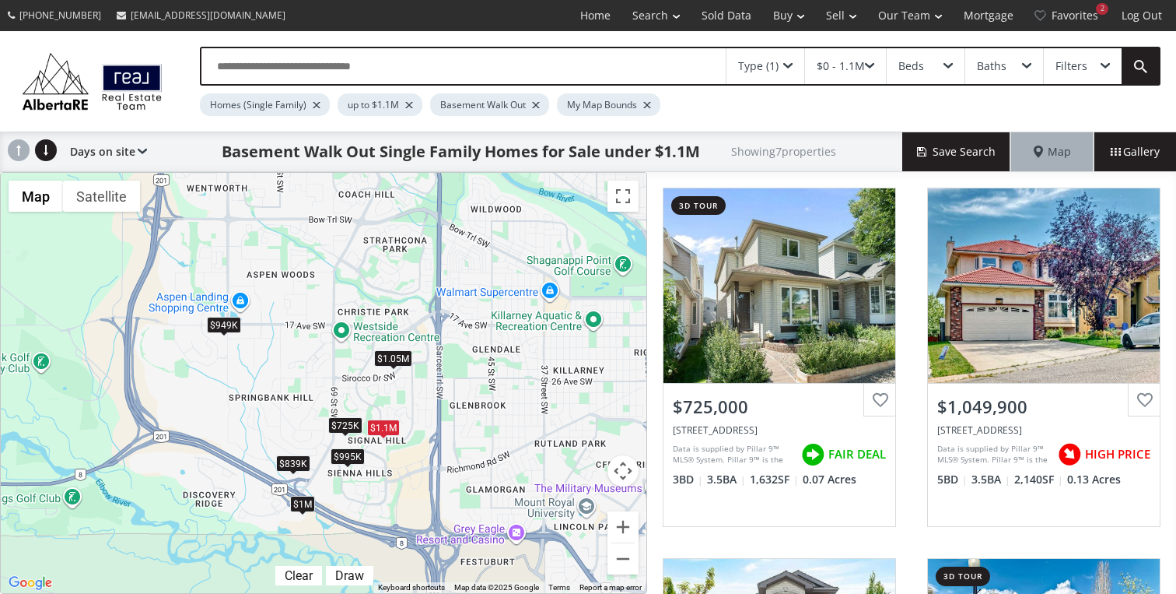
click at [353, 452] on div "$995K" at bounding box center [348, 456] width 34 height 16
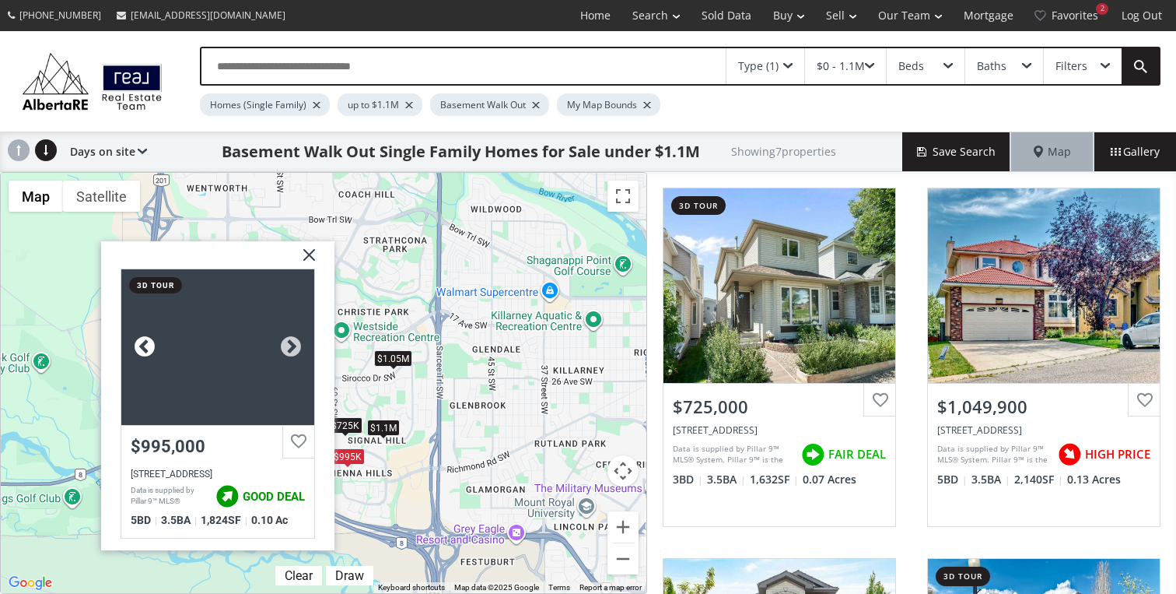
click at [144, 348] on div at bounding box center [144, 346] width 23 height 23
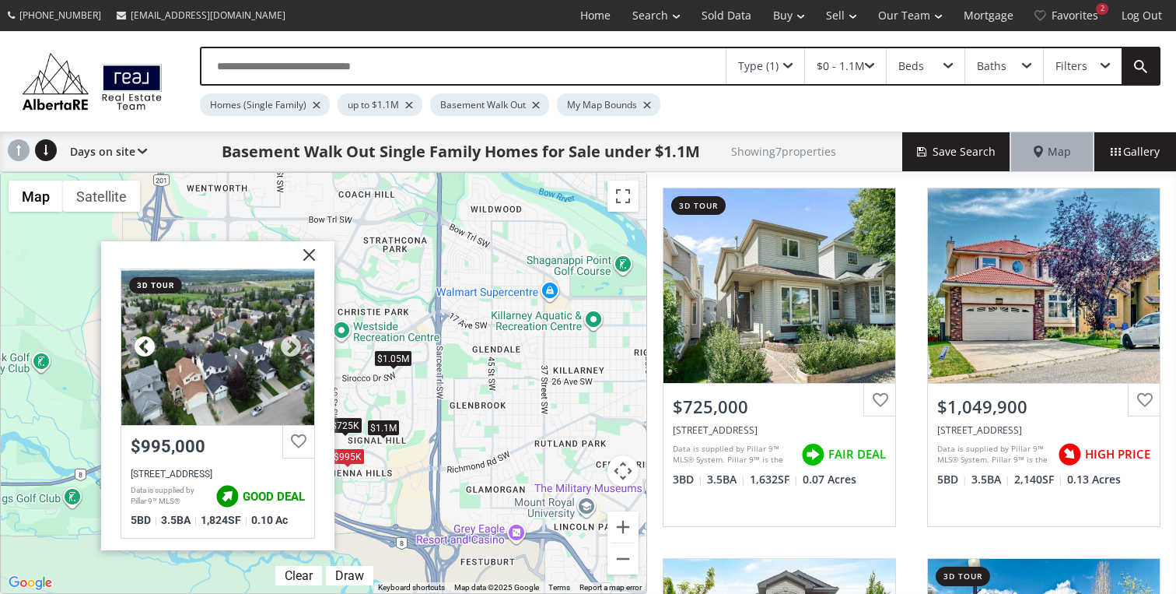
click at [144, 348] on div at bounding box center [144, 346] width 23 height 23
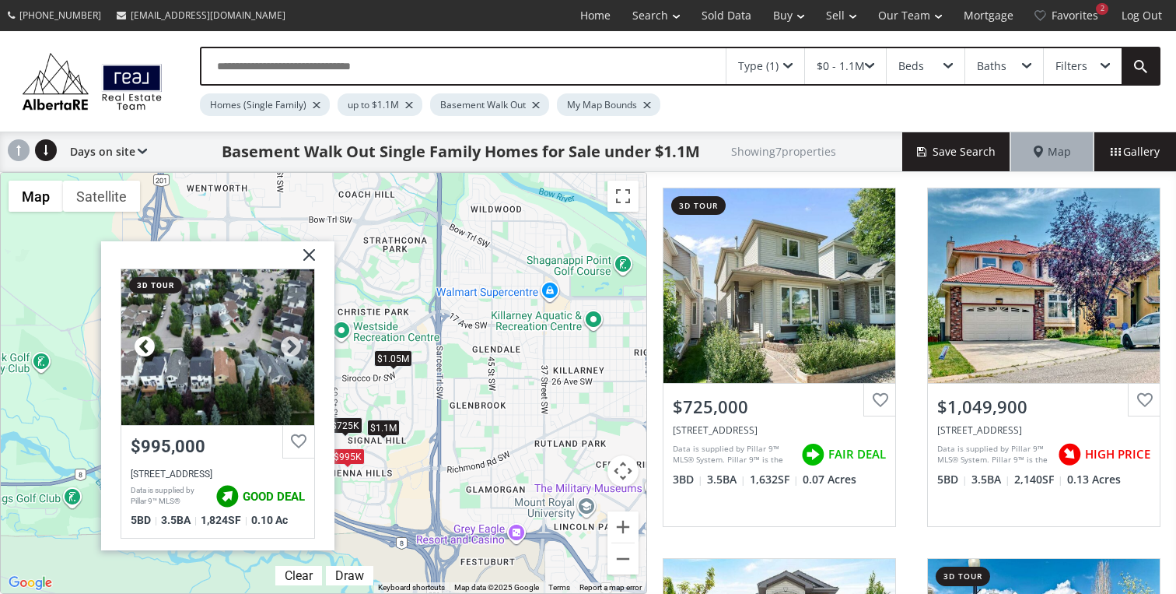
click at [145, 346] on div at bounding box center [144, 346] width 23 height 23
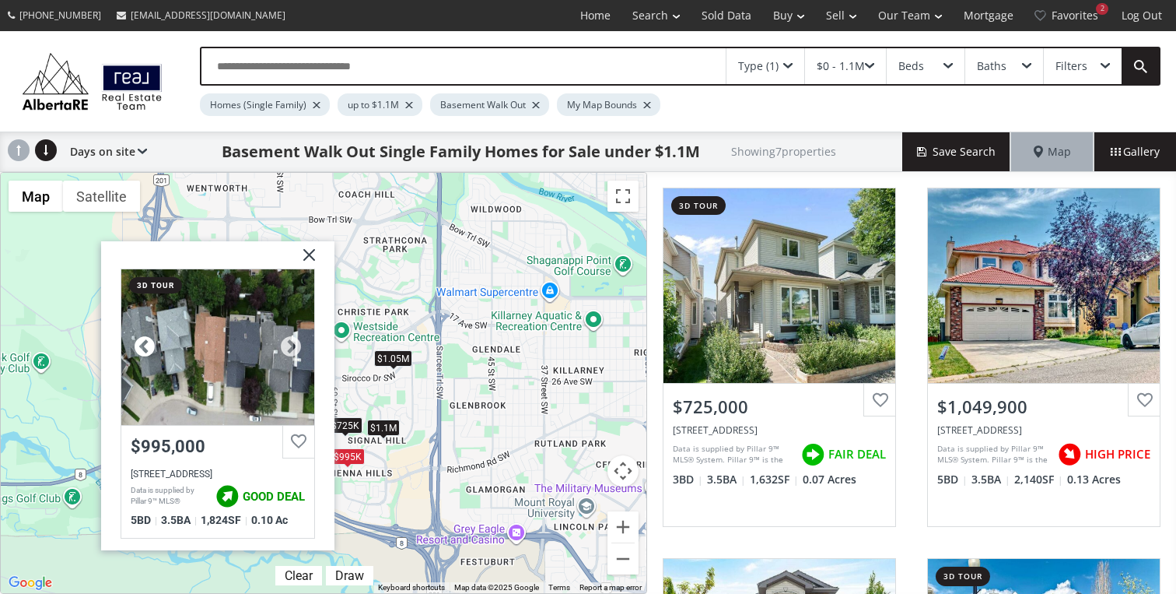
click at [145, 346] on div at bounding box center [144, 346] width 23 height 23
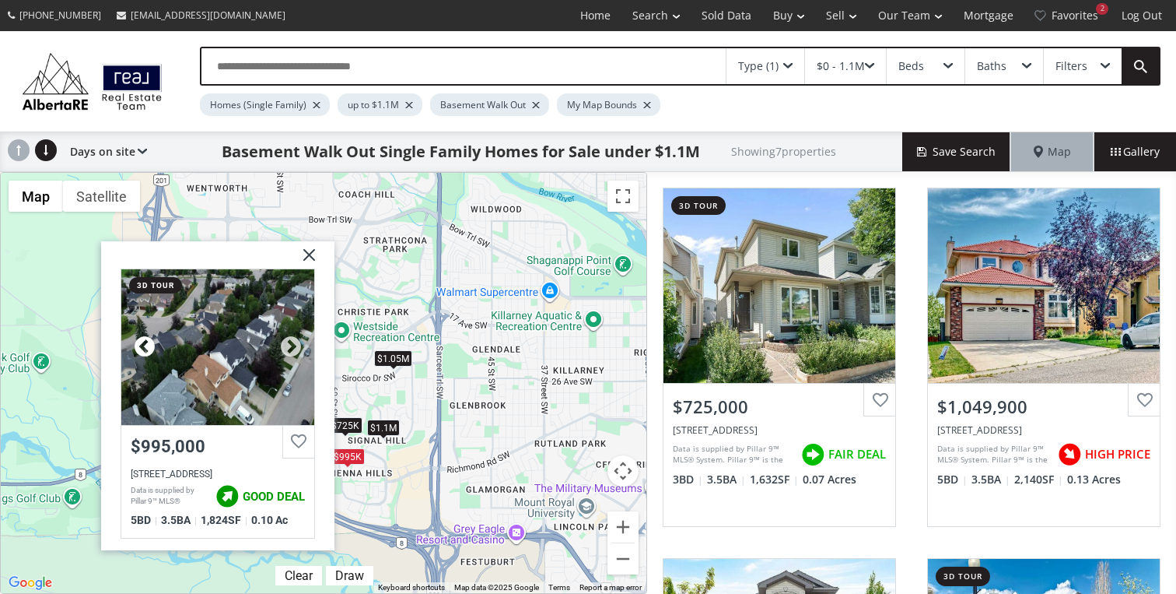
click at [145, 346] on div at bounding box center [144, 346] width 23 height 23
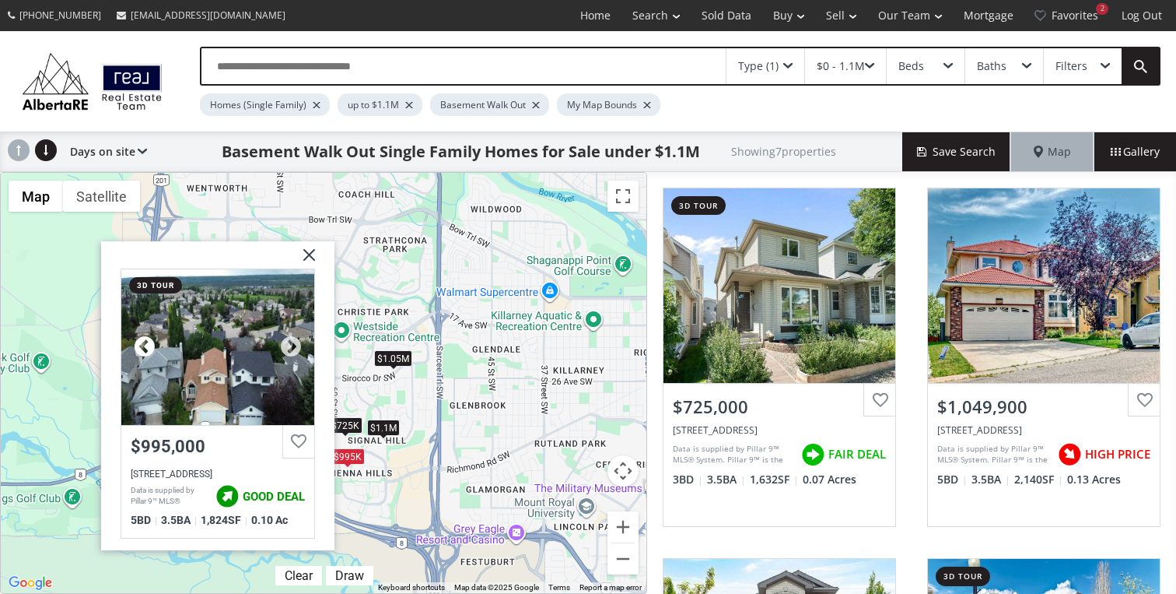
click at [145, 346] on div at bounding box center [144, 346] width 23 height 23
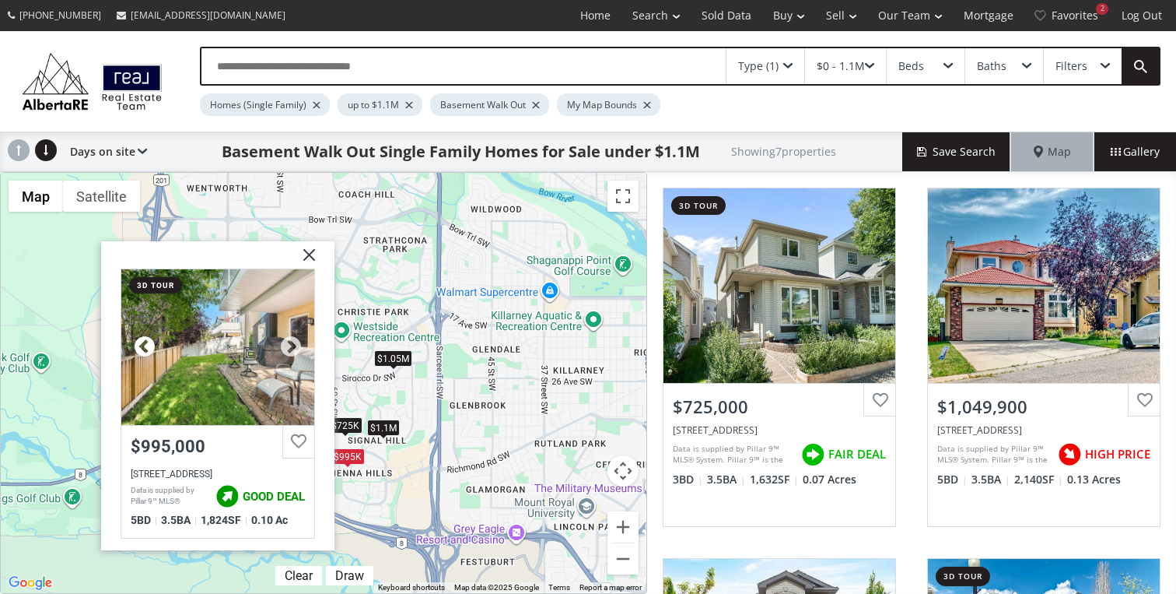
click at [145, 346] on div at bounding box center [144, 346] width 23 height 23
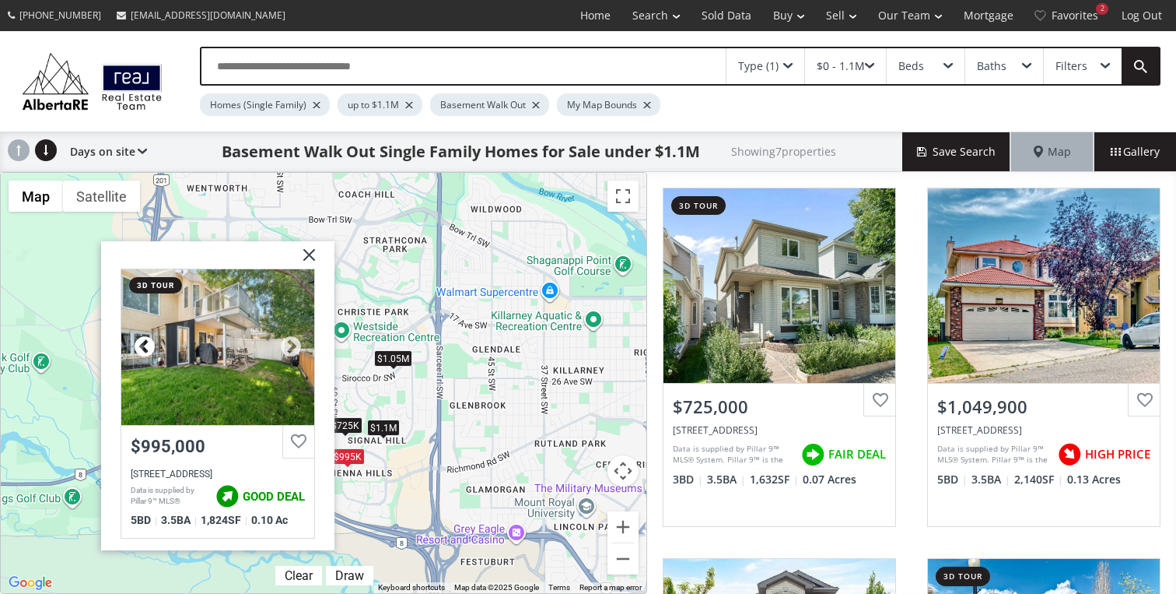
click at [145, 346] on div at bounding box center [144, 346] width 23 height 23
